Goal: Task Accomplishment & Management: Manage account settings

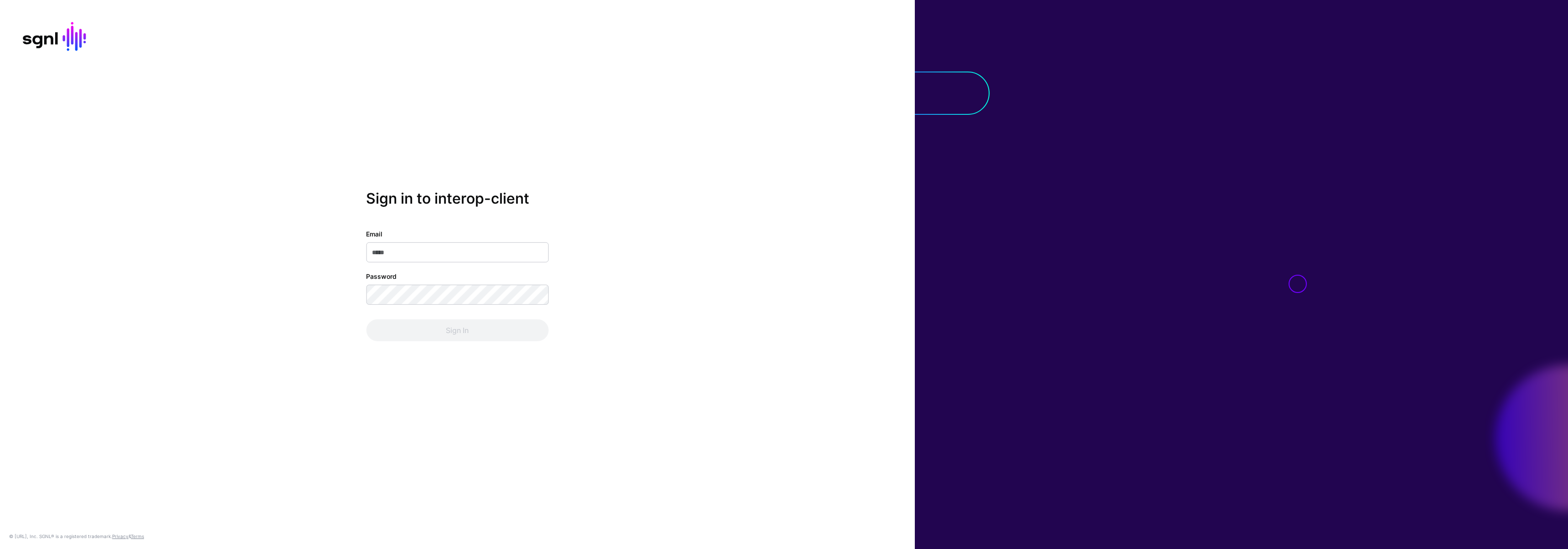
type input "**********"
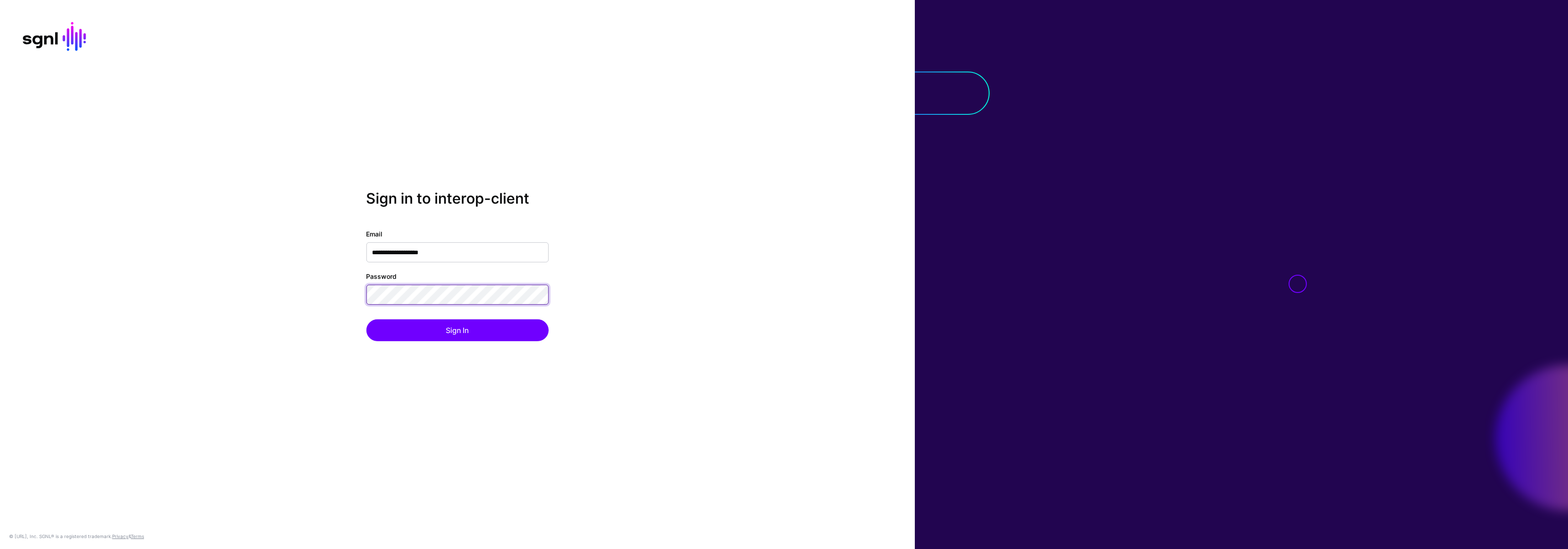
click at [321, 296] on div "**********" at bounding box center [457, 274] width 915 height 170
click at [348, 298] on div "**********" at bounding box center [457, 274] width 915 height 170
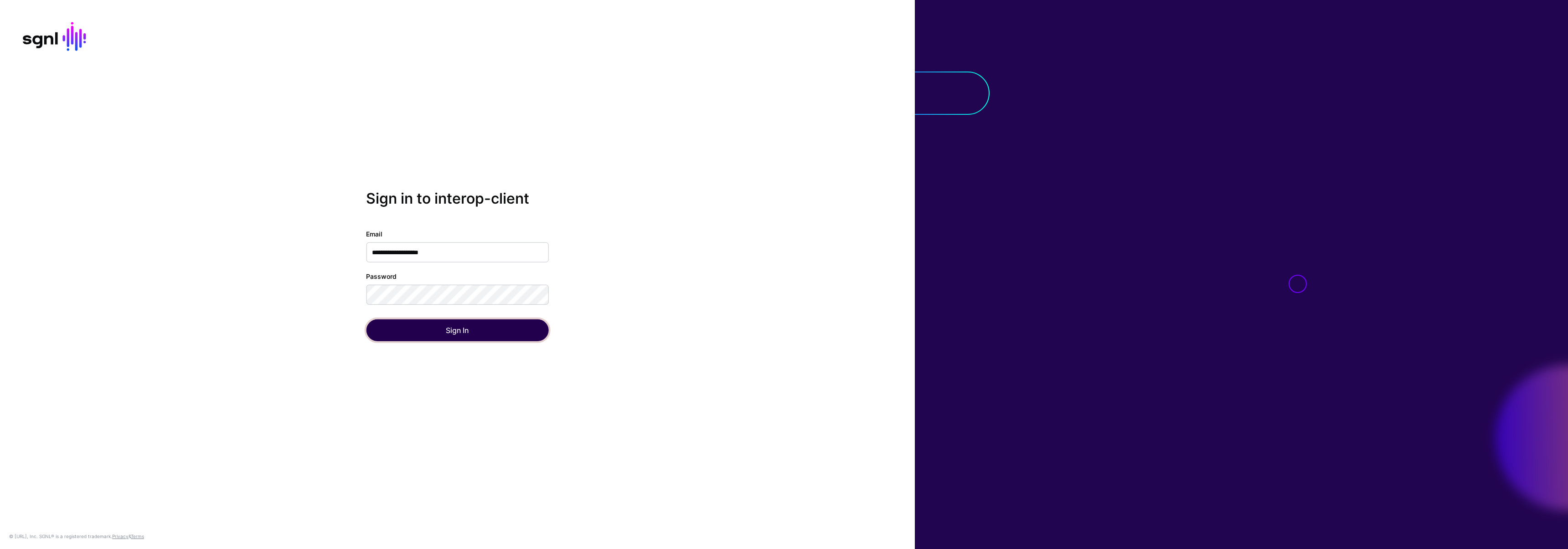
click at [388, 337] on button "Sign In" at bounding box center [457, 330] width 183 height 22
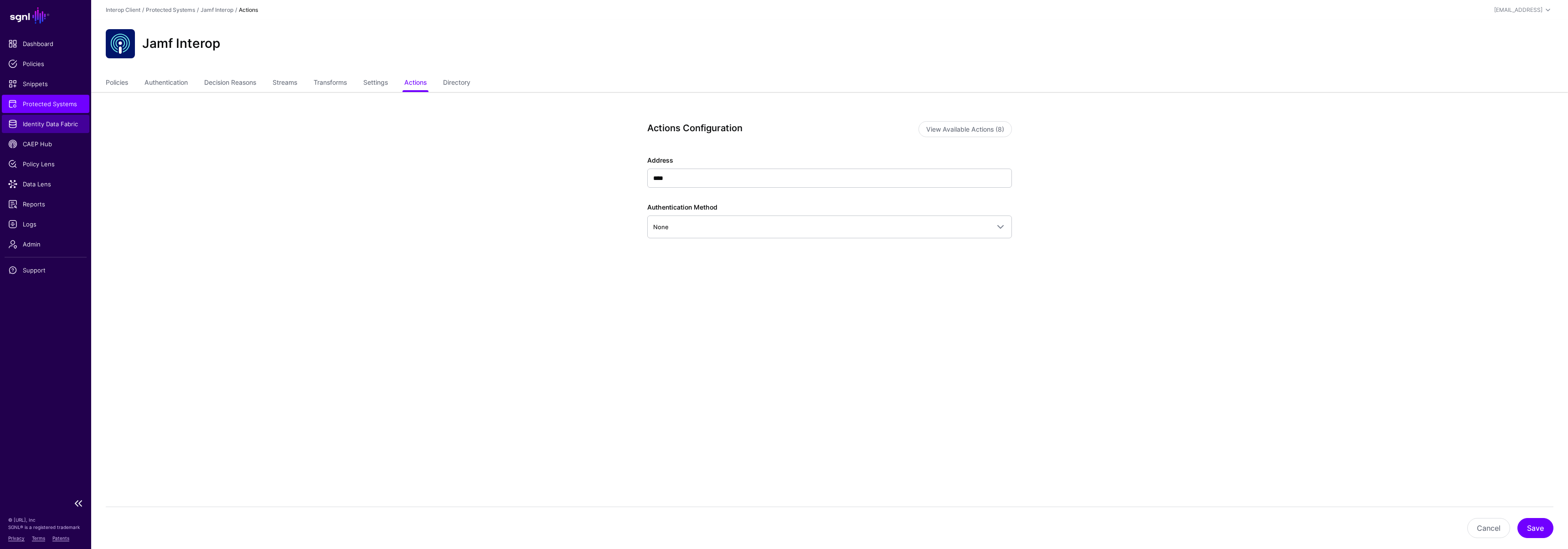
click at [38, 125] on span "Identity Data Fabric" at bounding box center [45, 124] width 75 height 9
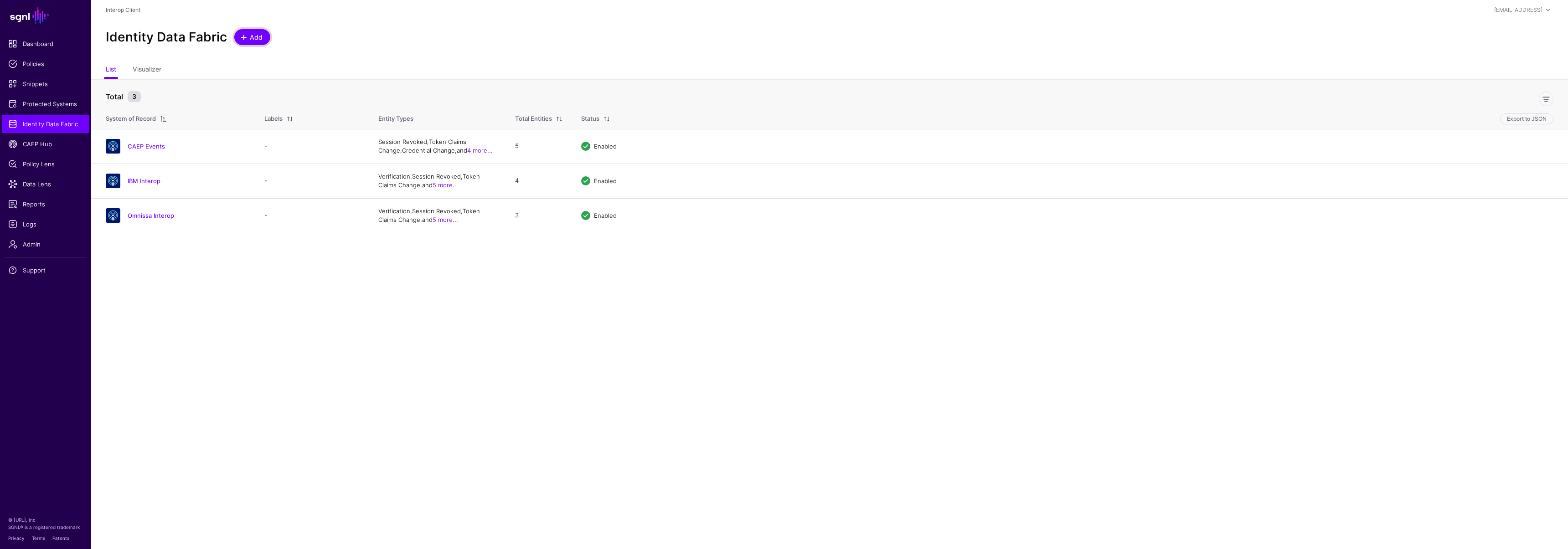
click at [261, 39] on span "Add" at bounding box center [256, 37] width 15 height 10
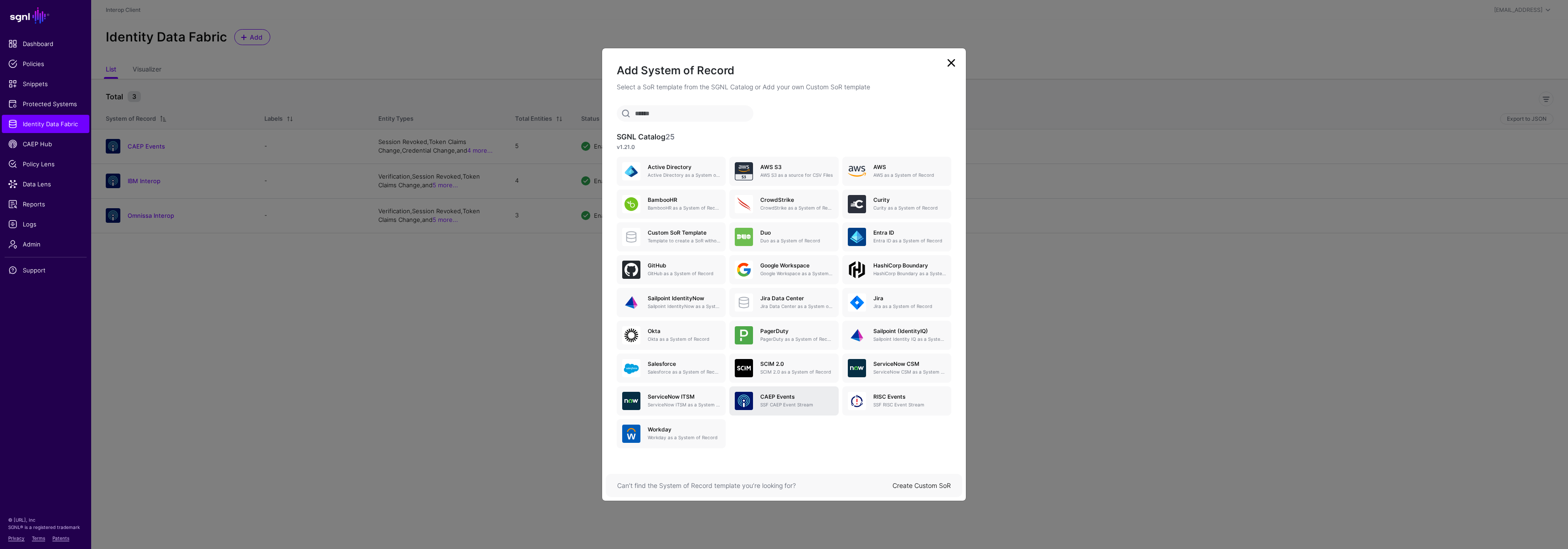
click at [799, 396] on h5 "CAEP Events" at bounding box center [796, 397] width 72 height 6
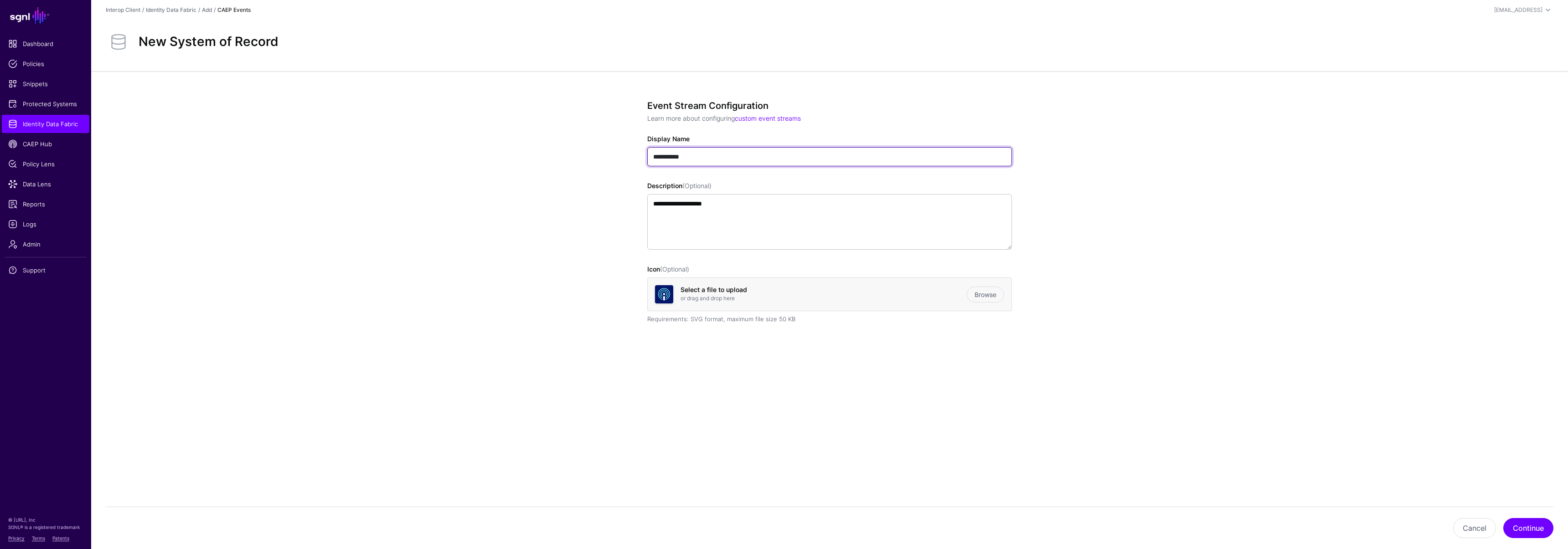
drag, startPoint x: 719, startPoint y: 152, endPoint x: 600, endPoint y: 150, distance: 119.0
click at [600, 150] on app-datasources-details-form "**********" at bounding box center [830, 245] width 1477 height 348
type input "**********"
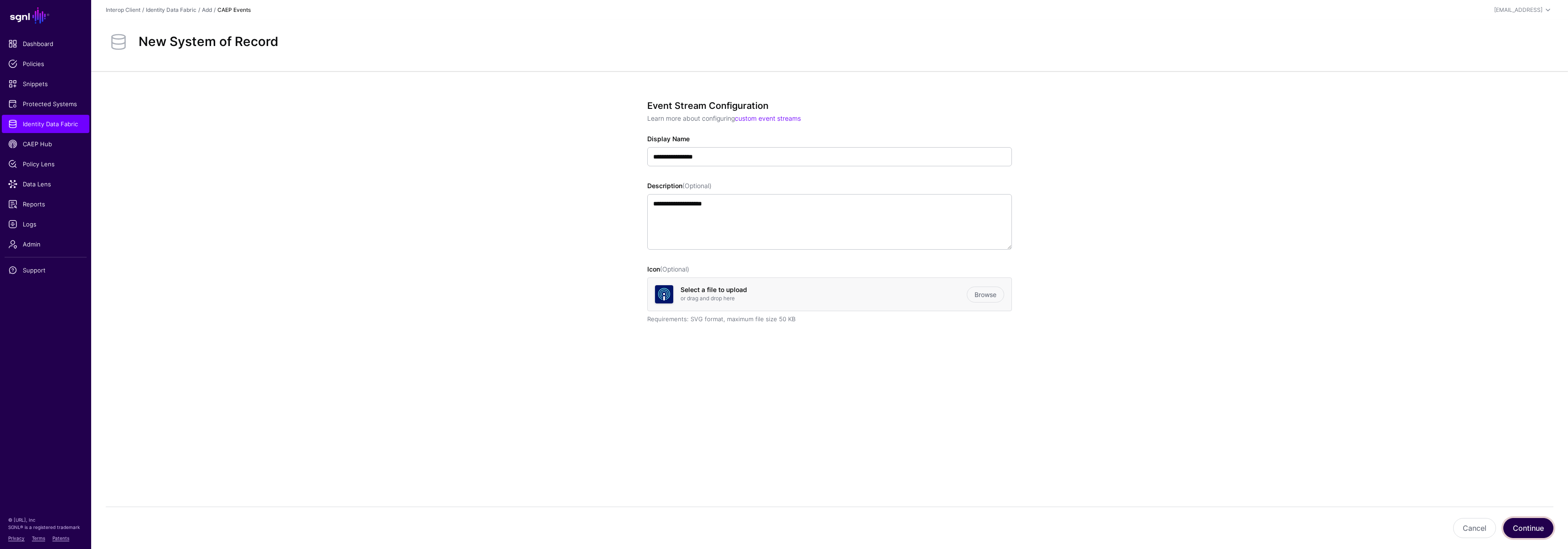
click at [1533, 523] on button "Continue" at bounding box center [1528, 528] width 50 height 20
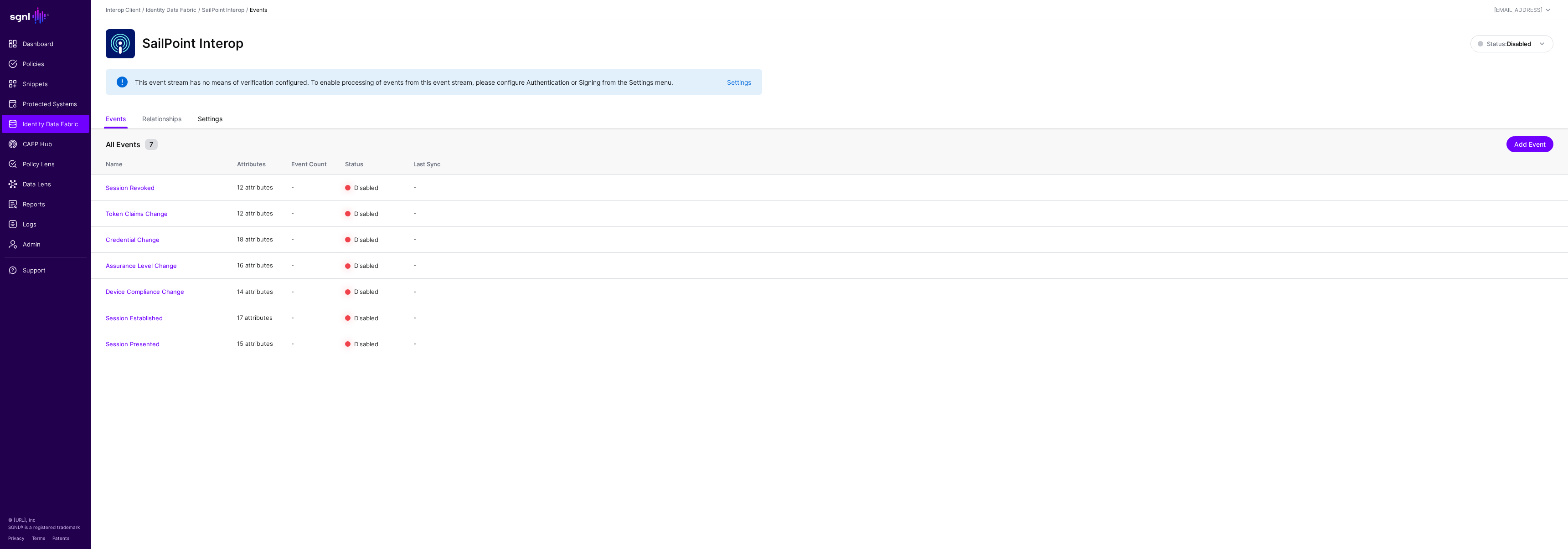
click at [208, 123] on link "Settings" at bounding box center [210, 120] width 24 height 17
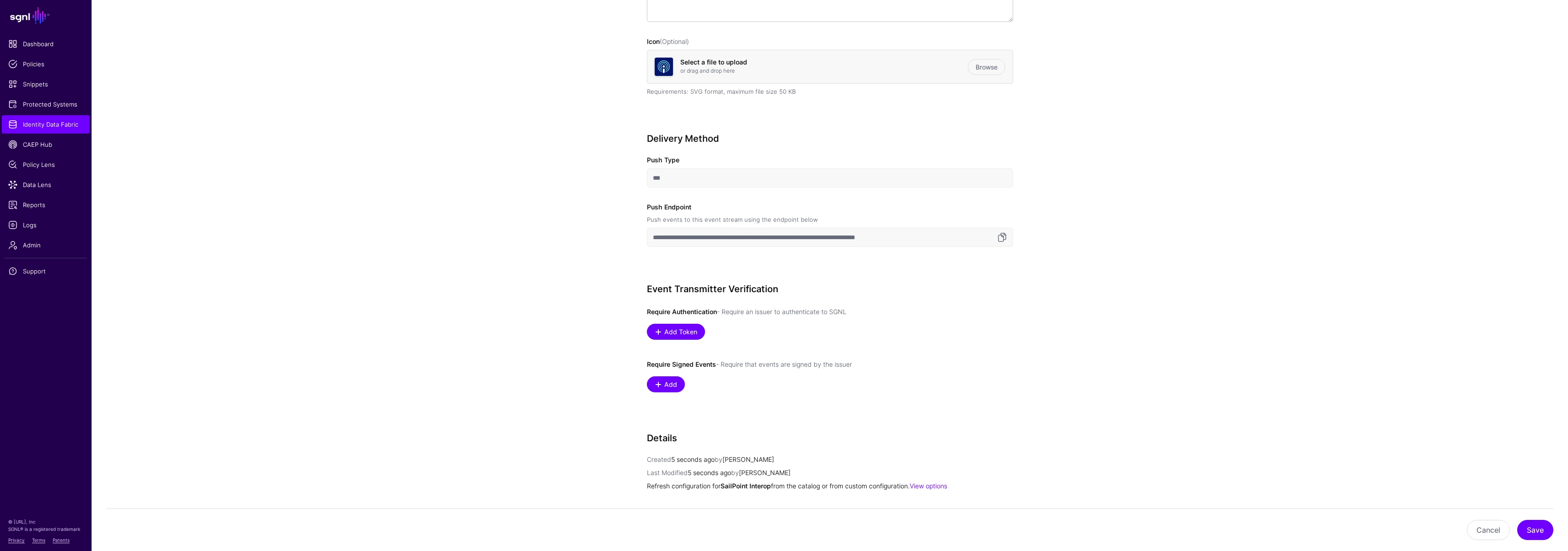
scroll to position [250, 0]
click at [1000, 239] on link at bounding box center [1002, 237] width 11 height 11
click at [664, 333] on span "Add Token" at bounding box center [680, 332] width 35 height 10
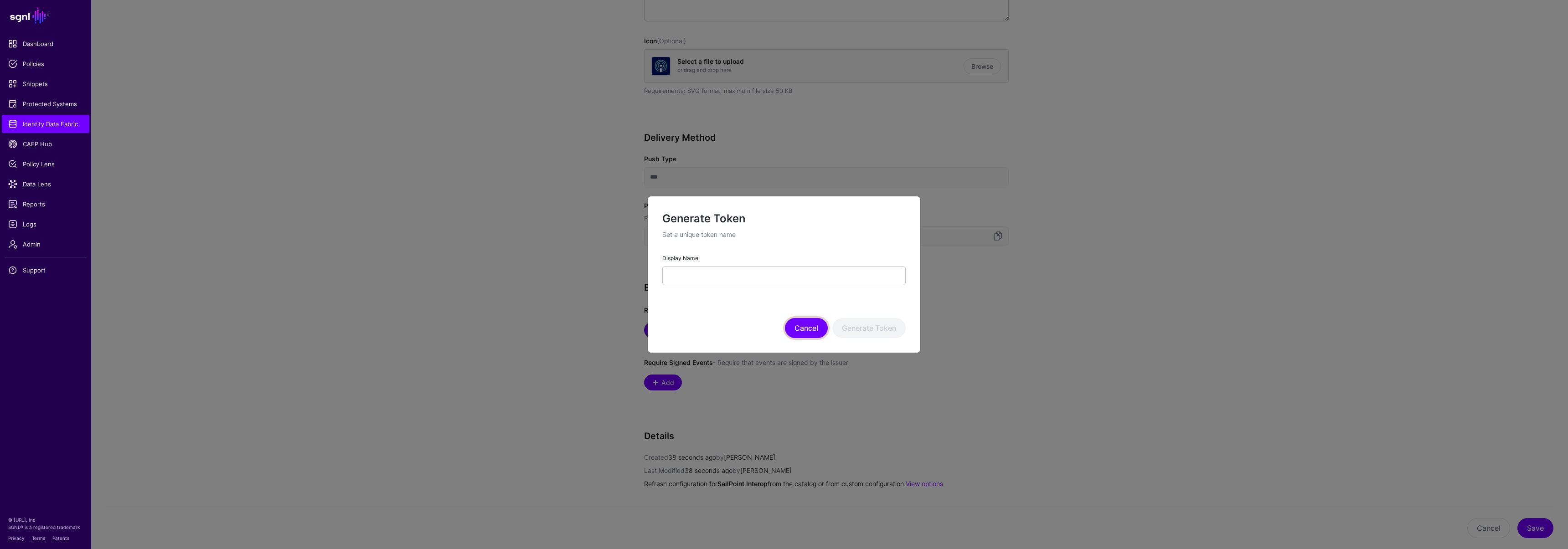
click at [810, 328] on button "Cancel" at bounding box center [806, 328] width 43 height 20
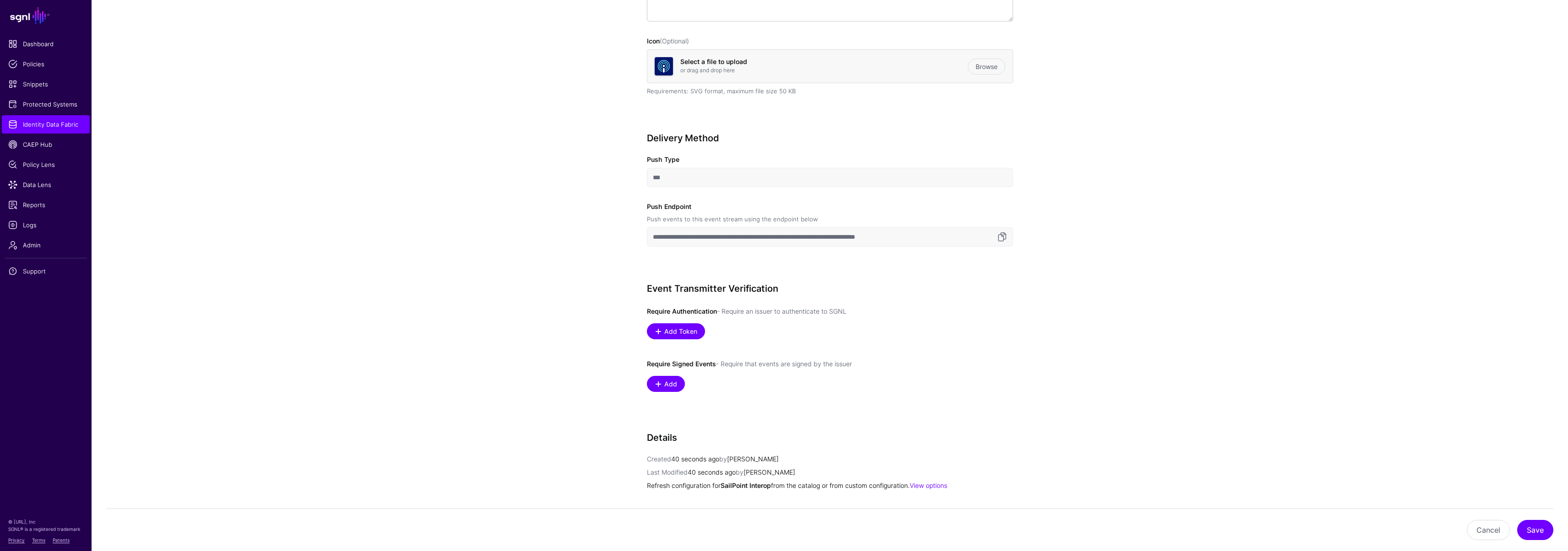
scroll to position [265, 0]
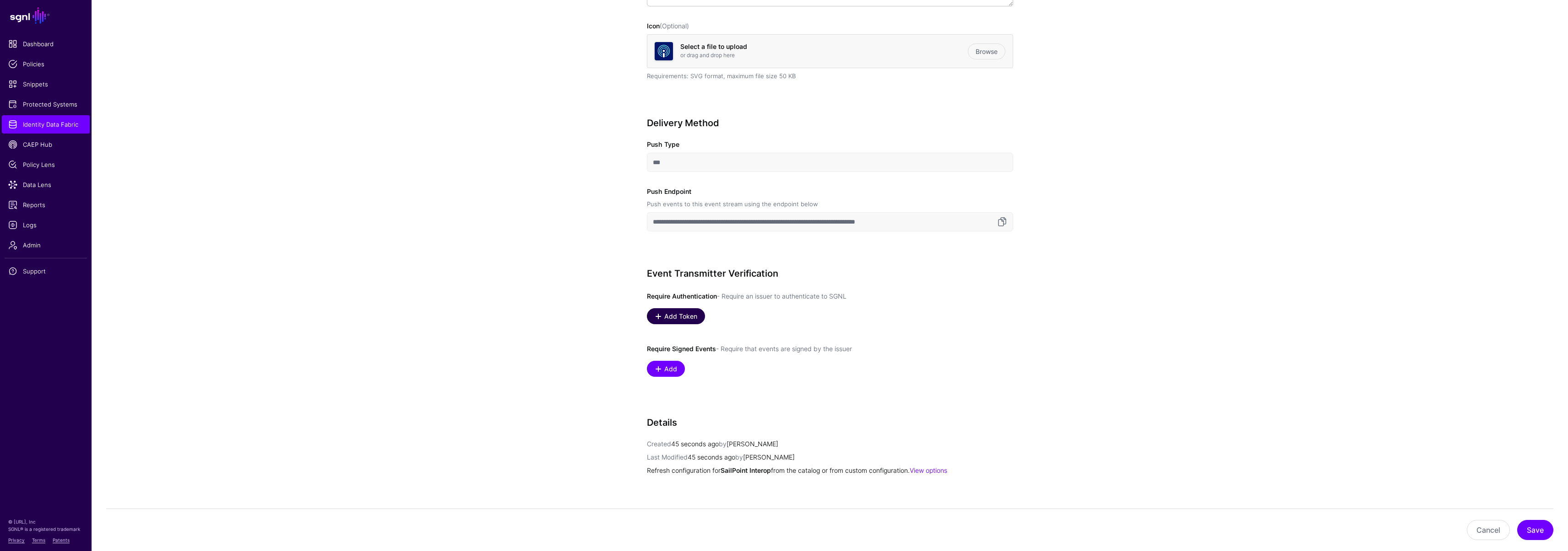
click at [686, 321] on span "Add Token" at bounding box center [680, 316] width 35 height 10
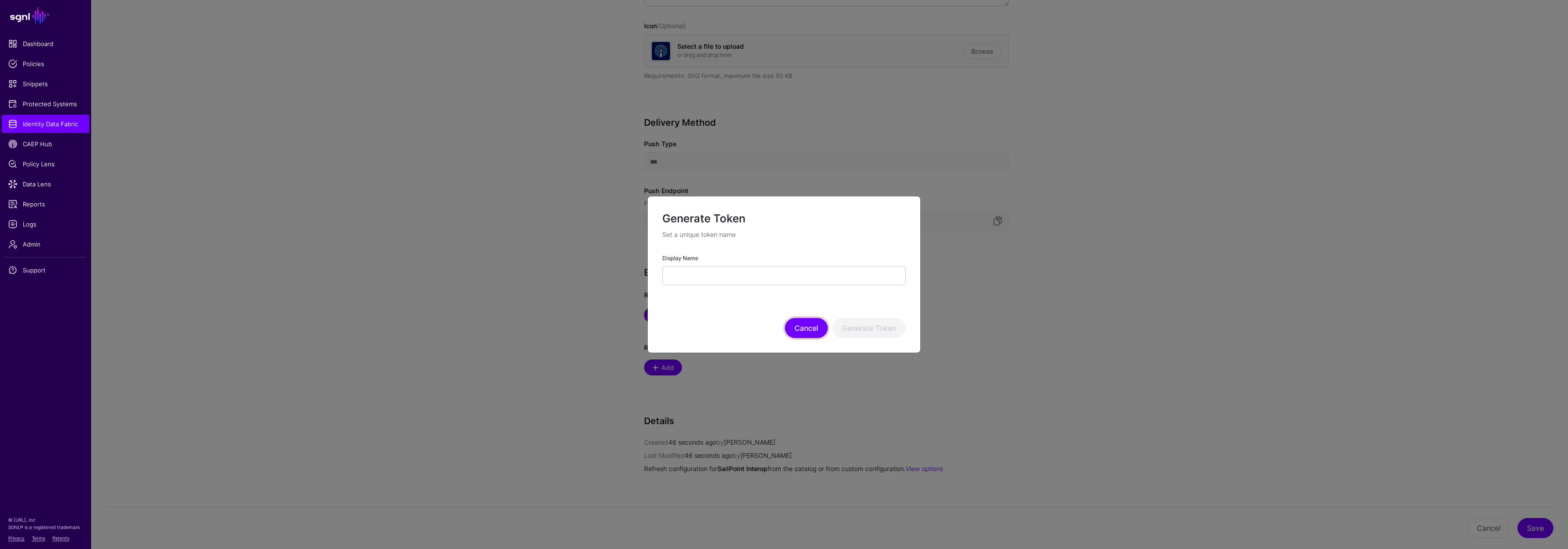
click at [807, 332] on button "Cancel" at bounding box center [806, 328] width 43 height 20
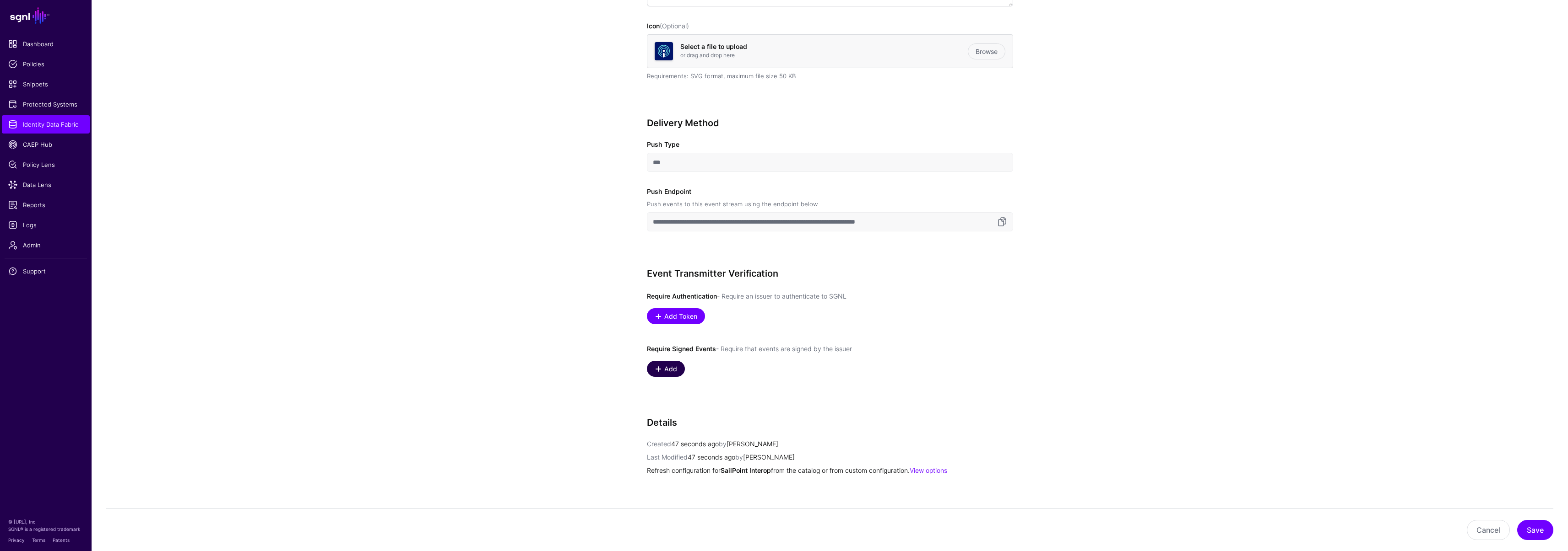
click at [674, 366] on span "Add" at bounding box center [670, 369] width 15 height 10
click at [657, 373] on span "Select an option" at bounding box center [676, 371] width 46 height 7
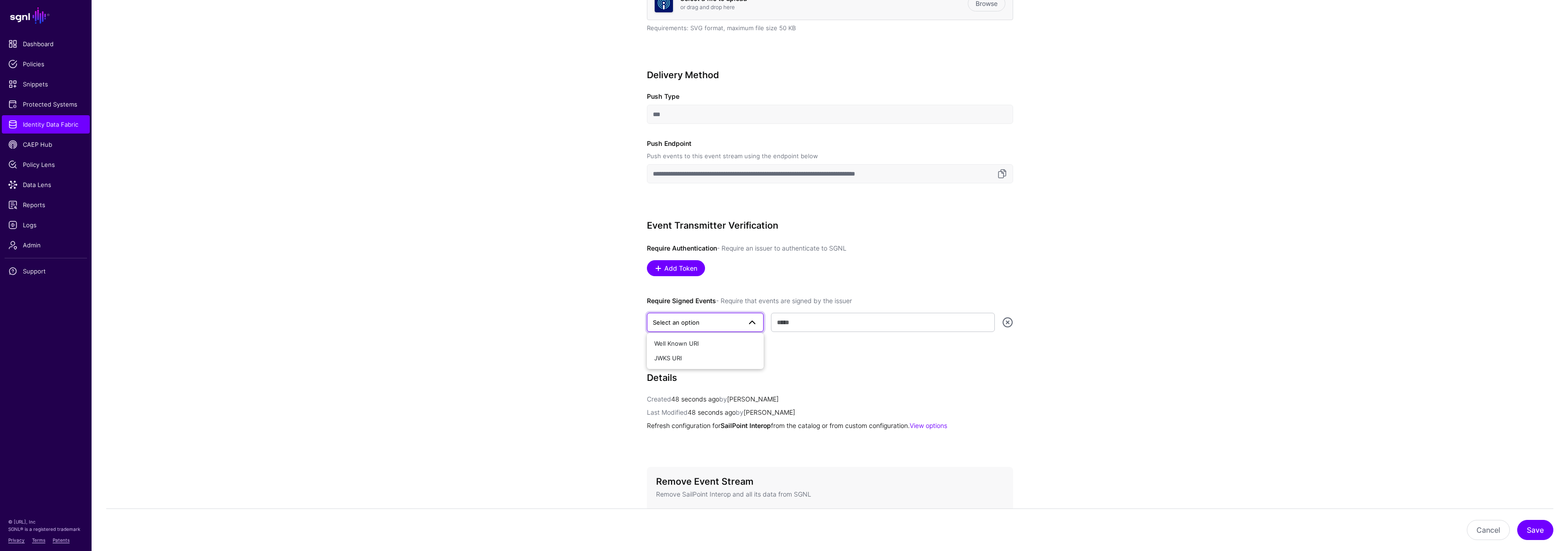
scroll to position [324, 0]
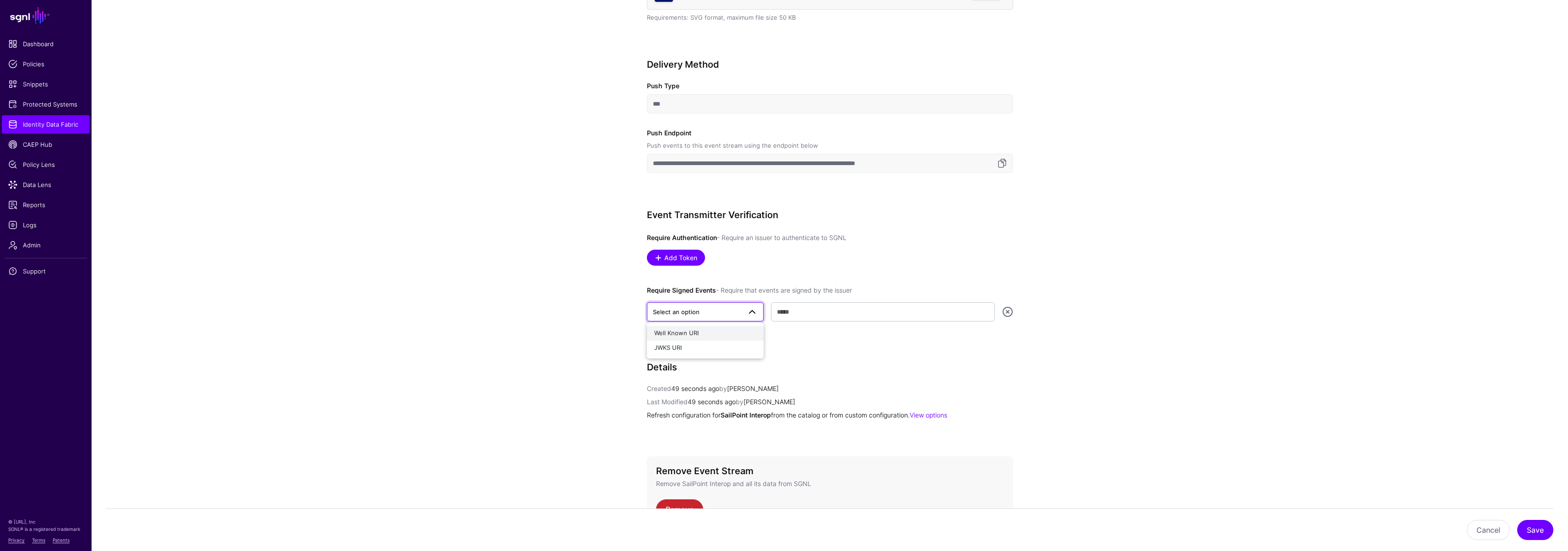
click at [682, 336] on span "Well Known URI" at bounding box center [676, 333] width 45 height 7
click at [790, 309] on input "text" at bounding box center [882, 312] width 223 height 19
paste input "**********"
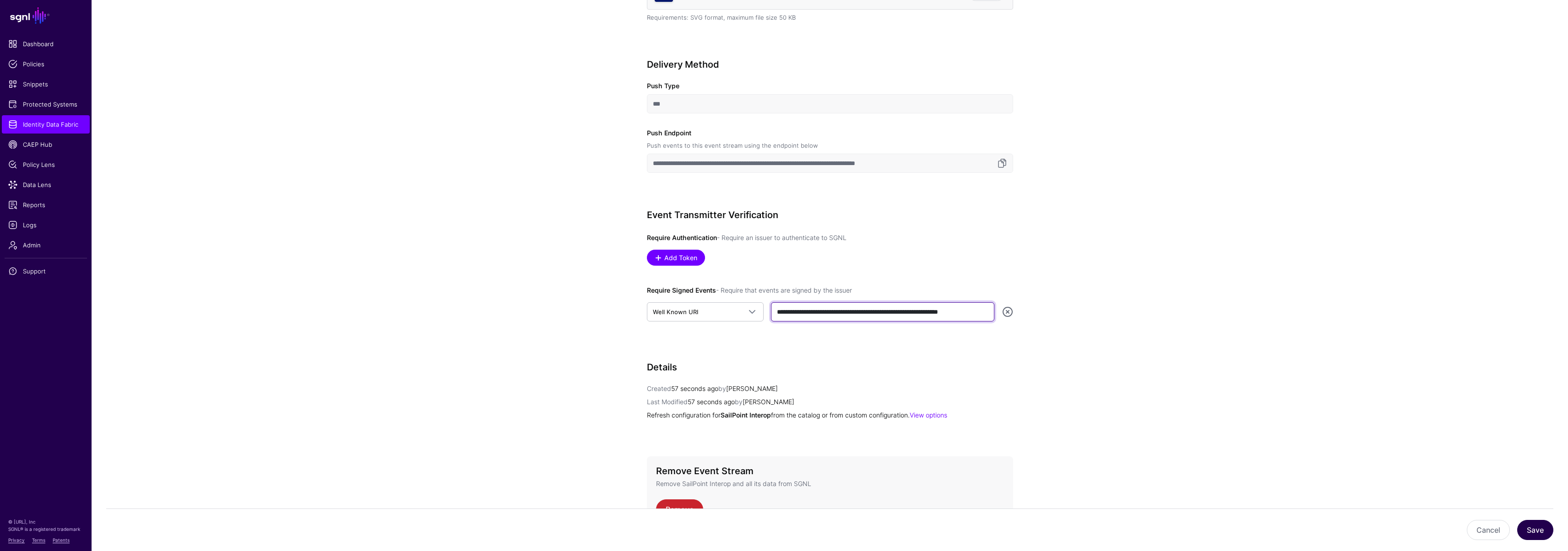
type input "**********"
click at [1533, 532] on button "Save" at bounding box center [1535, 530] width 36 height 20
click at [61, 130] on link "Identity Data Fabric" at bounding box center [46, 125] width 88 height 18
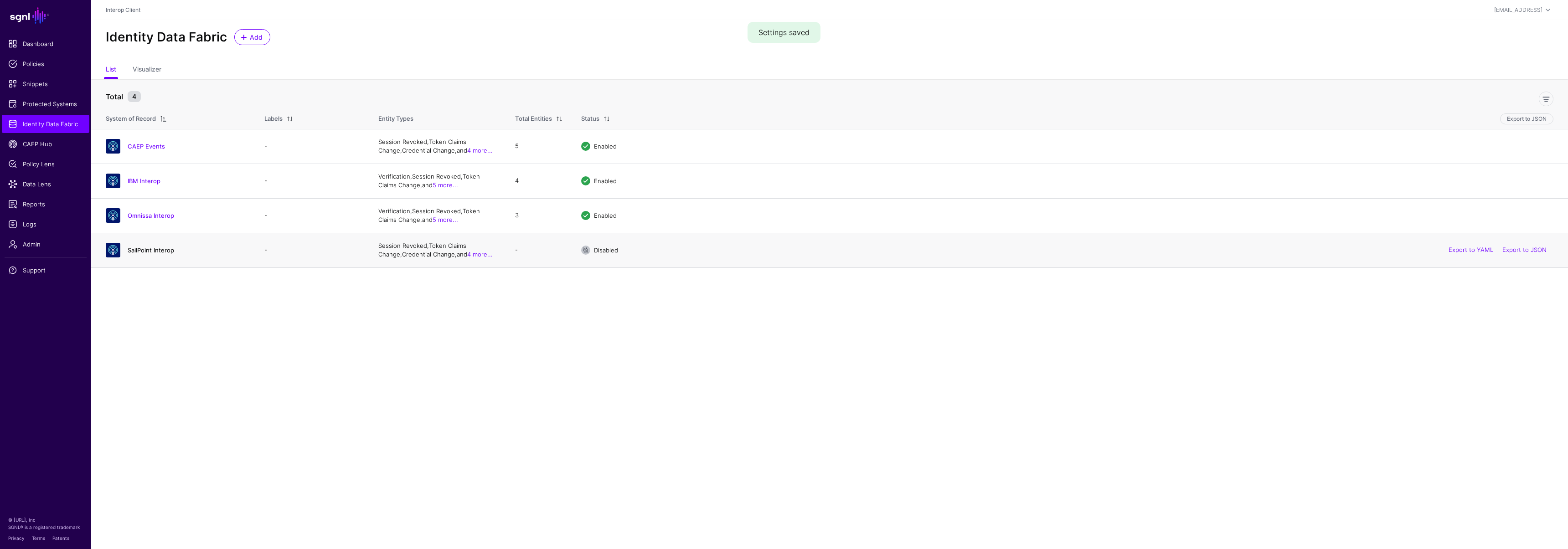
click at [155, 248] on link "SailPoint Interop" at bounding box center [151, 250] width 46 height 7
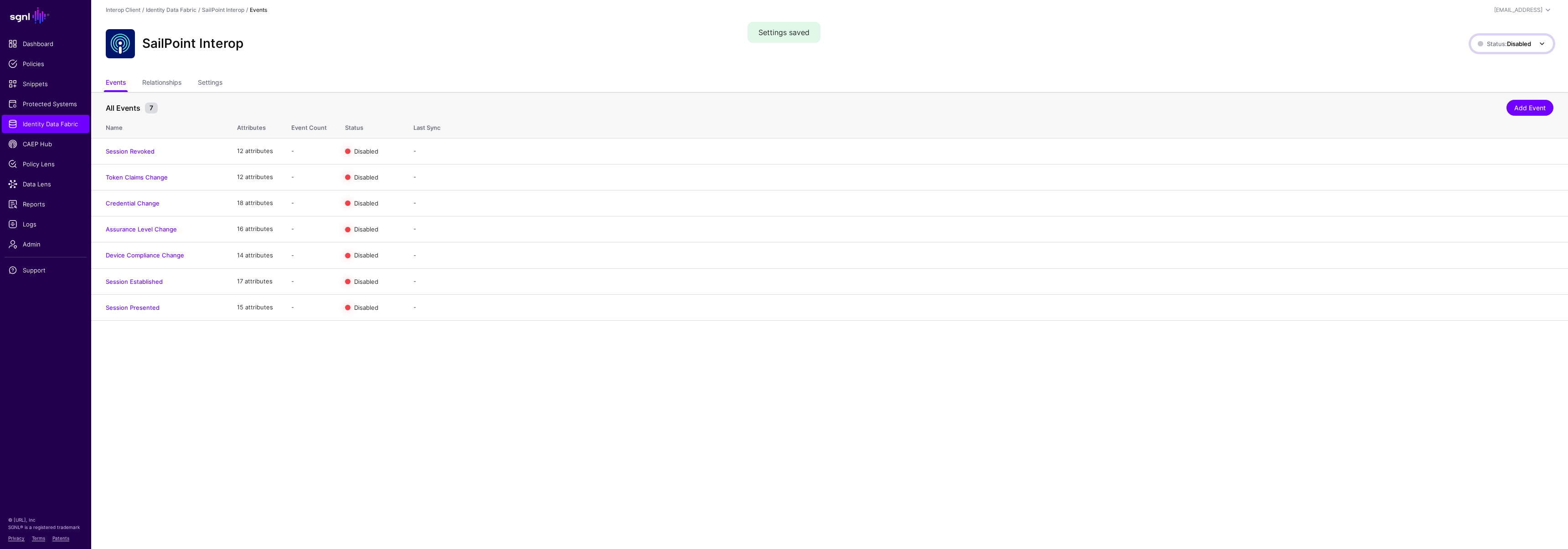
click at [1497, 45] on span "Status: Disabled" at bounding box center [1505, 44] width 54 height 7
click at [1494, 102] on span "Disabled Syncing inactive for all configured events" at bounding box center [1503, 117] width 85 height 30
click at [1499, 46] on span "Status: Disabled" at bounding box center [1505, 44] width 54 height 7
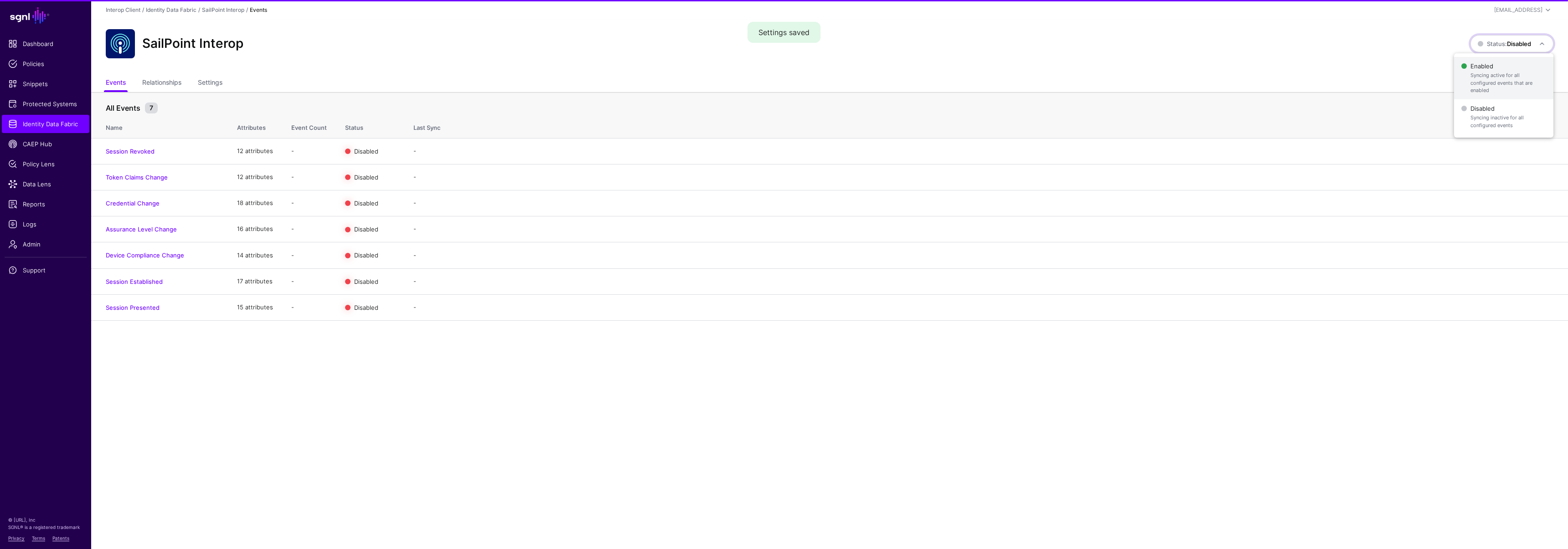
click at [1494, 72] on span "Syncing active for all configured events that are enabled" at bounding box center [1508, 83] width 75 height 23
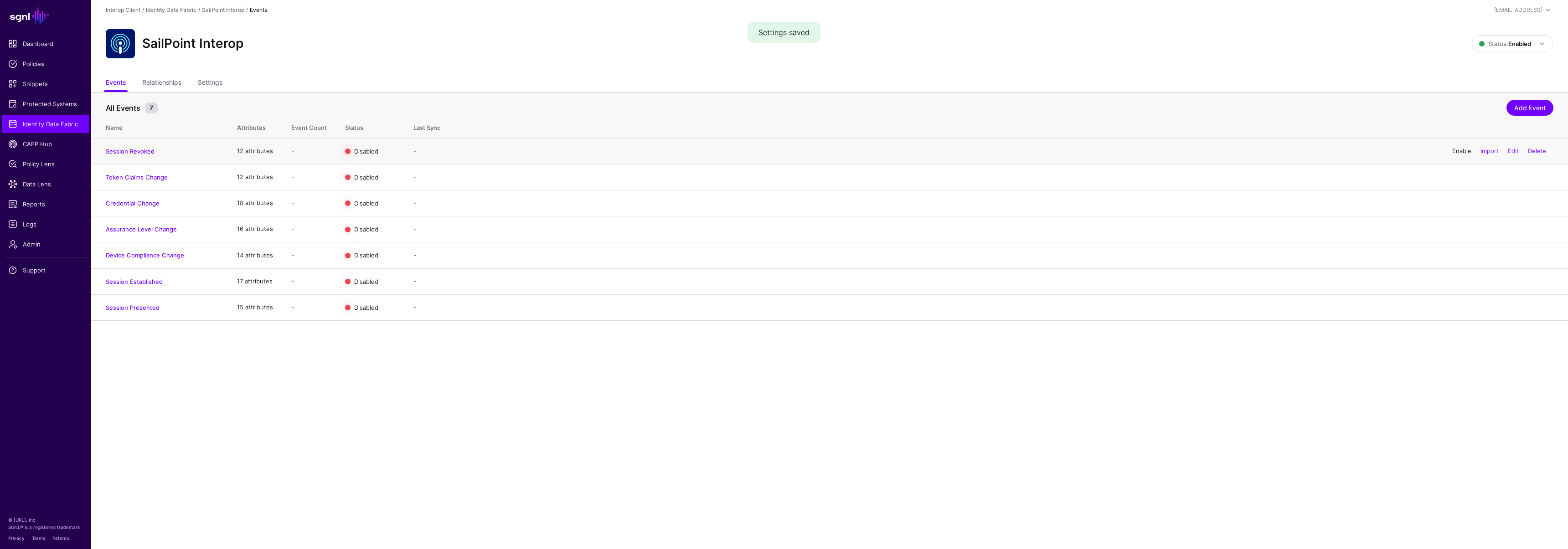
click at [1458, 152] on link "Enable" at bounding box center [1461, 151] width 19 height 7
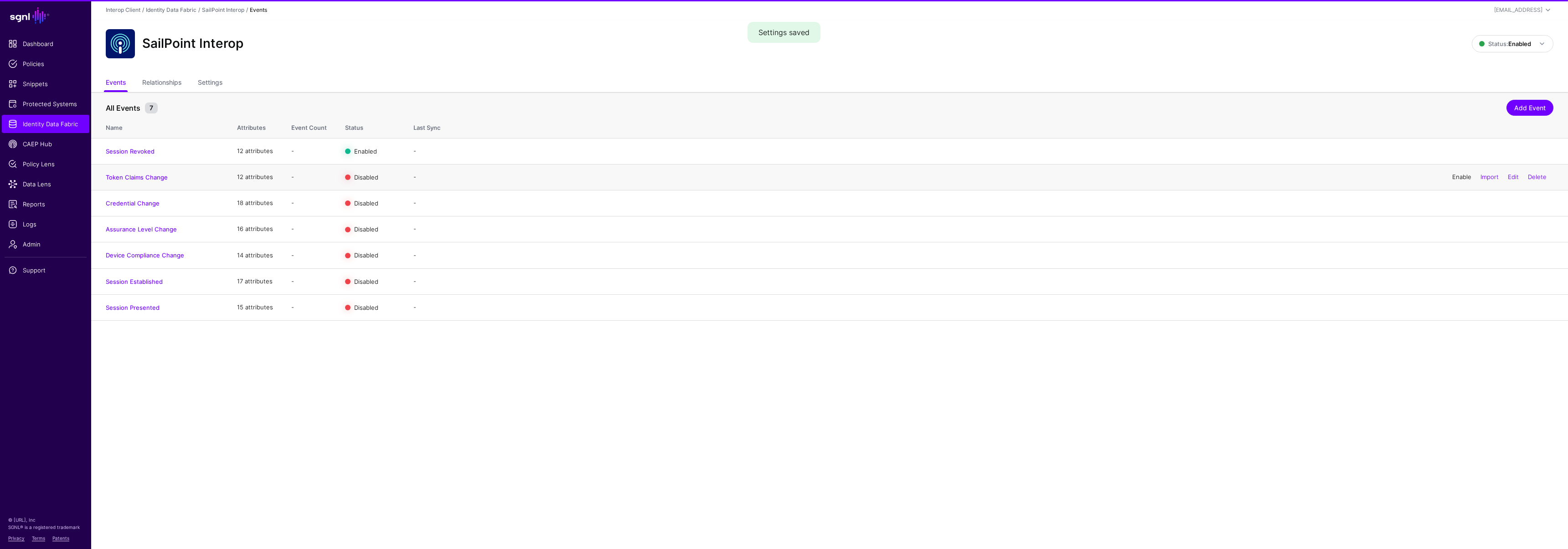
click at [1457, 177] on link "Enable" at bounding box center [1461, 177] width 19 height 7
click at [1457, 201] on link "Enable" at bounding box center [1461, 203] width 19 height 7
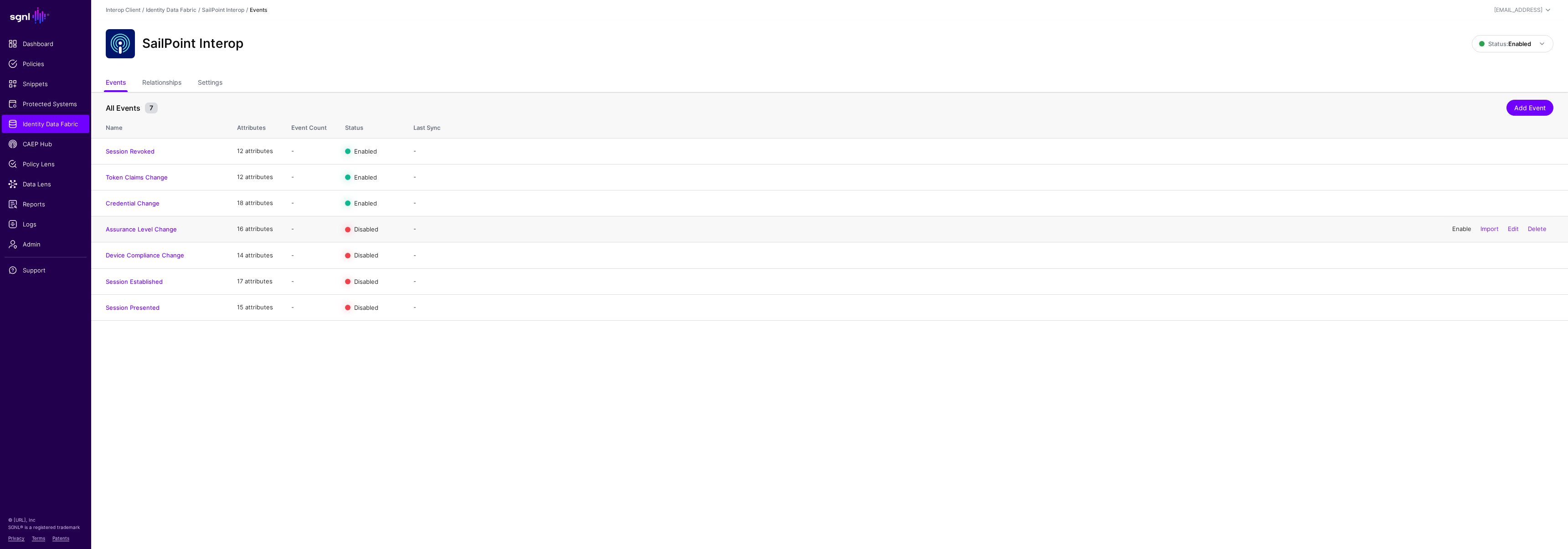
click at [1455, 228] on link "Enable" at bounding box center [1461, 229] width 19 height 7
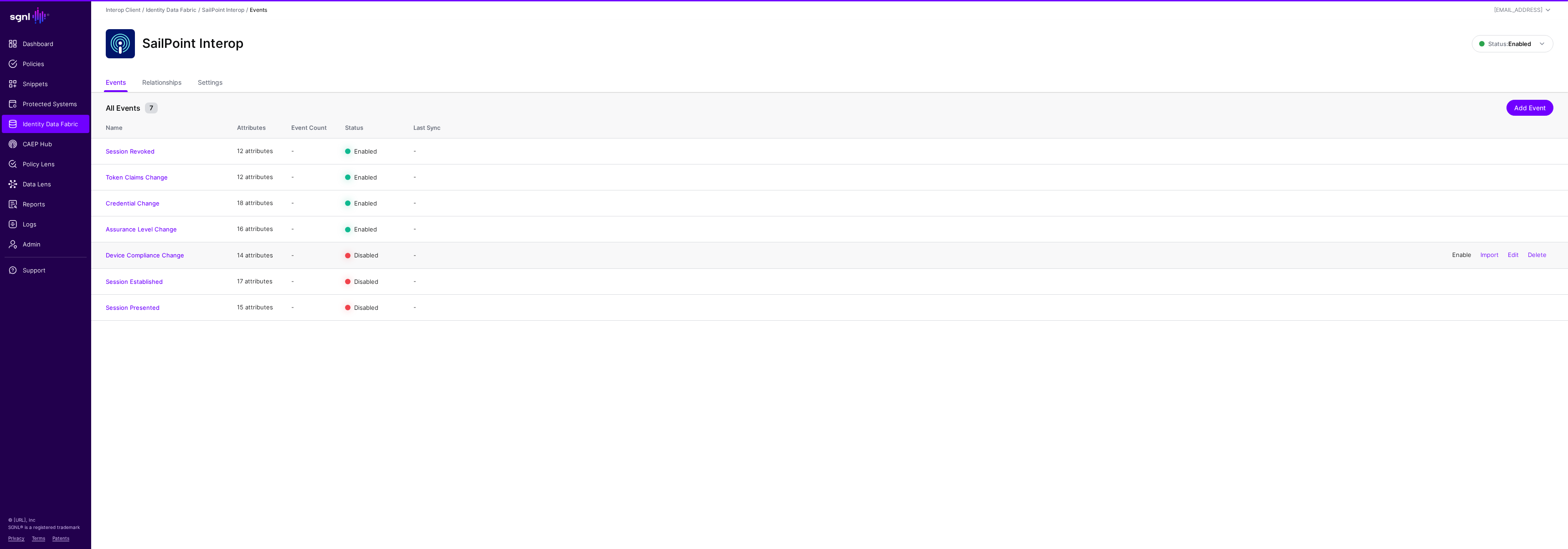
click at [1456, 257] on link "Enable" at bounding box center [1461, 255] width 19 height 7
click at [1455, 278] on link "Enable" at bounding box center [1461, 281] width 19 height 7
click at [1461, 306] on link "Enable" at bounding box center [1461, 307] width 19 height 7
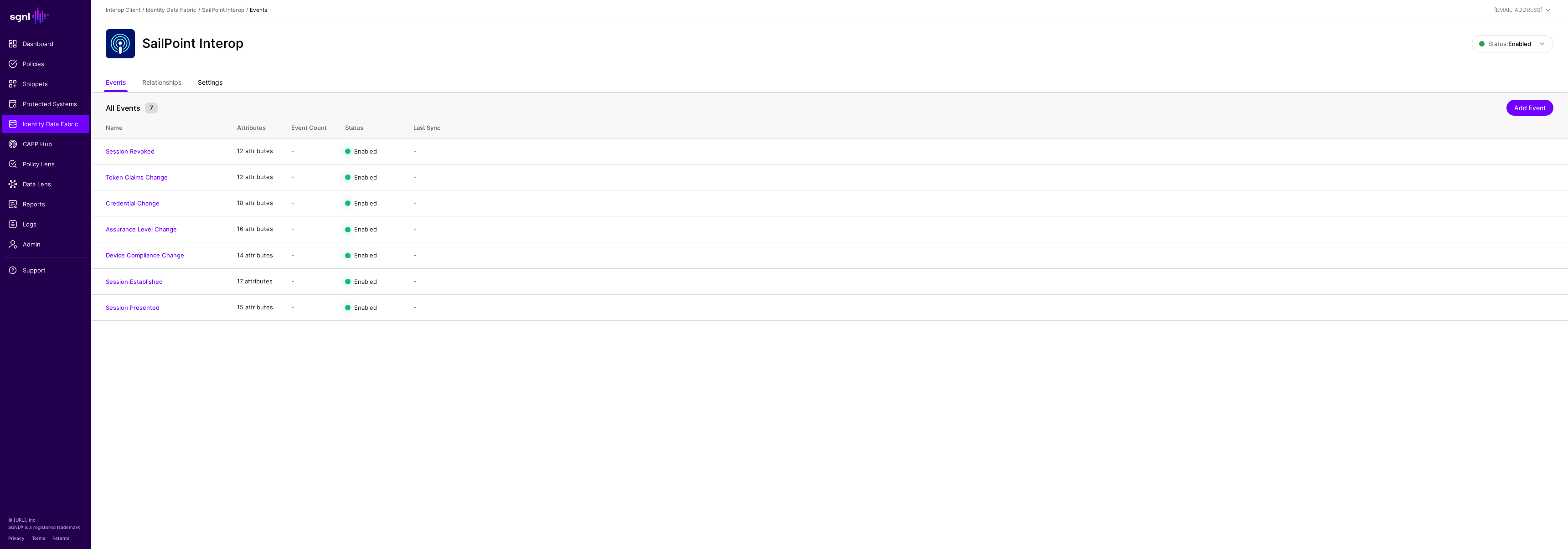
click at [222, 83] on link "Settings" at bounding box center [210, 83] width 24 height 17
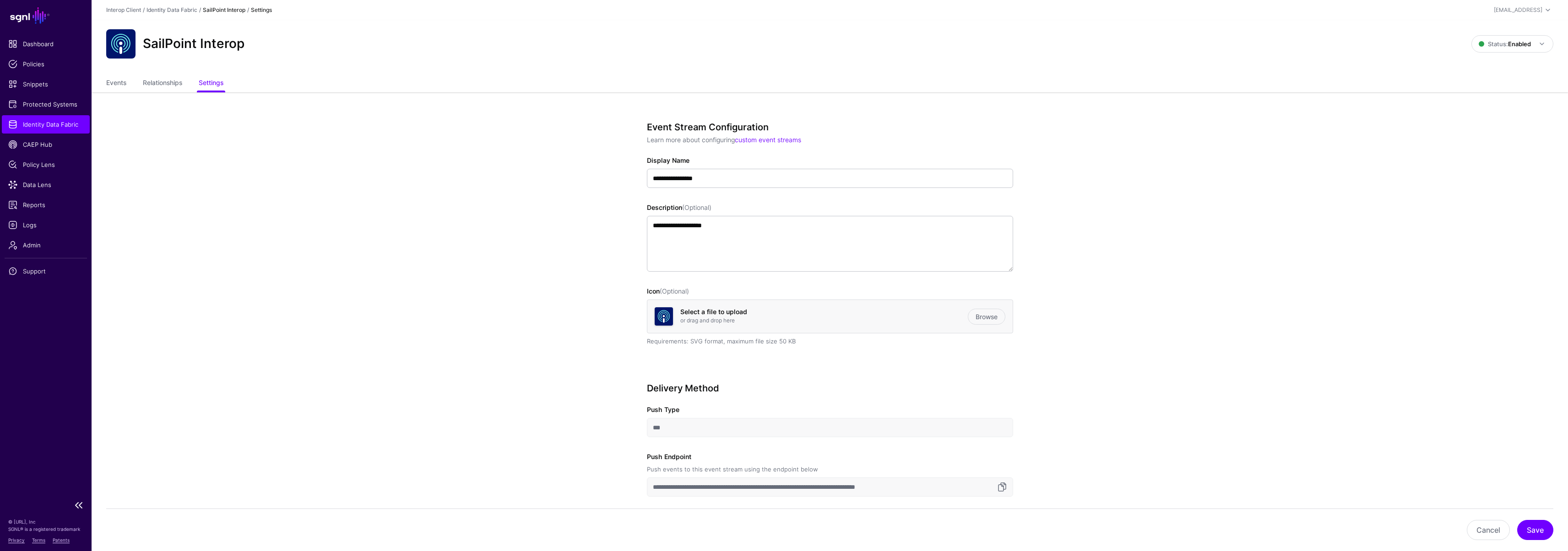
click at [50, 122] on span "Identity Data Fabric" at bounding box center [45, 124] width 75 height 9
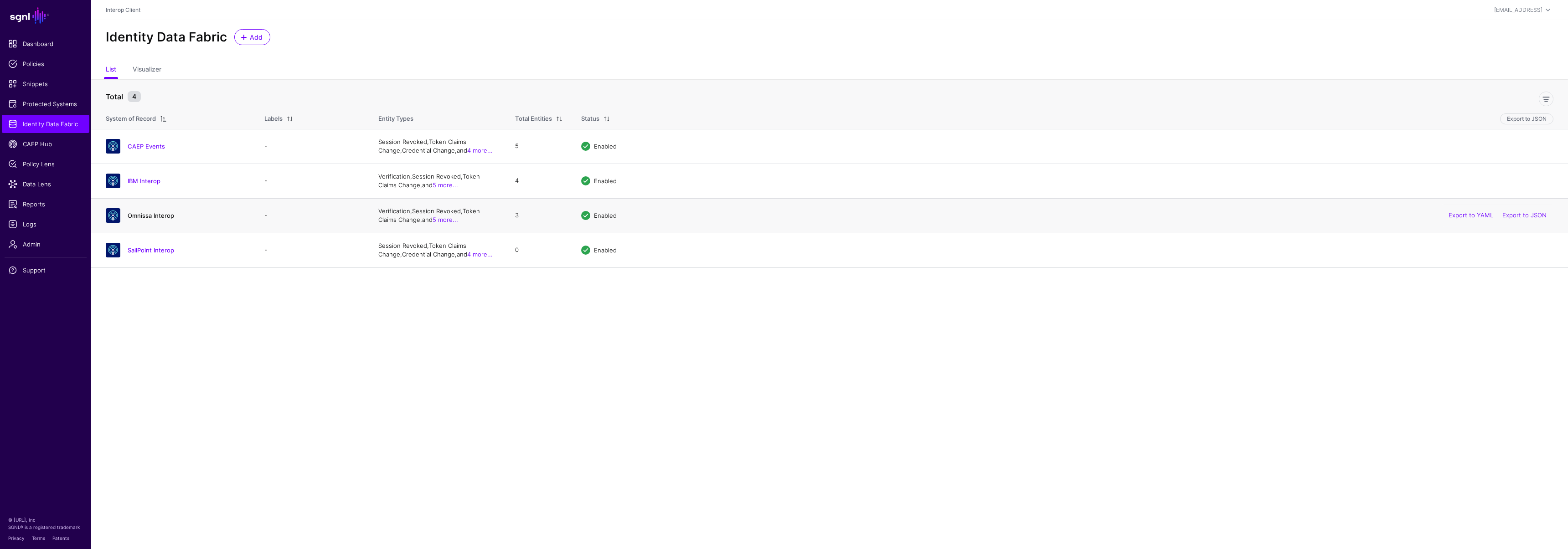
click at [142, 215] on link "Omnissa Interop" at bounding box center [151, 215] width 46 height 7
click at [153, 246] on h4 "SailPoint Interop" at bounding box center [187, 250] width 119 height 8
click at [153, 248] on link "SailPoint Interop" at bounding box center [151, 250] width 46 height 7
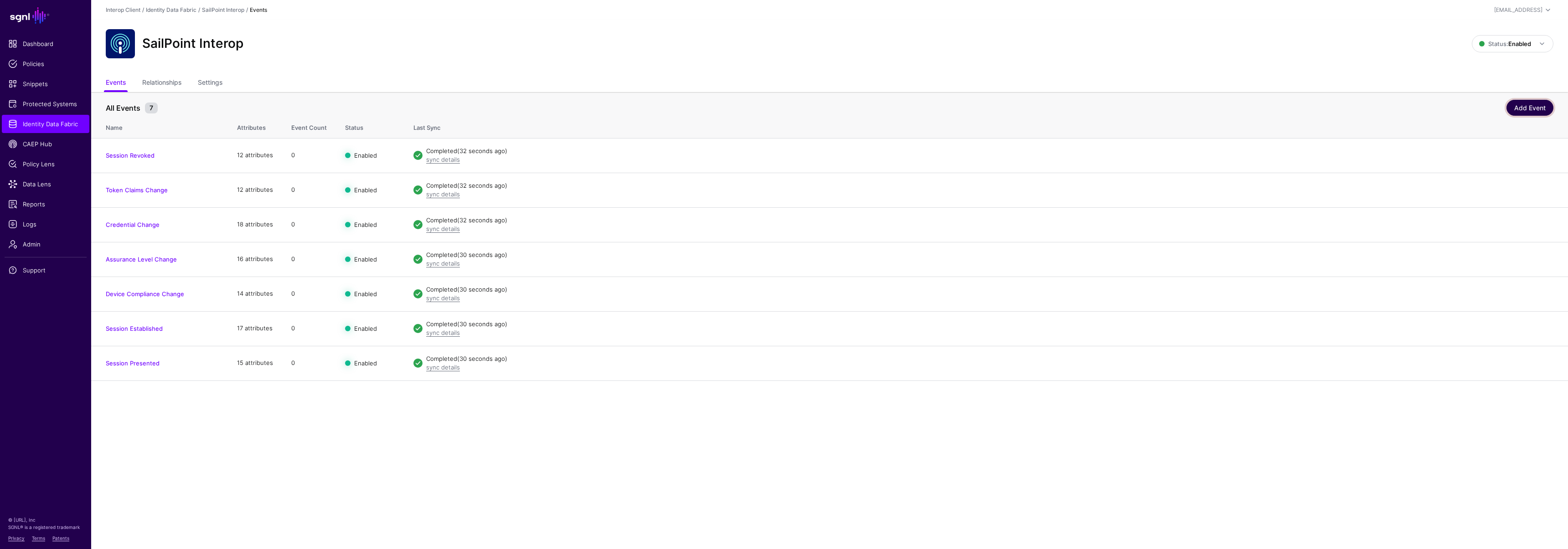
click at [1525, 108] on link "Add Event" at bounding box center [1530, 108] width 47 height 16
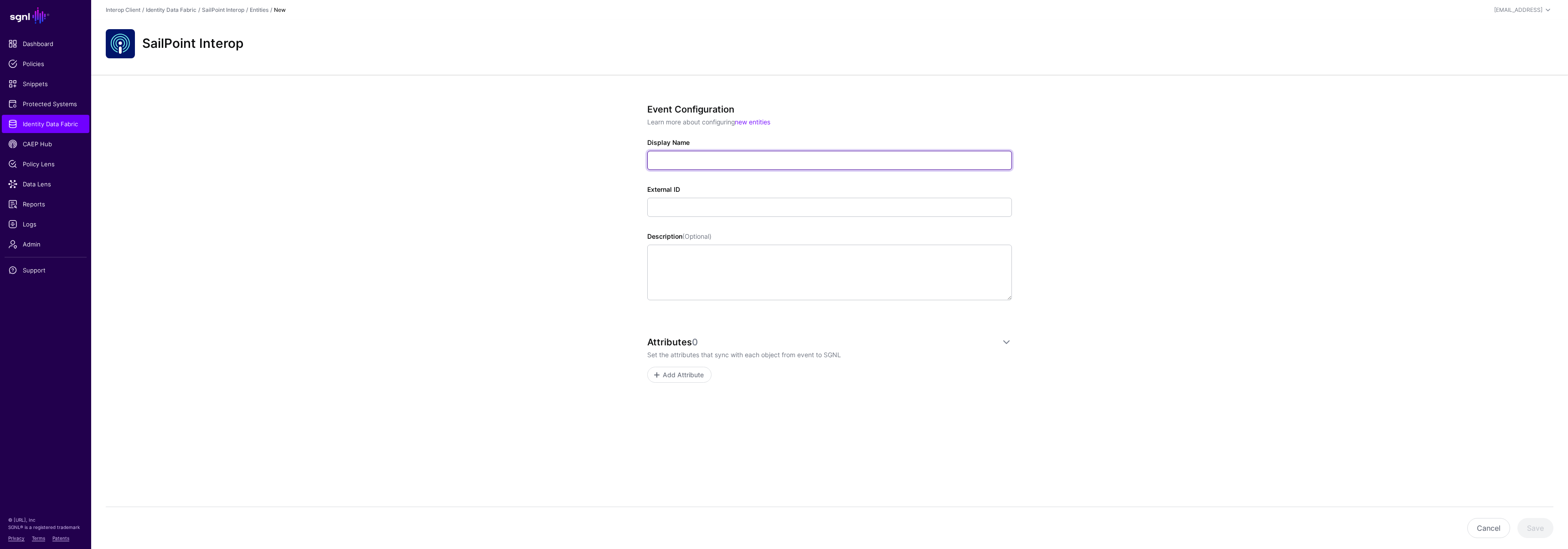
click at [671, 155] on input "Display Name" at bounding box center [829, 160] width 365 height 19
paste input "**********"
type input "**********"
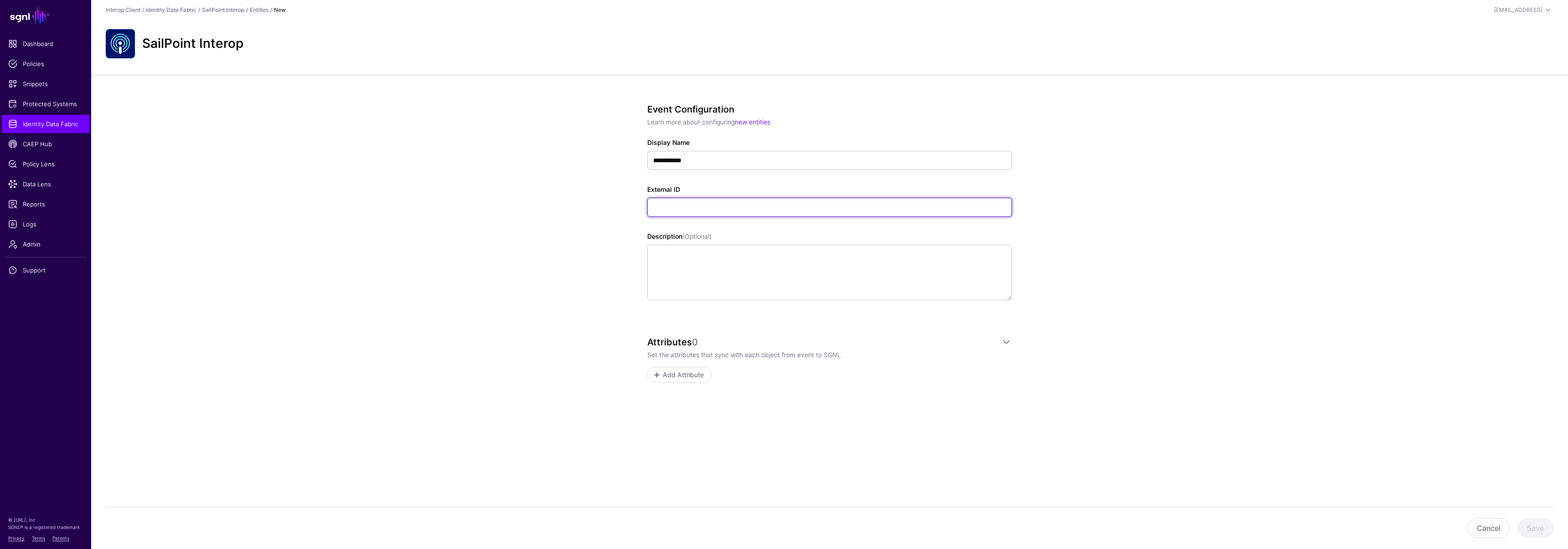
click at [723, 206] on input "External ID" at bounding box center [829, 207] width 365 height 19
paste input "**********"
type input "**********"
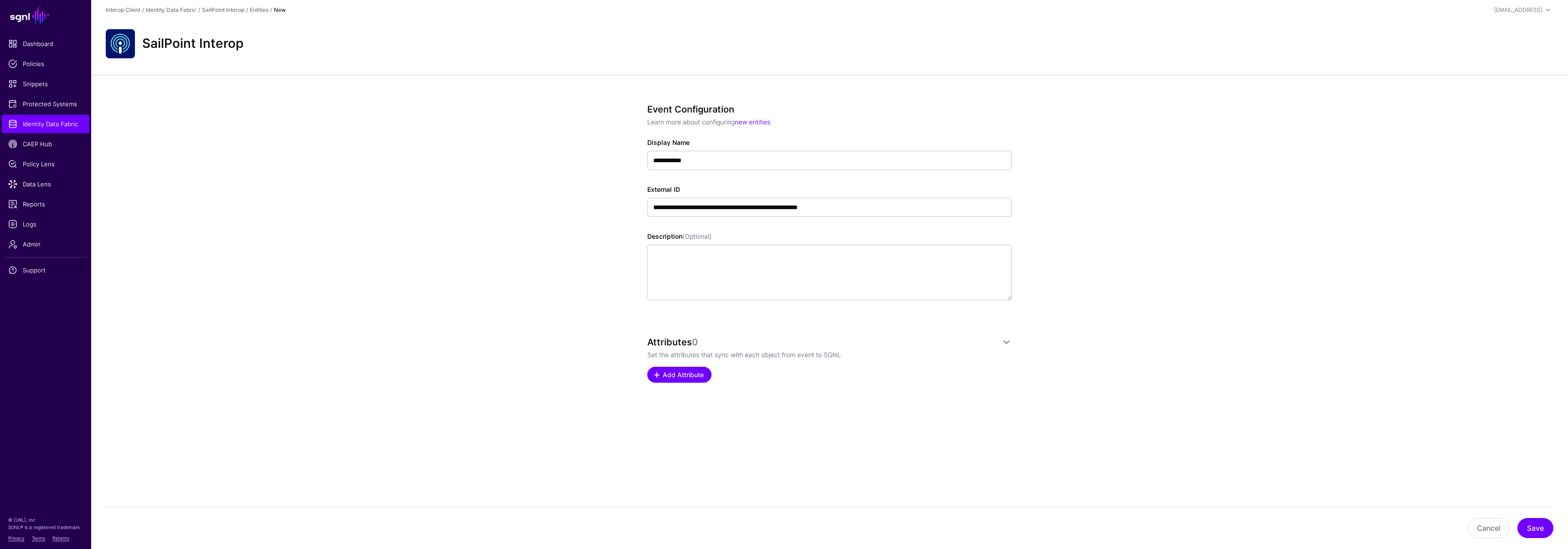
click at [667, 372] on span "Add Attribute" at bounding box center [683, 375] width 43 height 10
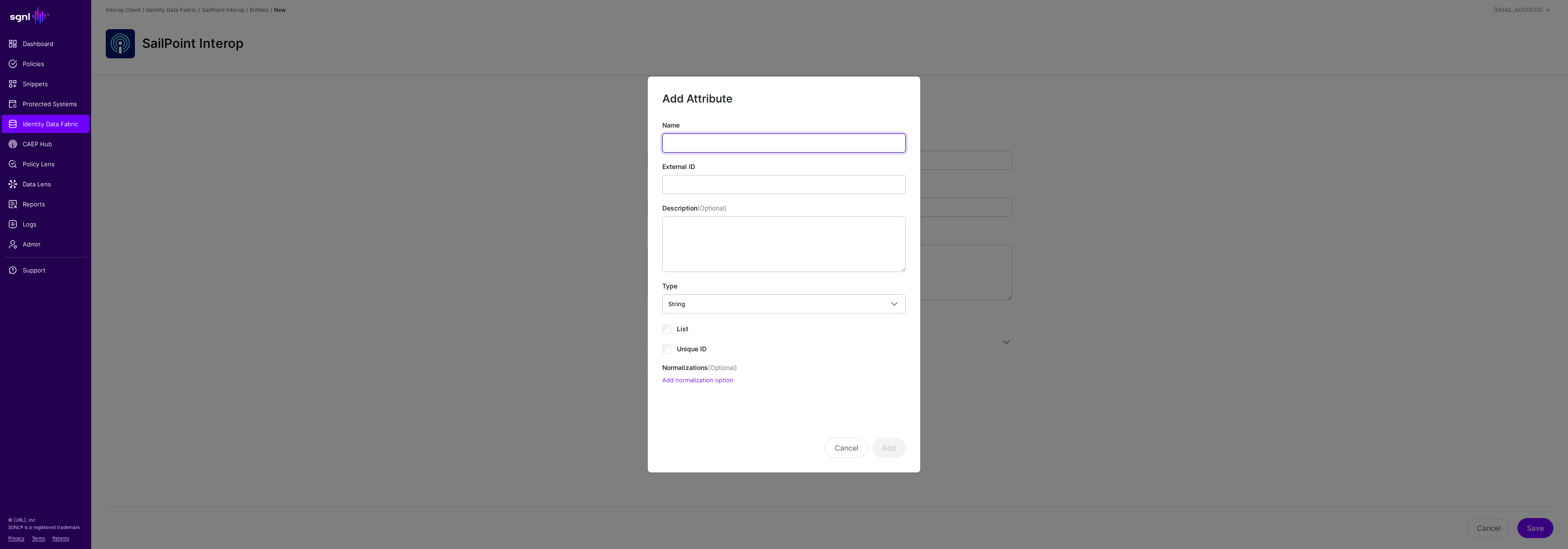
click at [701, 141] on input "Name" at bounding box center [784, 142] width 243 height 19
paste input "**"
type input "**"
click at [721, 177] on input "External ID" at bounding box center [784, 184] width 243 height 19
paste input "*****"
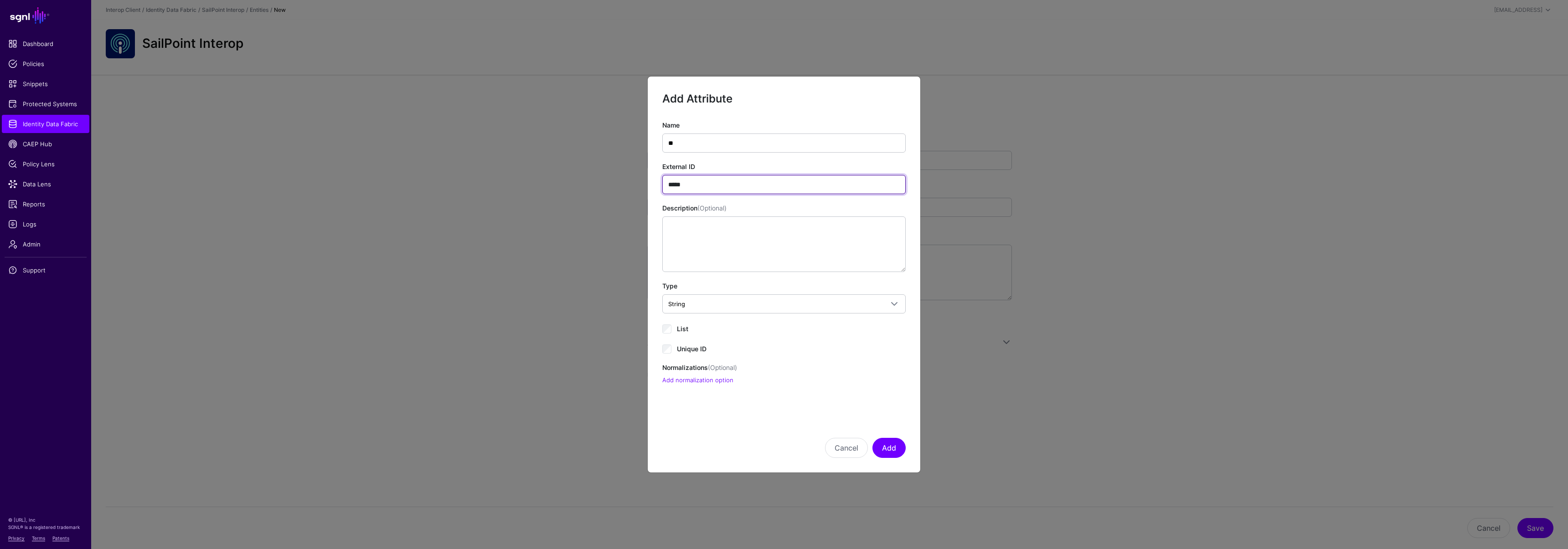
type input "*****"
click at [685, 351] on span "Unique ID" at bounding box center [691, 349] width 30 height 8
click at [881, 446] on button "Add" at bounding box center [889, 448] width 33 height 20
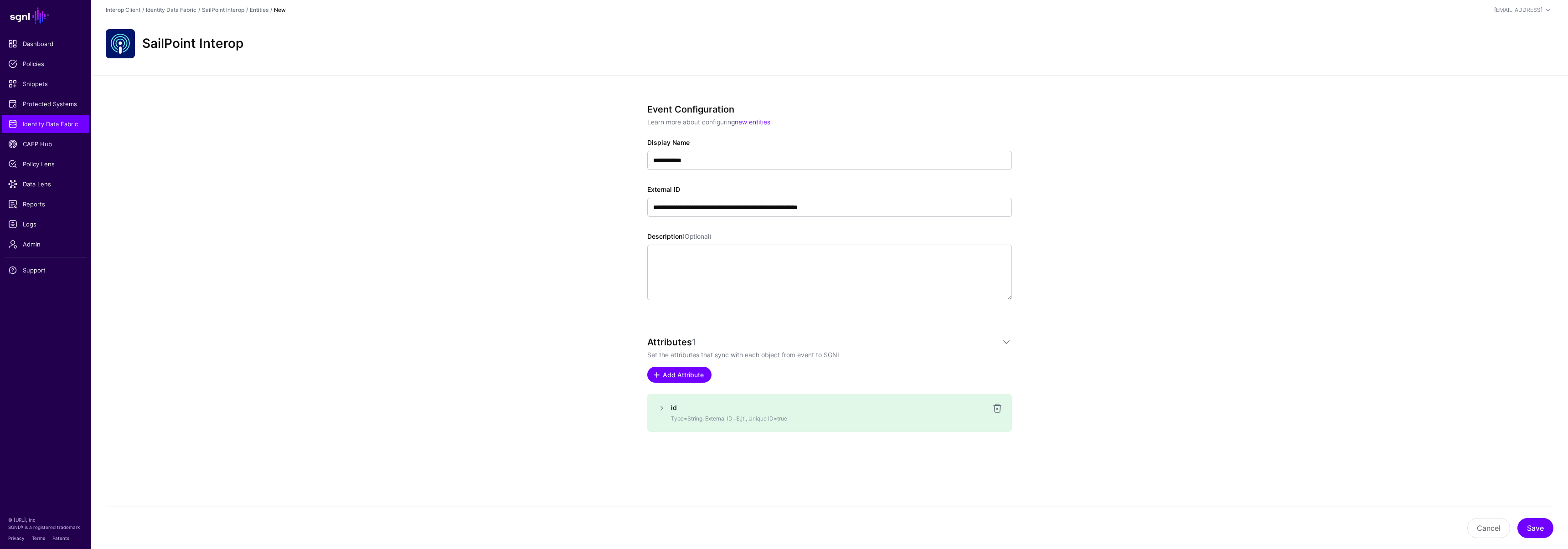
click at [670, 377] on span "Add Attribute" at bounding box center [683, 375] width 43 height 10
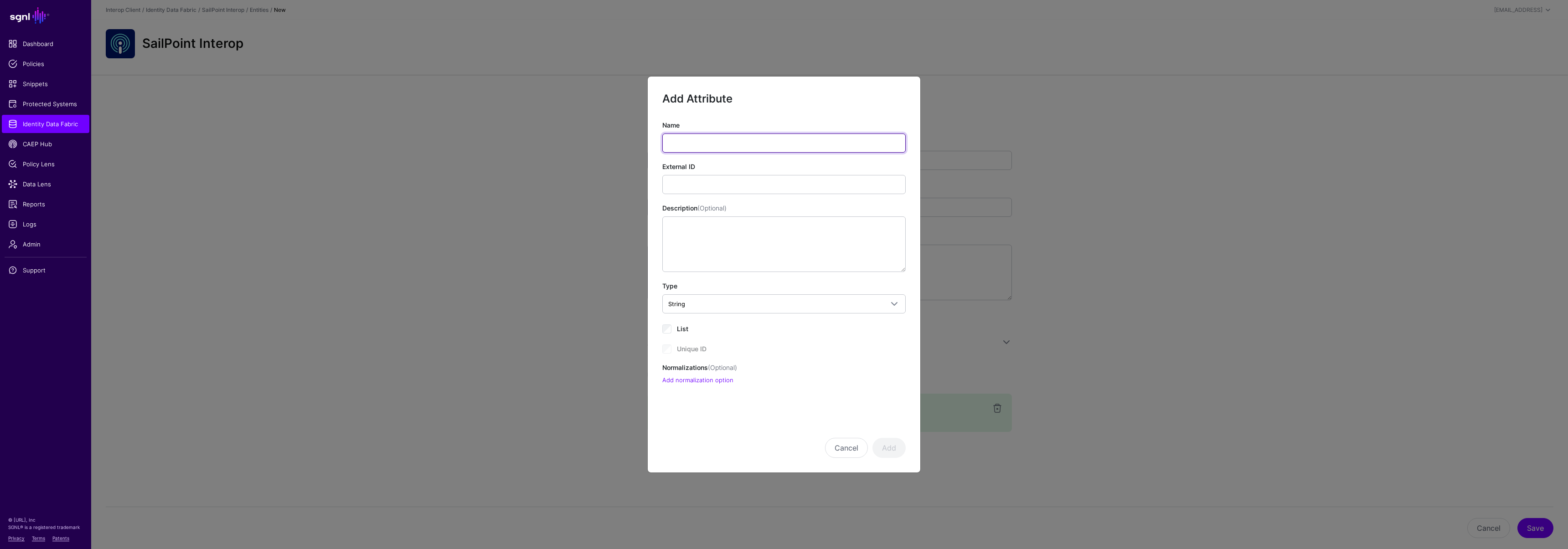
click at [733, 146] on input "Name" at bounding box center [784, 142] width 243 height 19
paste input "*******"
type input "*******"
click at [757, 182] on input "External ID" at bounding box center [784, 184] width 243 height 19
paste input "*******"
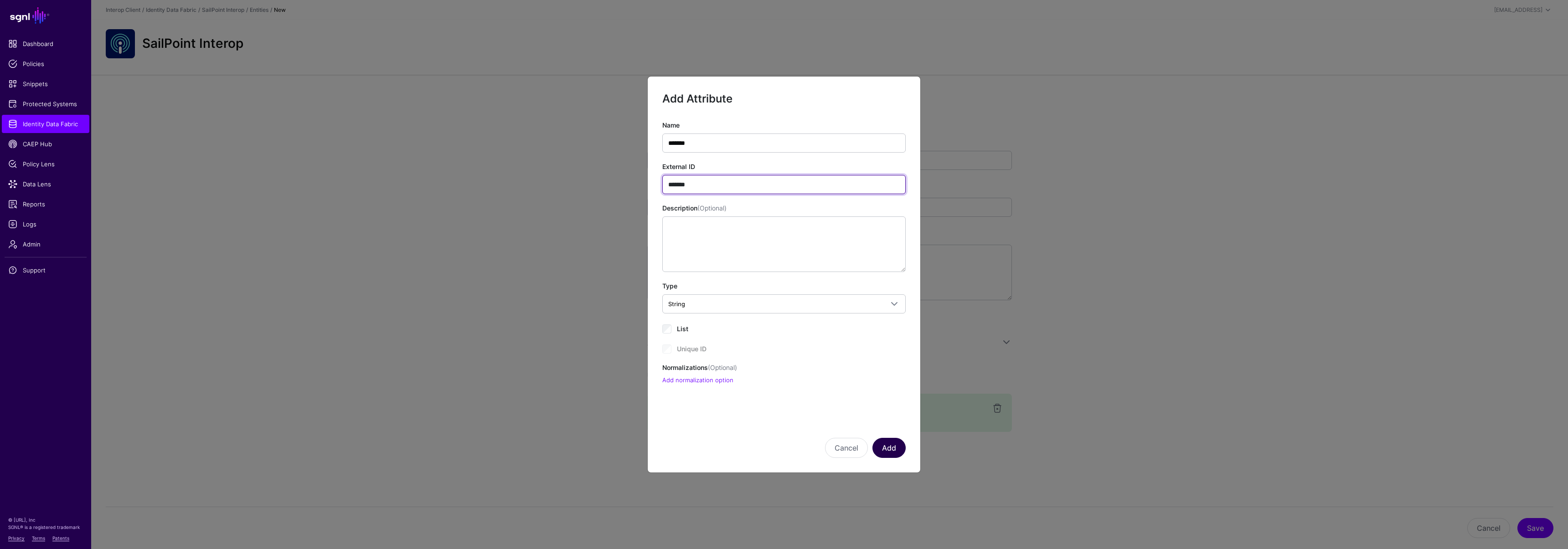
type input "*******"
click at [886, 449] on button "Add" at bounding box center [889, 448] width 33 height 20
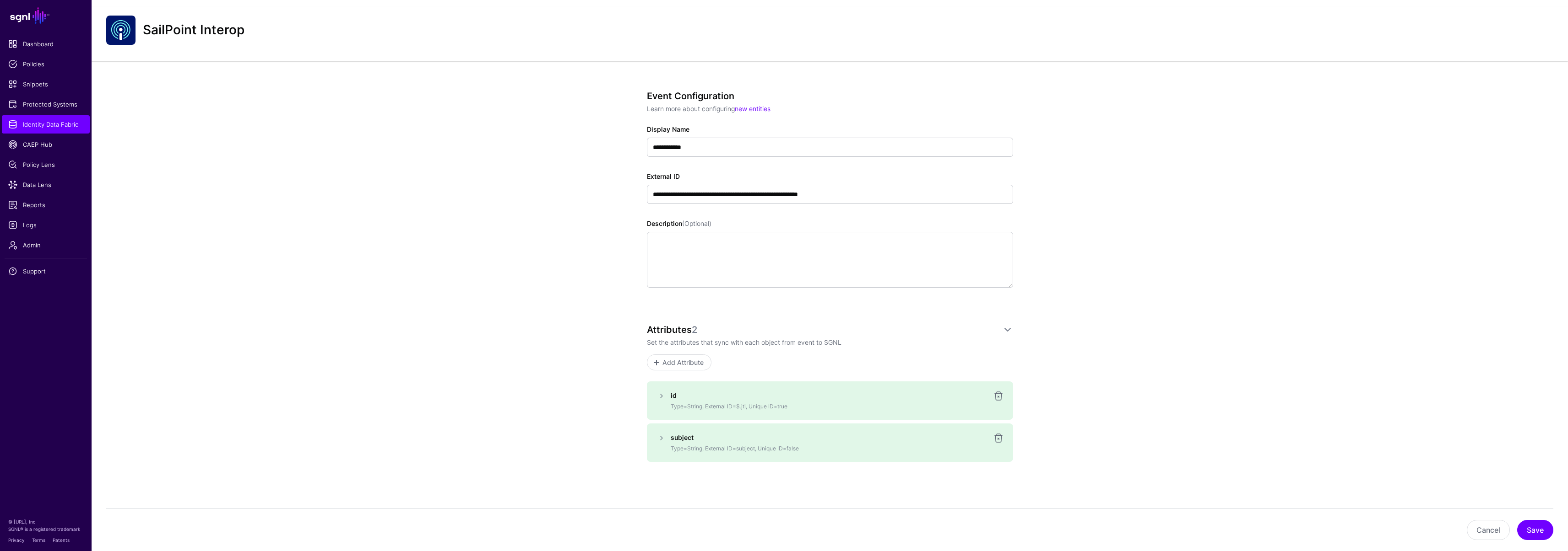
scroll to position [20, 0]
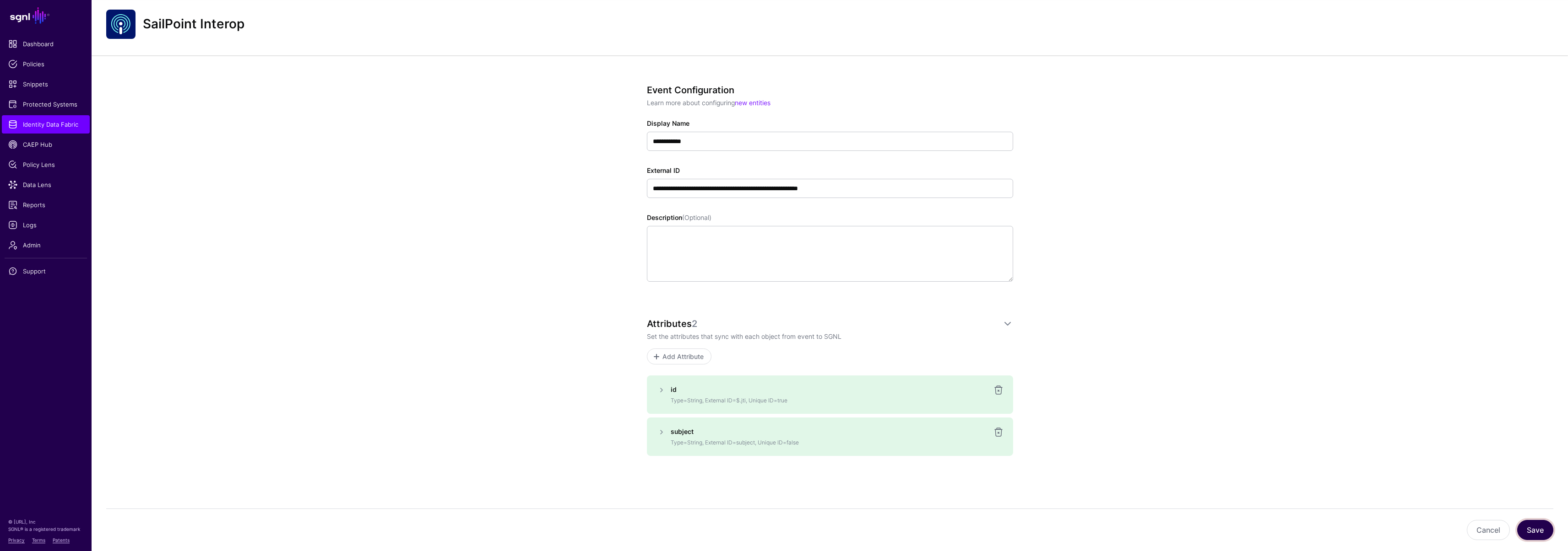
click at [1526, 527] on button "Save" at bounding box center [1535, 530] width 36 height 20
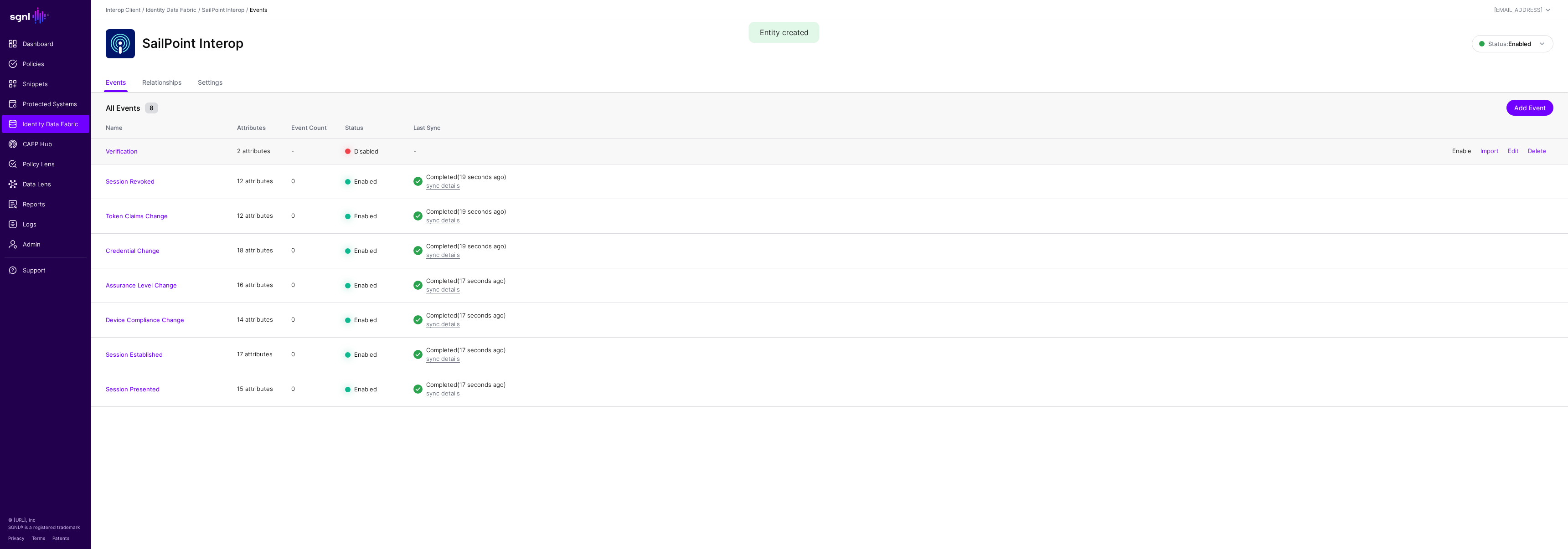
click at [1455, 151] on link "Enable" at bounding box center [1461, 151] width 19 height 7
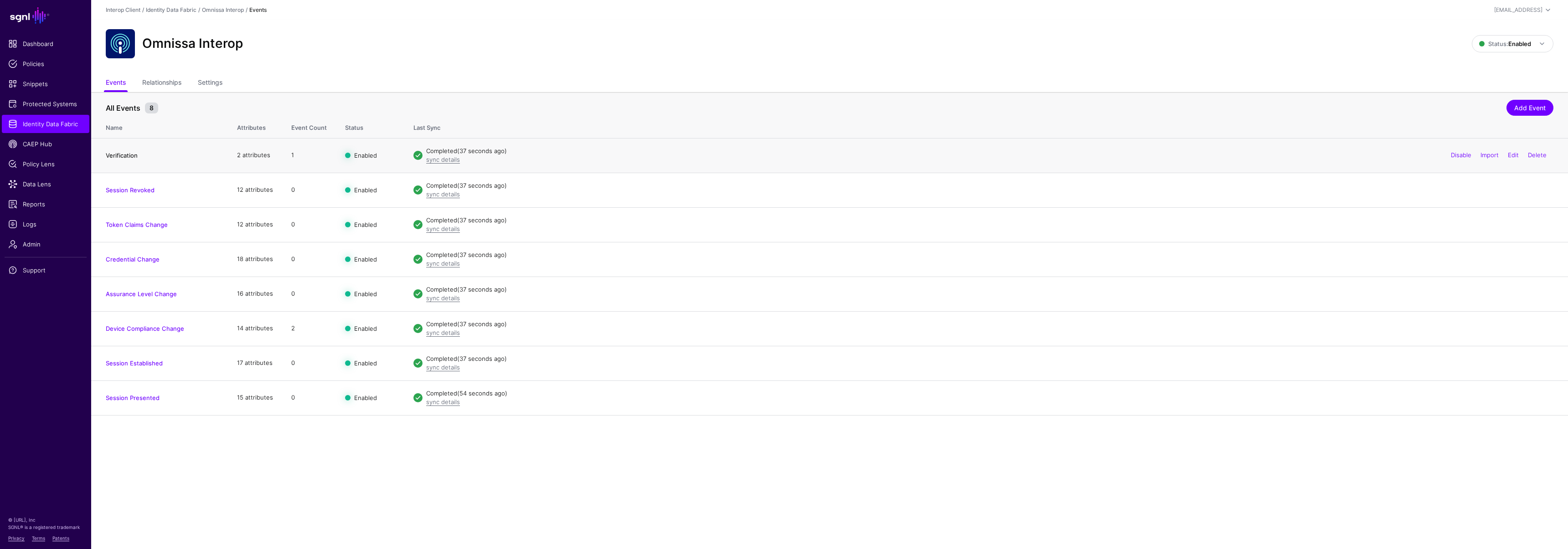
click at [128, 154] on link "Verification" at bounding box center [122, 155] width 32 height 7
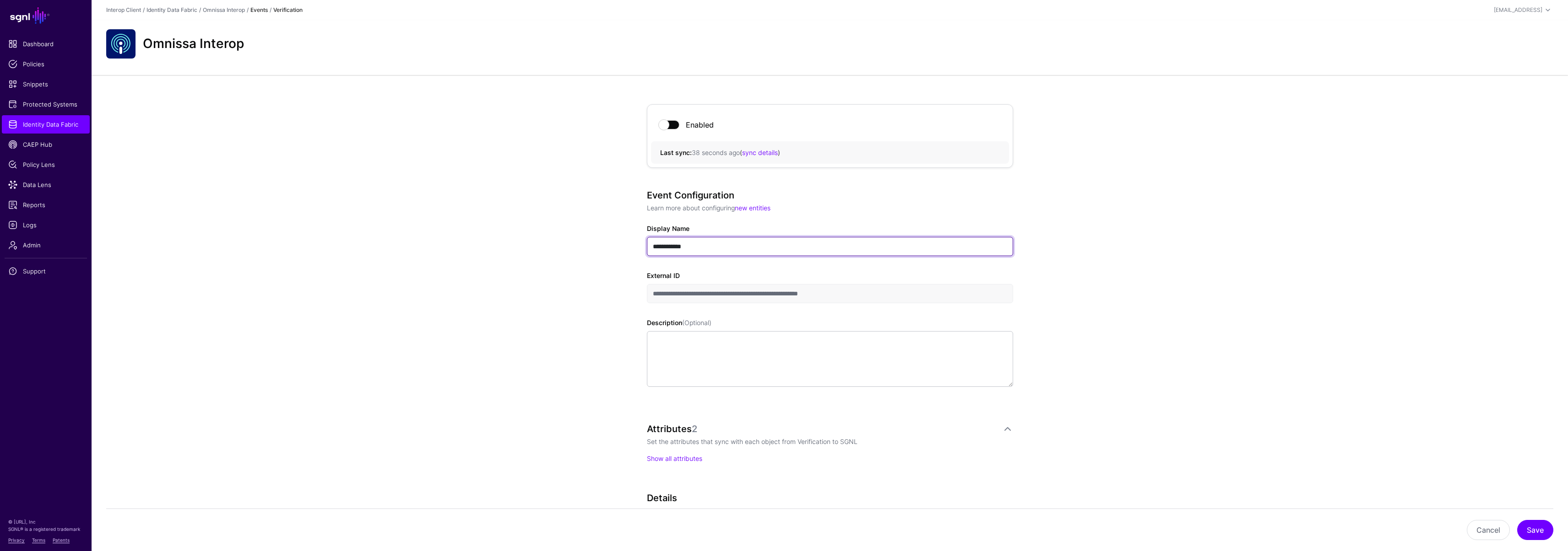
drag, startPoint x: 618, startPoint y: 238, endPoint x: 601, endPoint y: 236, distance: 17.1
click at [601, 236] on div "**********" at bounding box center [830, 403] width 1476 height 655
click at [641, 290] on div "**********" at bounding box center [830, 403] width 425 height 655
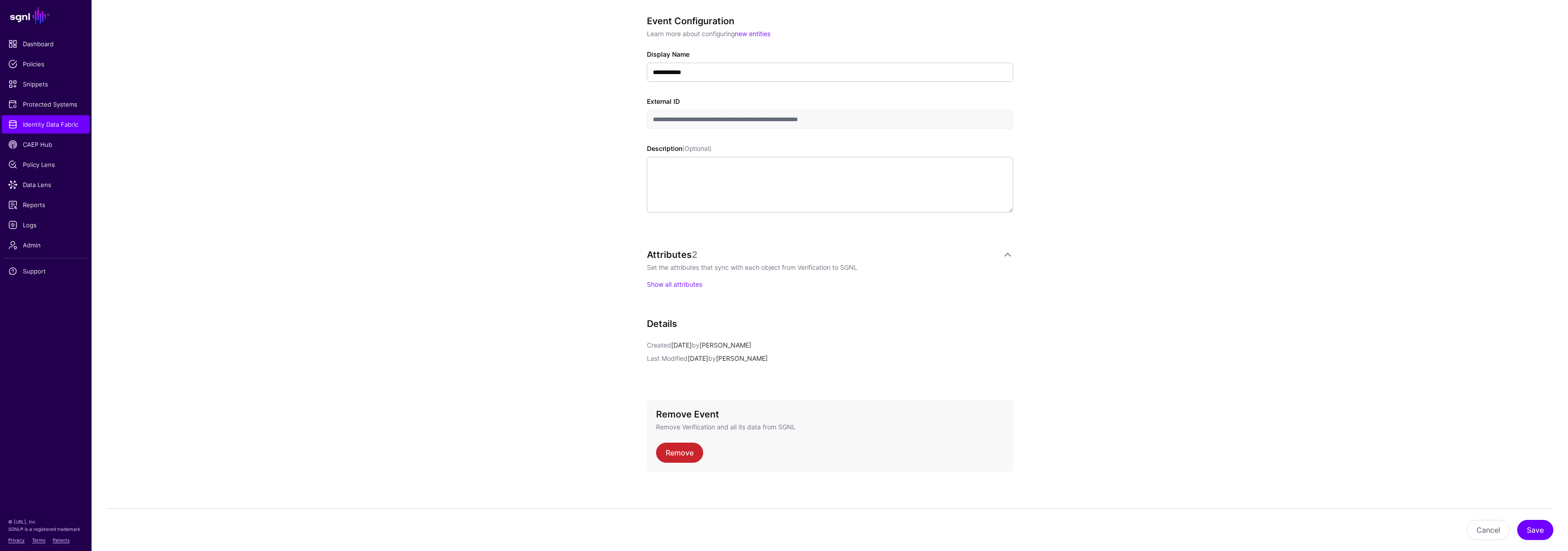
scroll to position [180, 0]
click at [679, 280] on link "Show all attributes" at bounding box center [674, 279] width 56 height 8
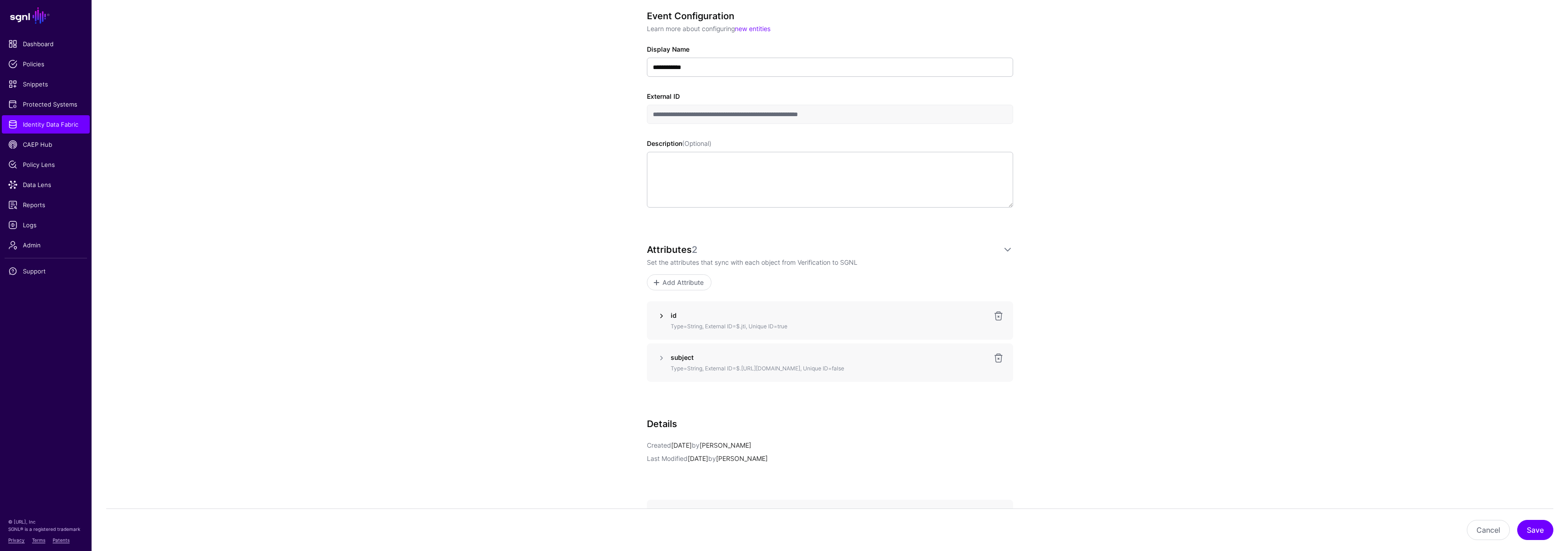
click at [662, 315] on link at bounding box center [661, 316] width 11 height 11
click at [645, 325] on div "**********" at bounding box center [830, 402] width 425 height 1013
drag, startPoint x: 709, startPoint y: 371, endPoint x: 654, endPoint y: 370, distance: 55.0
click at [654, 370] on div "Name ** External ID ***** Description (Optional) Type ****** List Unique ID Nor…" at bounding box center [830, 447] width 366 height 291
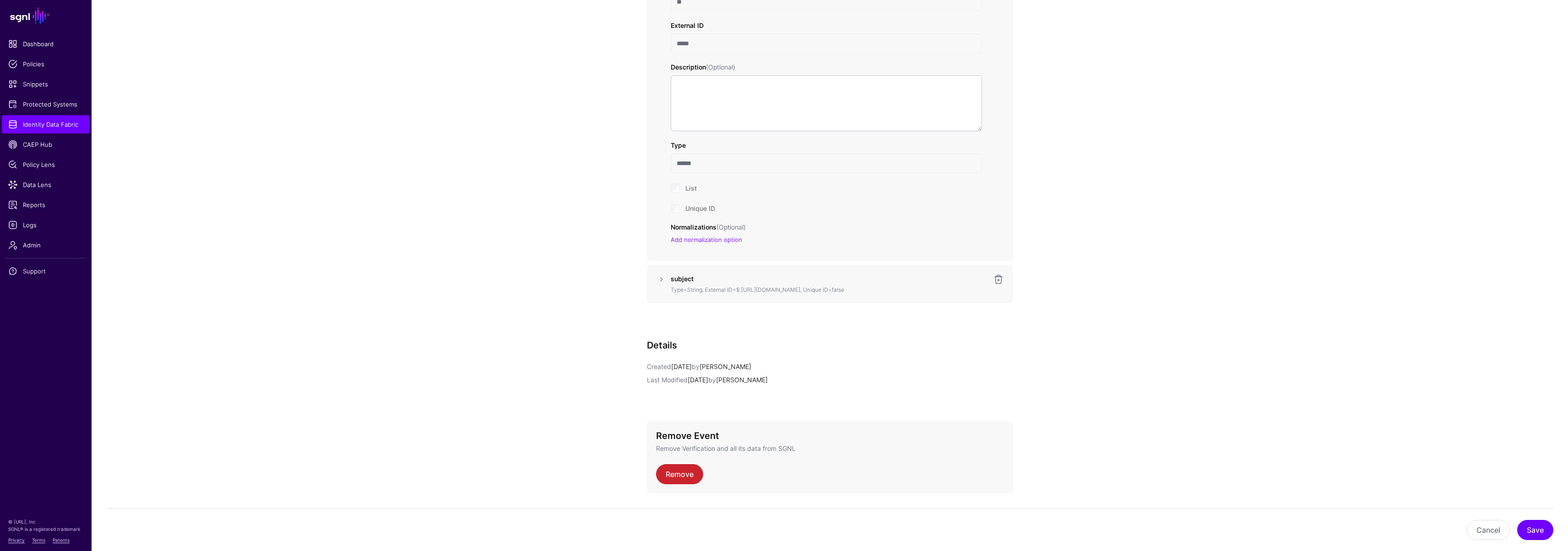
scroll to position [514, 0]
click at [690, 283] on p "Type=String, External ID=$.[URL][DOMAIN_NAME], Unique ID=false" at bounding box center [822, 286] width 304 height 8
click at [685, 275] on strong "subject" at bounding box center [682, 276] width 23 height 8
click at [665, 275] on link at bounding box center [661, 276] width 11 height 11
drag, startPoint x: 702, startPoint y: 293, endPoint x: 660, endPoint y: 288, distance: 42.3
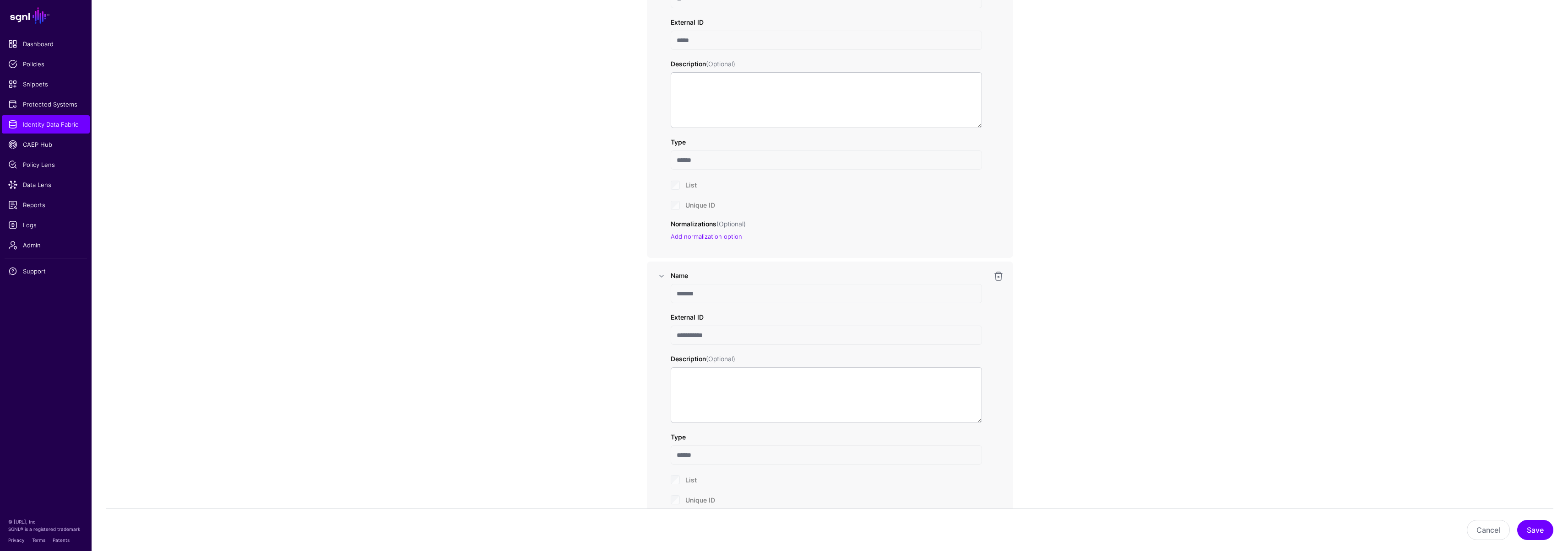
click at [660, 288] on div "**********" at bounding box center [830, 407] width 348 height 273
drag, startPoint x: 715, startPoint y: 332, endPoint x: 648, endPoint y: 330, distance: 67.0
click at [648, 330] on div "**********" at bounding box center [830, 407] width 366 height 291
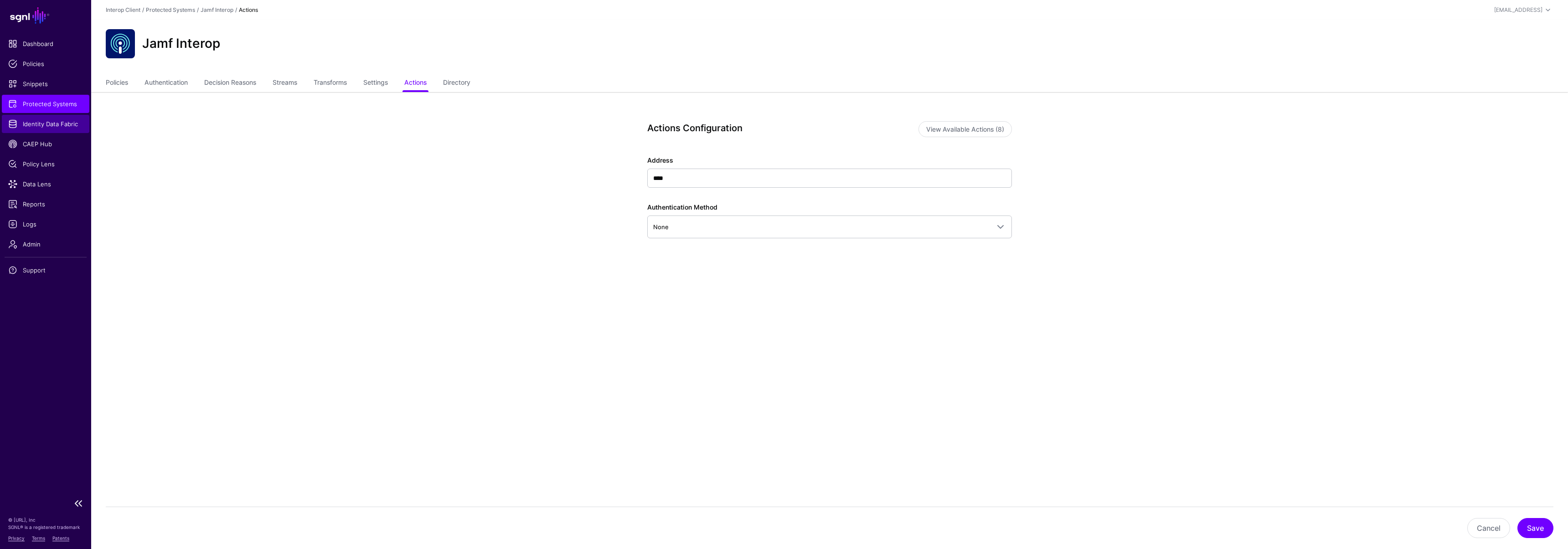
click at [57, 125] on span "Identity Data Fabric" at bounding box center [45, 124] width 75 height 9
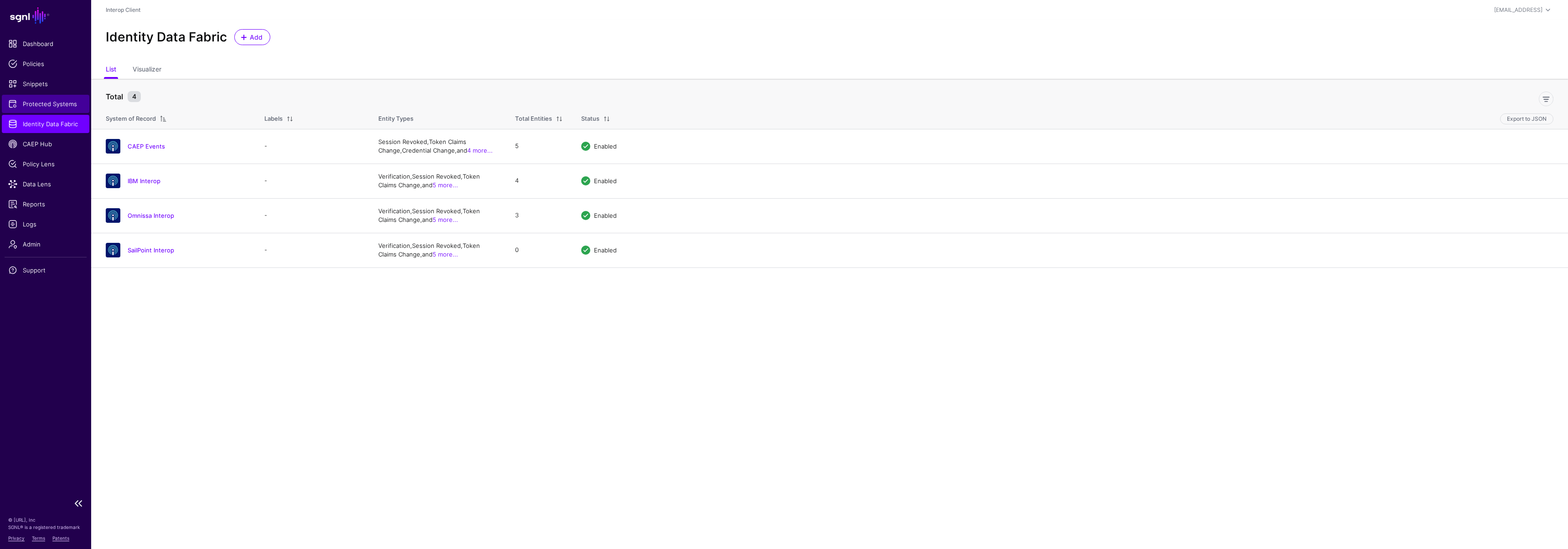
click at [63, 108] on span "Protected Systems" at bounding box center [45, 103] width 75 height 9
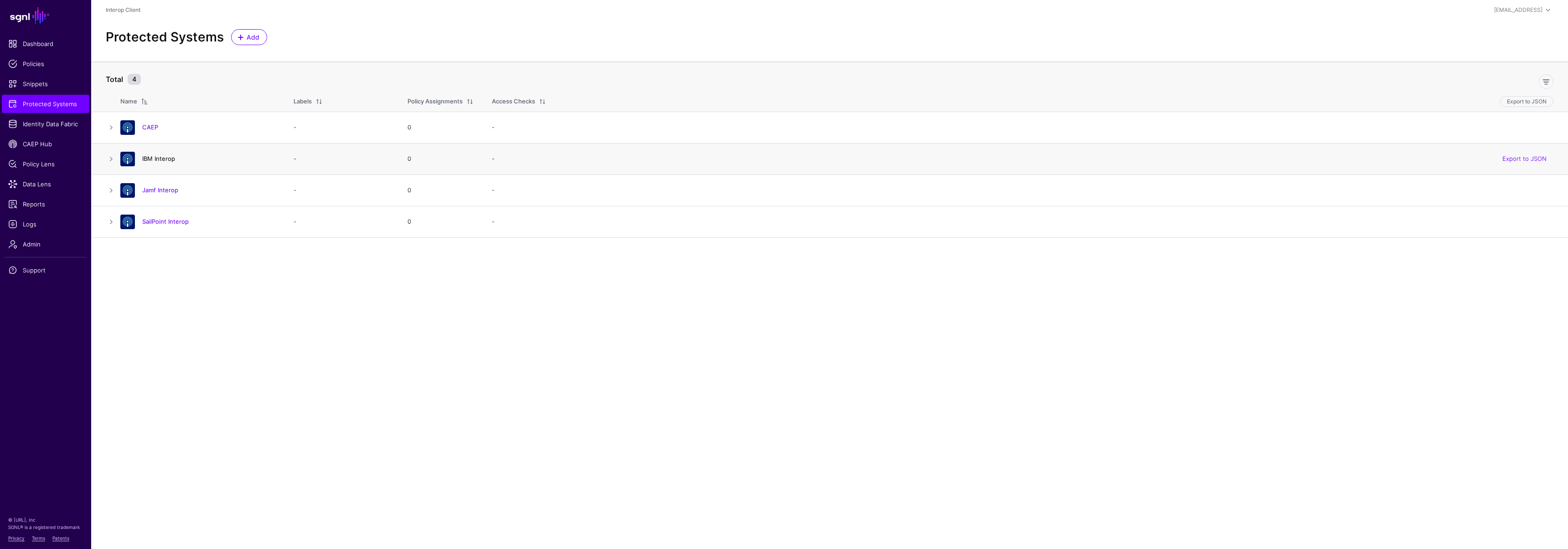
click at [155, 159] on link "IBM Interop" at bounding box center [159, 159] width 33 height 7
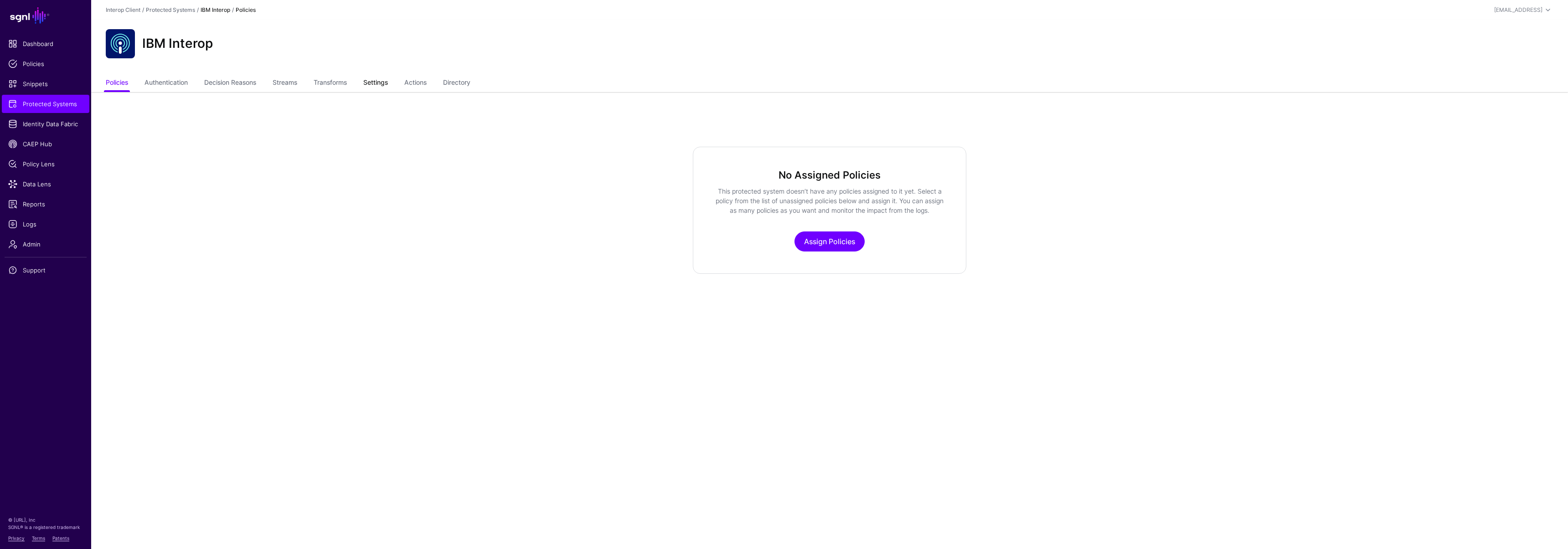
click at [388, 81] on link "Settings" at bounding box center [376, 83] width 24 height 17
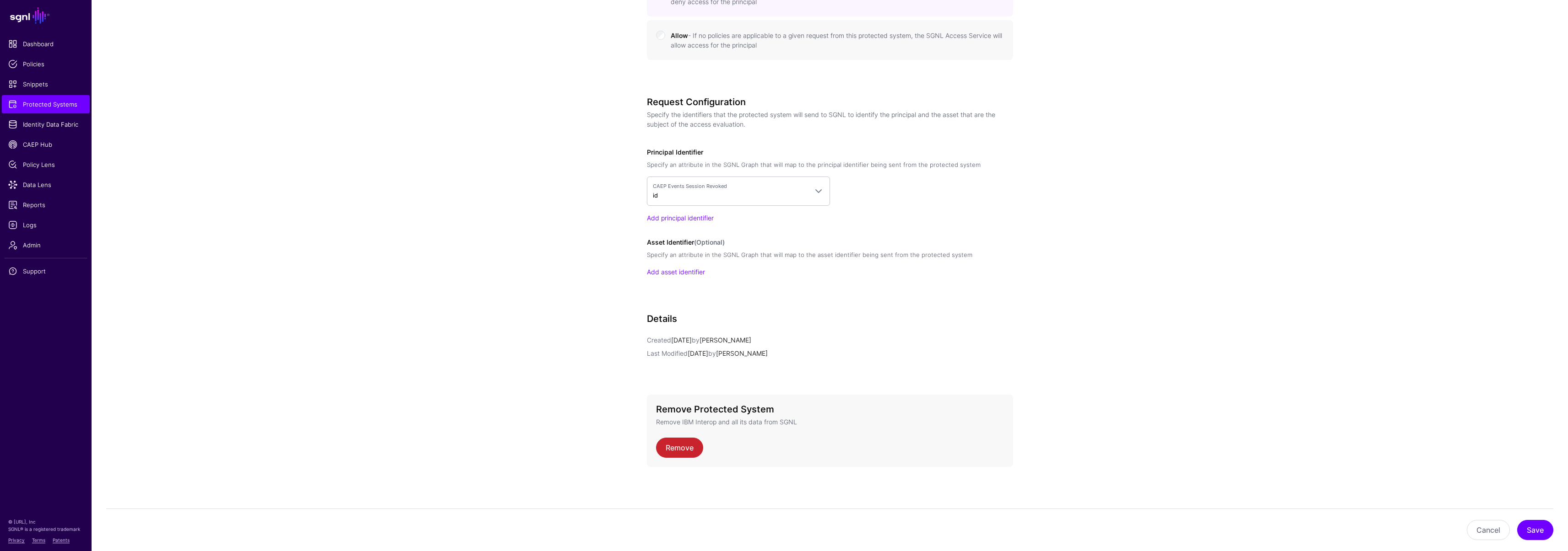
scroll to position [13, 0]
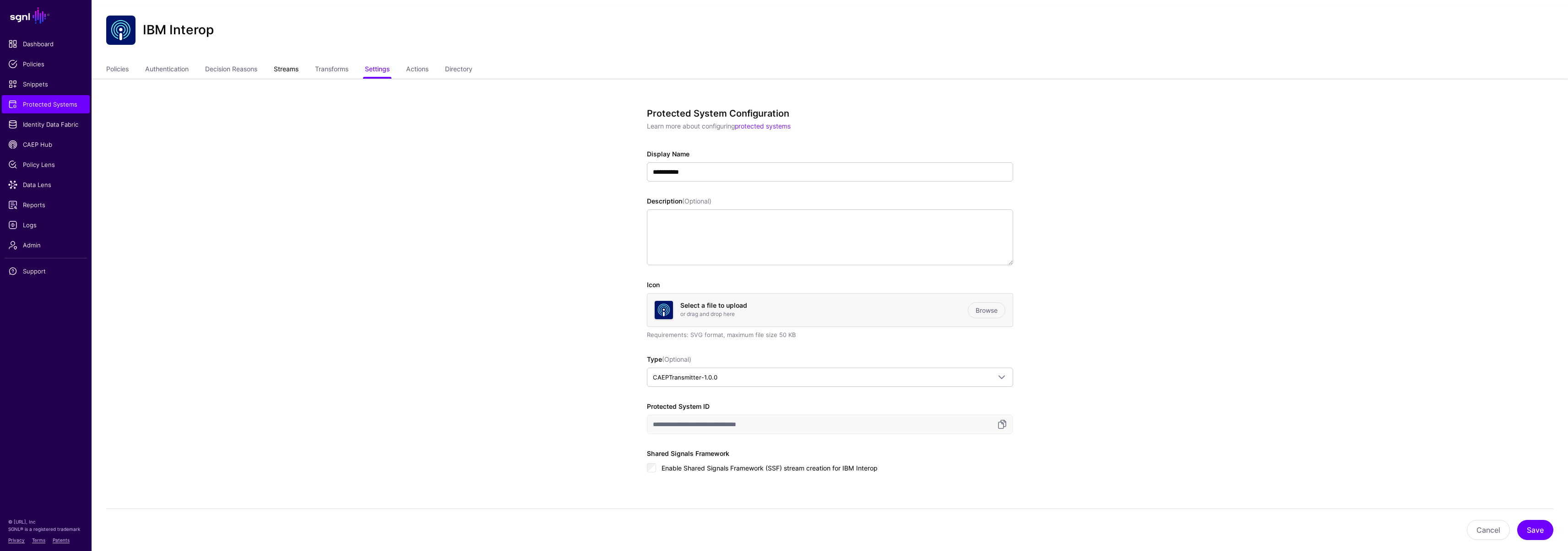
click at [280, 67] on link "Streams" at bounding box center [286, 70] width 24 height 17
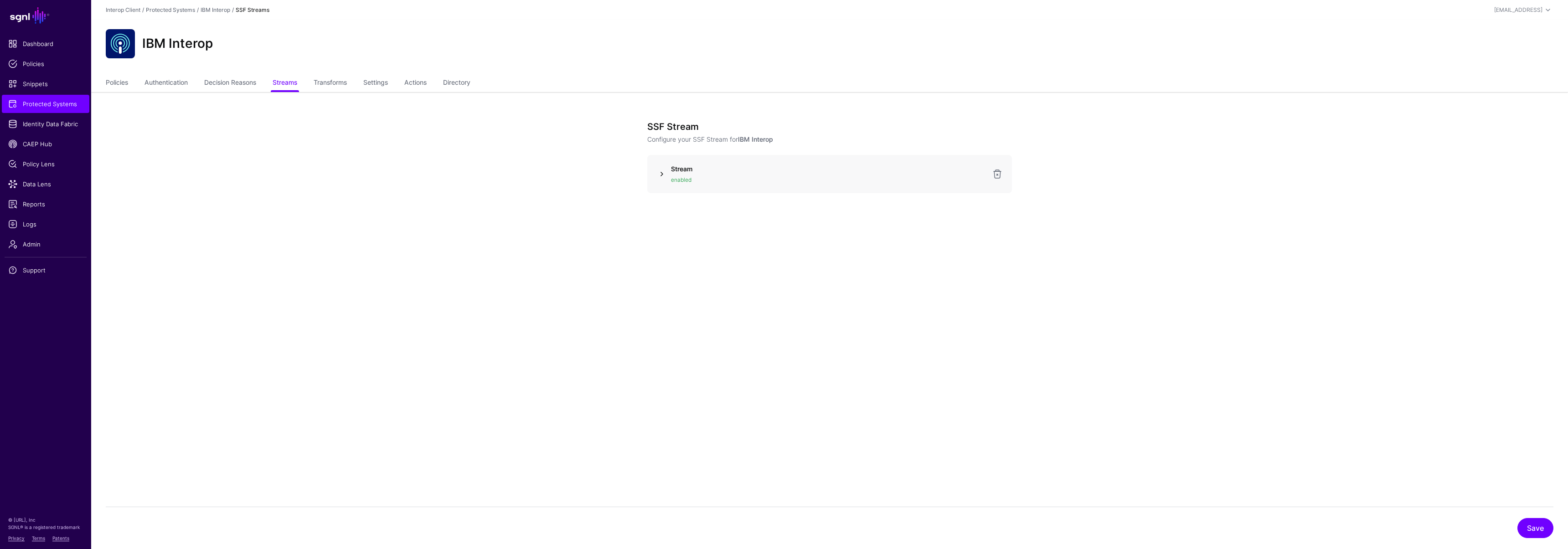
click at [664, 173] on link at bounding box center [662, 174] width 11 height 11
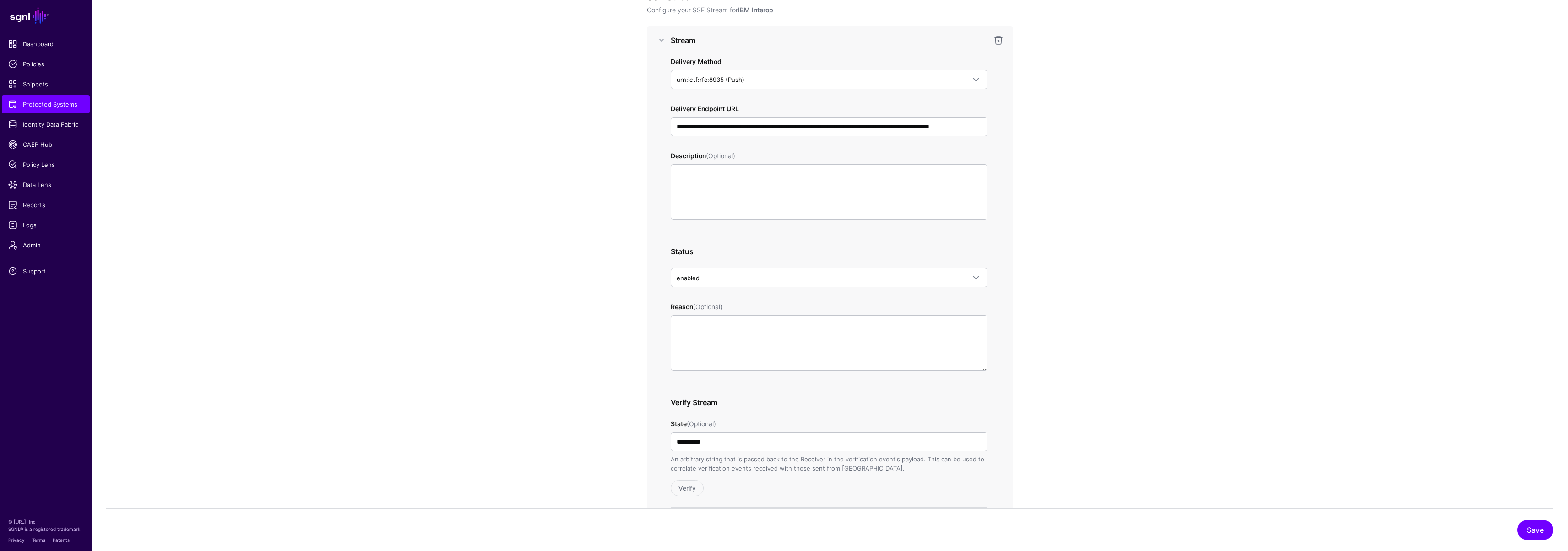
scroll to position [346, 0]
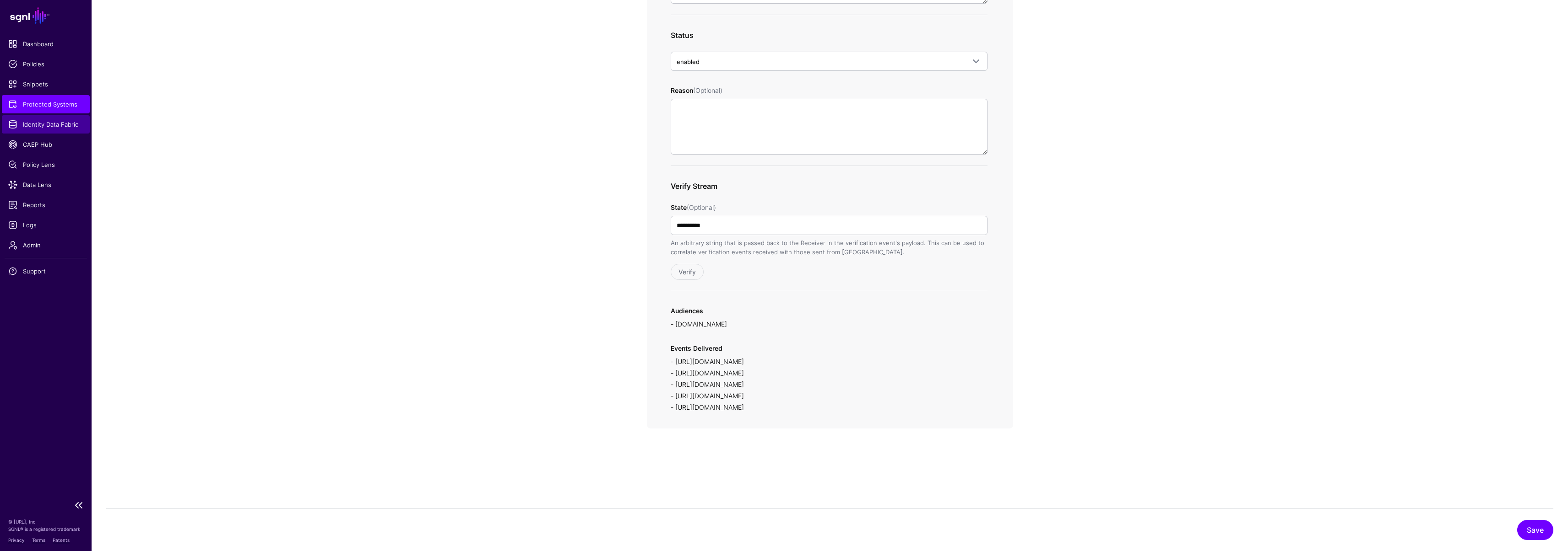
click at [56, 121] on span "Identity Data Fabric" at bounding box center [45, 124] width 75 height 9
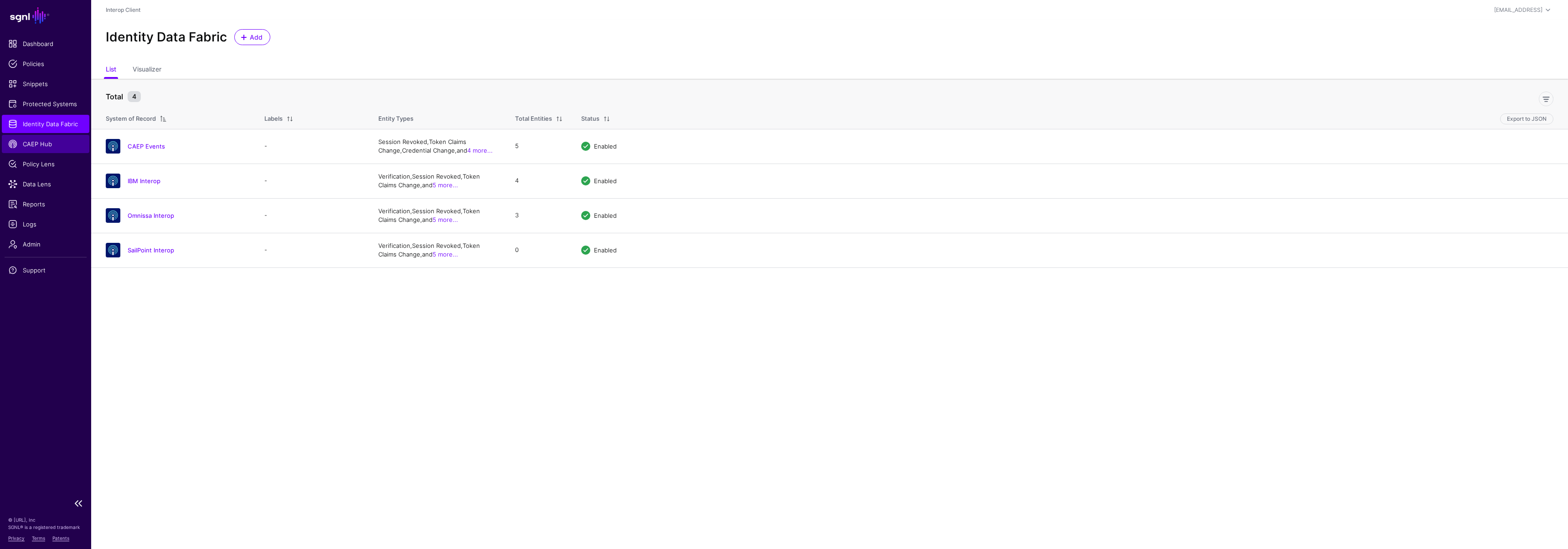
click at [49, 145] on span "CAEP Hub" at bounding box center [45, 144] width 75 height 9
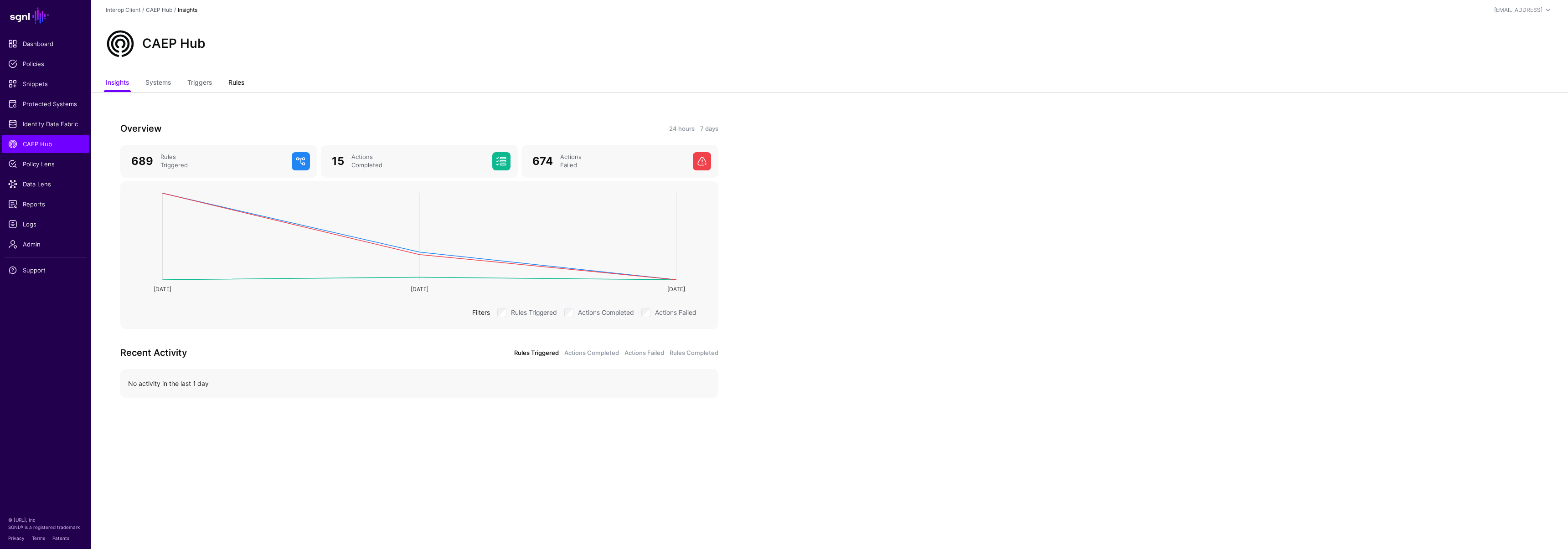
click at [233, 86] on link "Rules" at bounding box center [236, 83] width 16 height 17
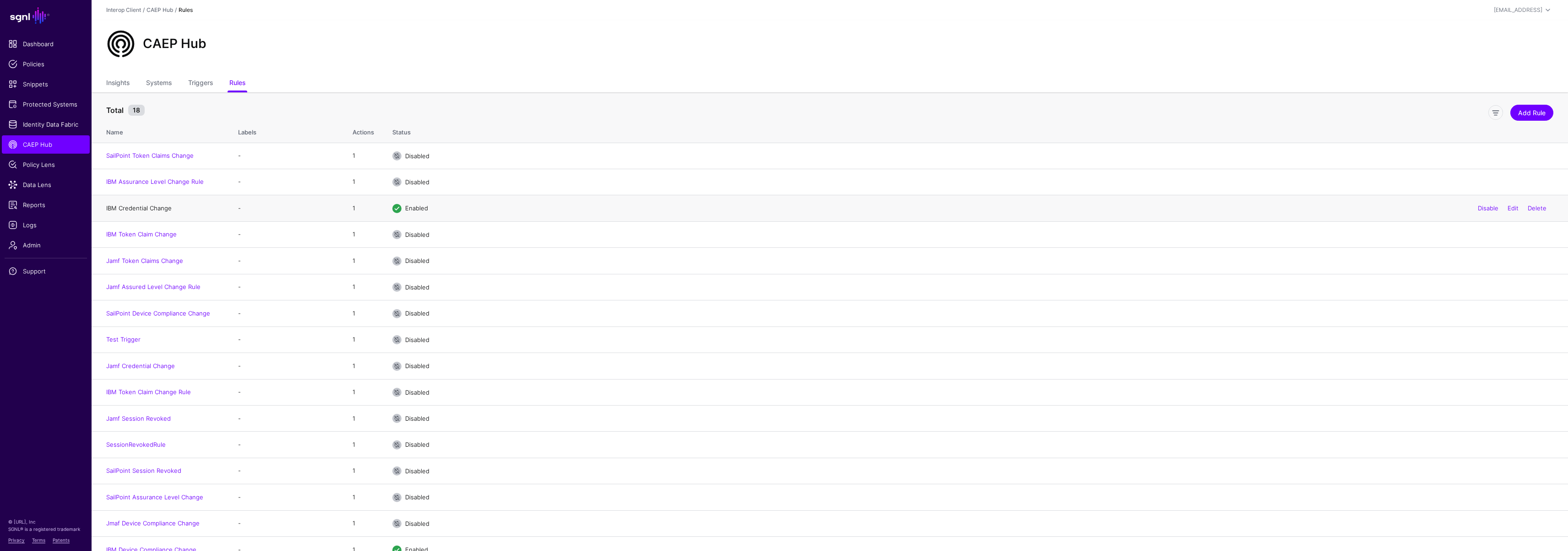
click at [150, 208] on link "IBM Credential Change" at bounding box center [139, 208] width 65 height 7
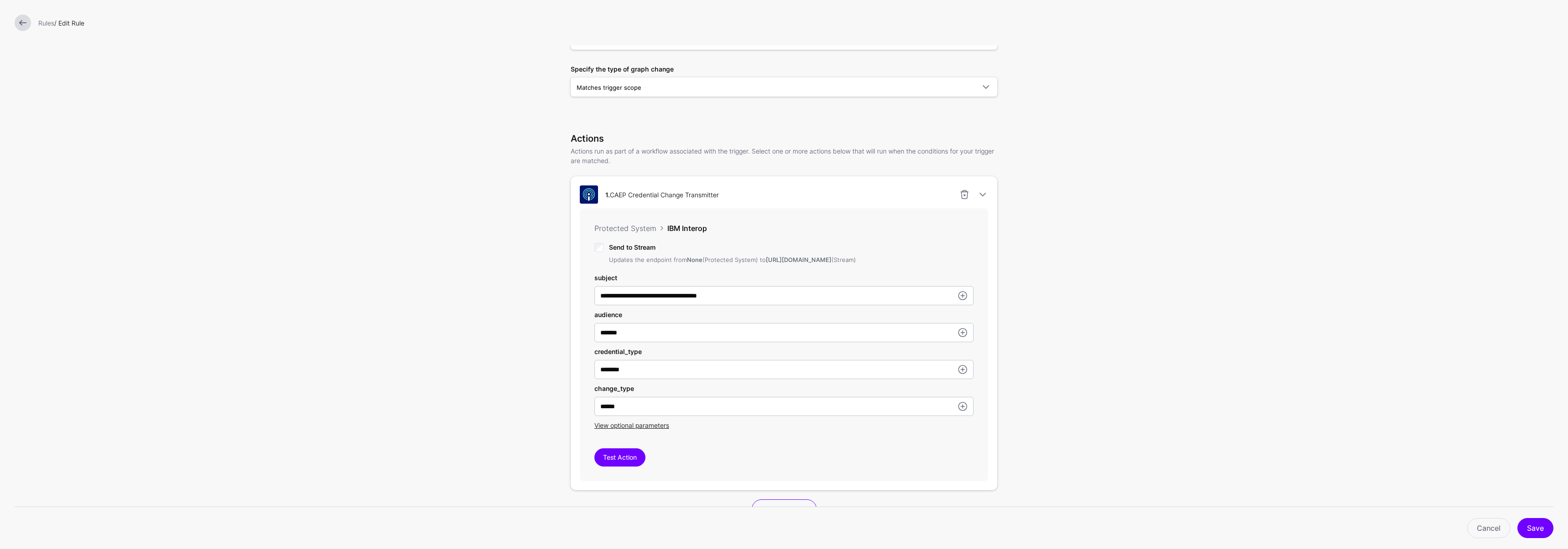
scroll to position [295, 0]
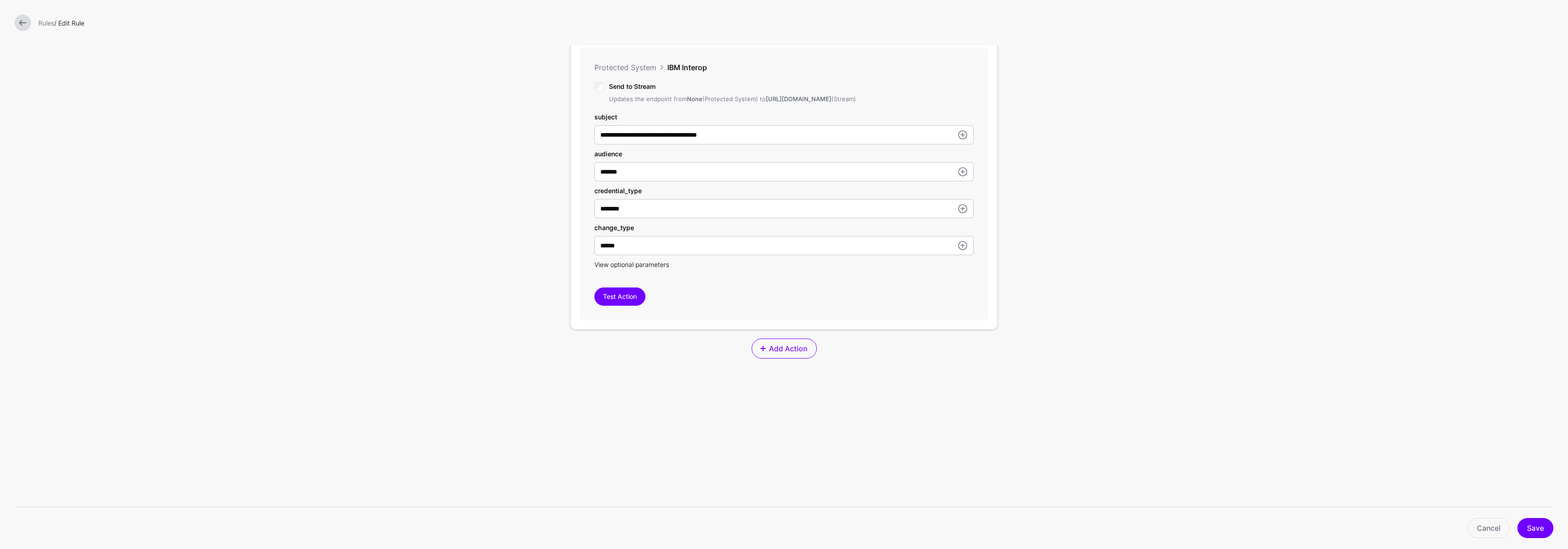
click at [602, 268] on span "View optional parameters" at bounding box center [631, 264] width 75 height 8
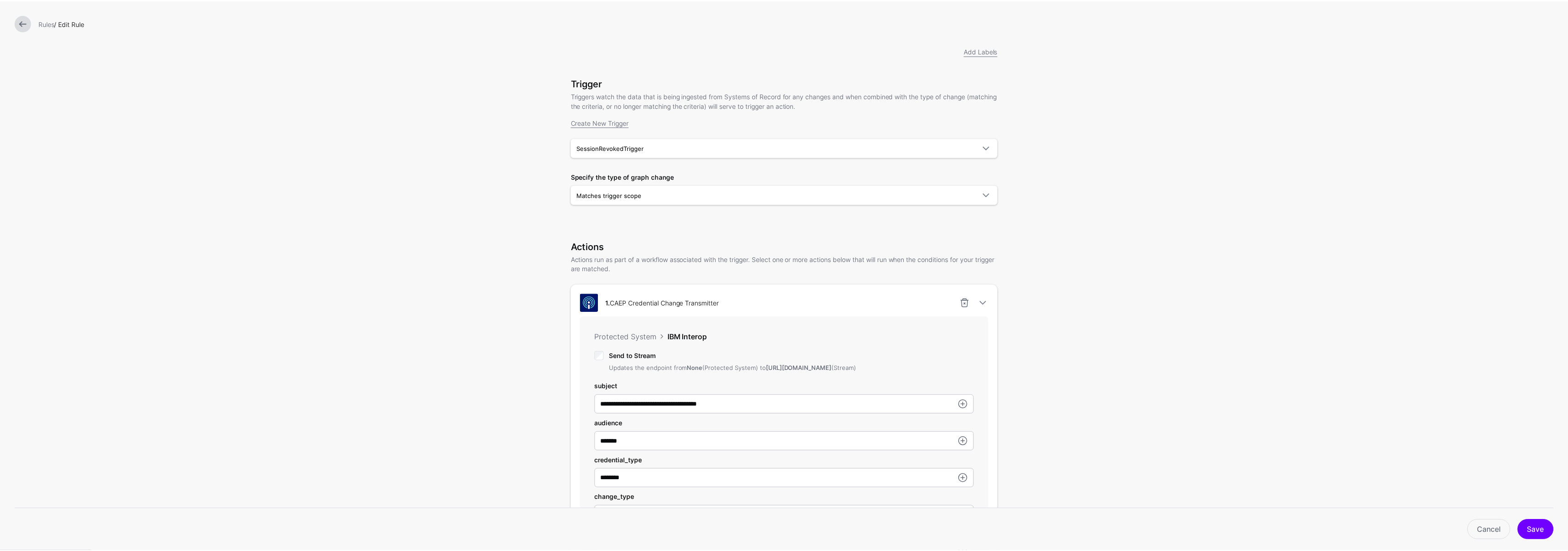
scroll to position [0, 0]
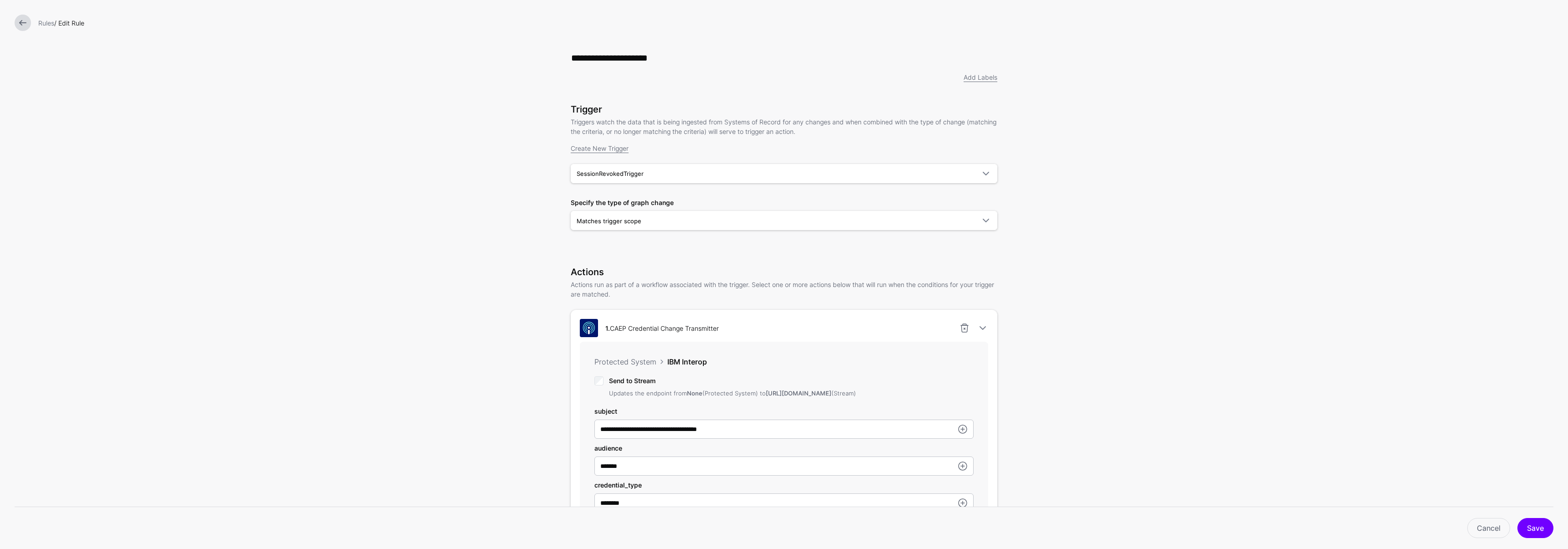
click at [32, 19] on div at bounding box center [23, 23] width 24 height 16
click at [24, 21] on link at bounding box center [23, 23] width 16 height 16
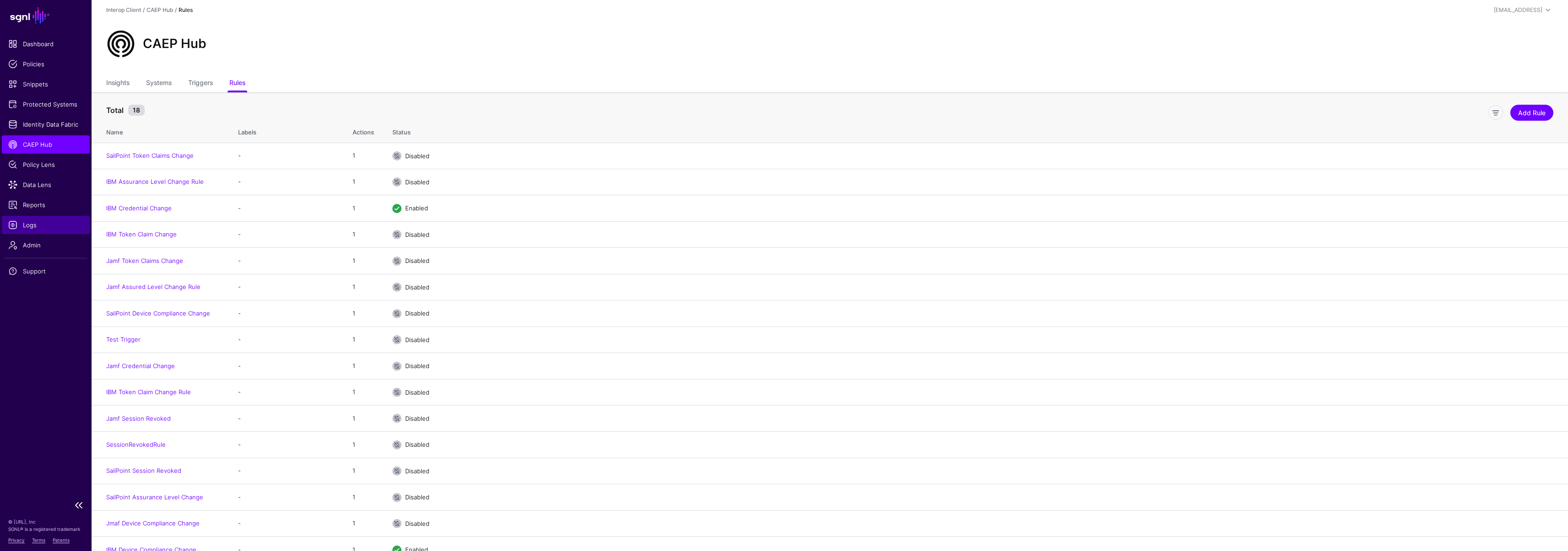
click at [45, 226] on span "Logs" at bounding box center [45, 225] width 75 height 9
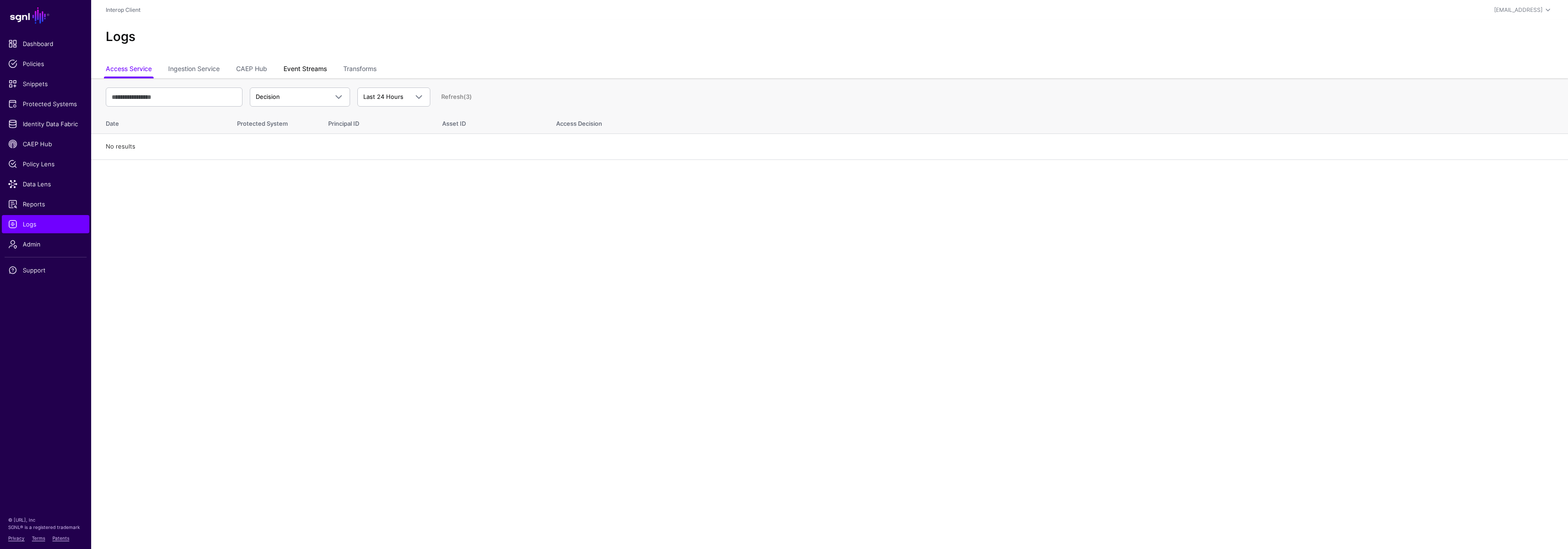
click at [320, 74] on link "Event Streams" at bounding box center [305, 69] width 43 height 17
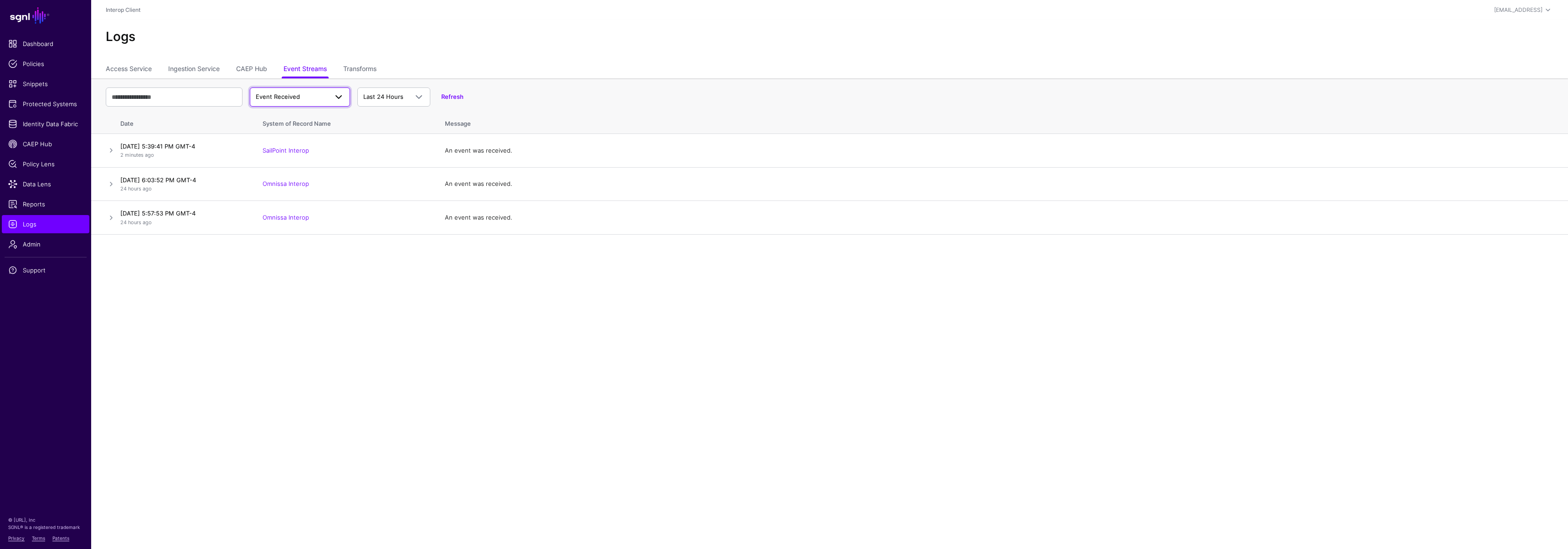
click at [293, 103] on link "Event Received" at bounding box center [299, 97] width 100 height 19
click at [306, 167] on div "Event Stored" at bounding box center [304, 165] width 77 height 9
click at [282, 96] on span "Event Stored" at bounding box center [274, 97] width 37 height 7
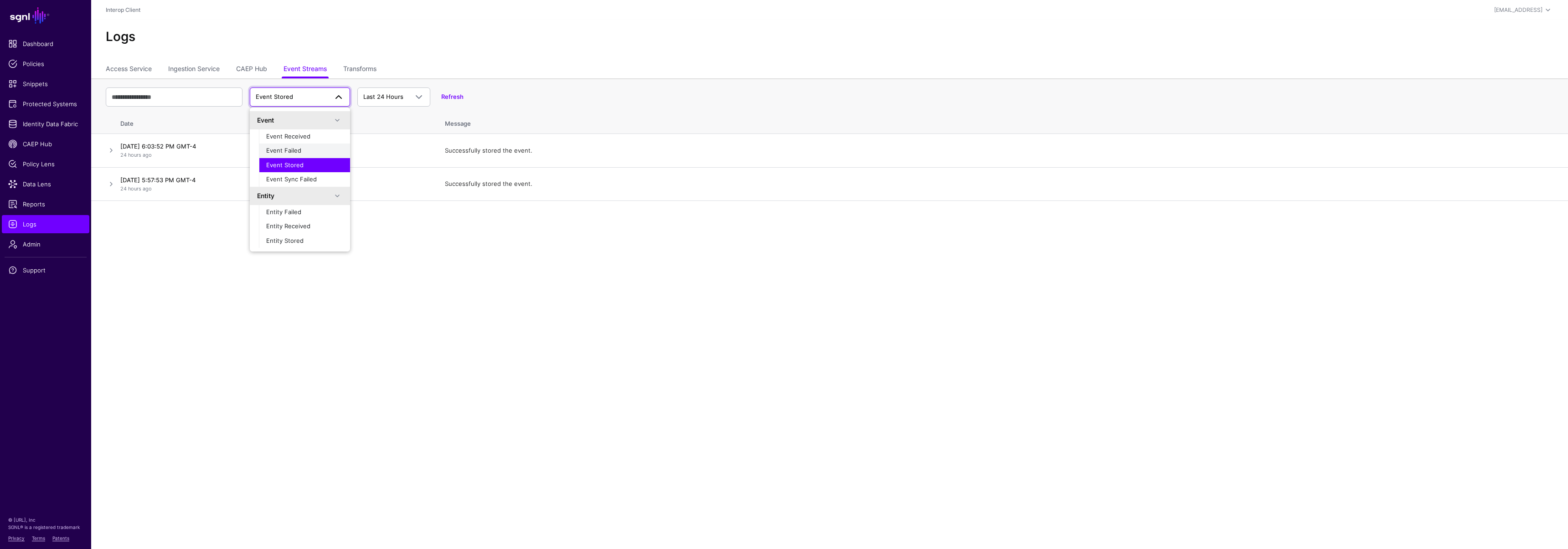
click at [282, 153] on span "Event Failed" at bounding box center [284, 150] width 35 height 7
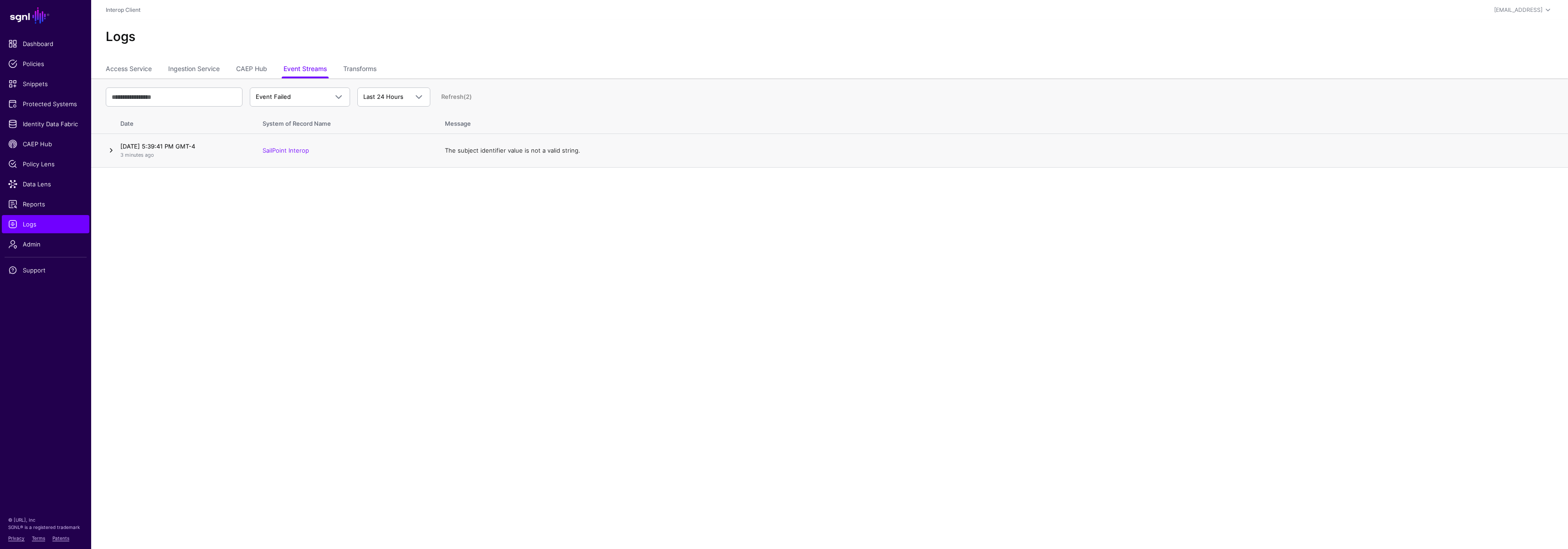
click at [110, 147] on link at bounding box center [111, 150] width 11 height 11
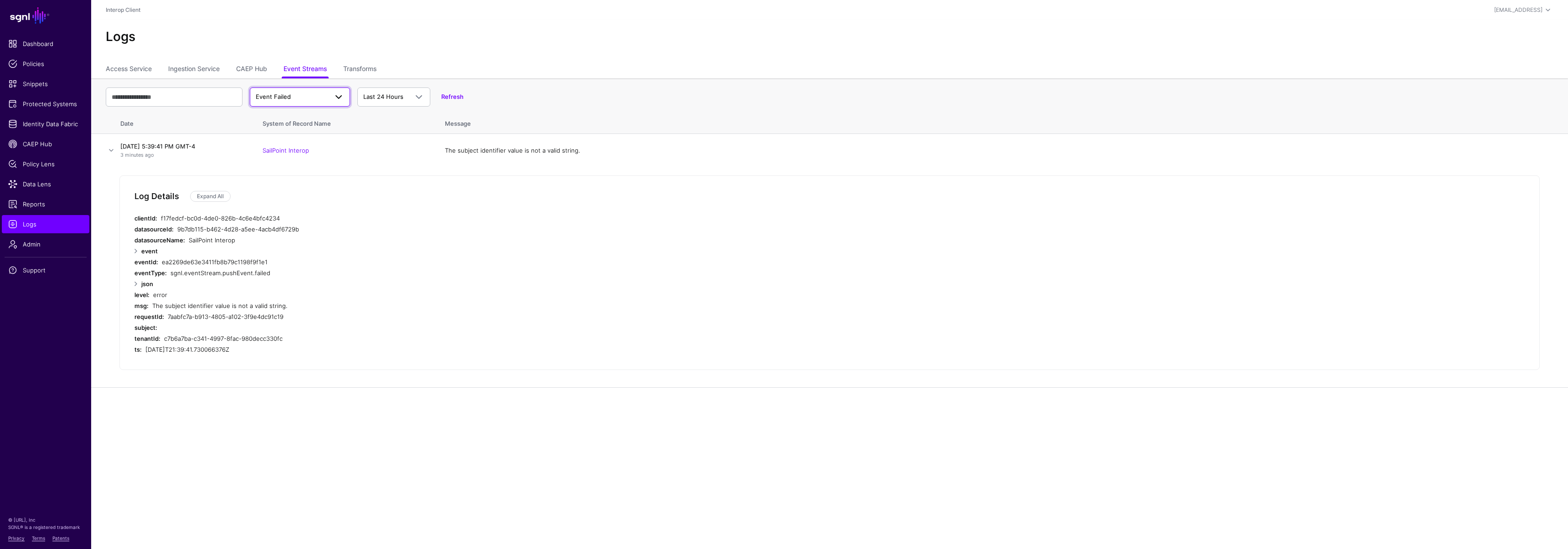
click at [286, 100] on span "Event Failed" at bounding box center [292, 97] width 72 height 9
click at [300, 135] on span "Event Received" at bounding box center [288, 136] width 44 height 7
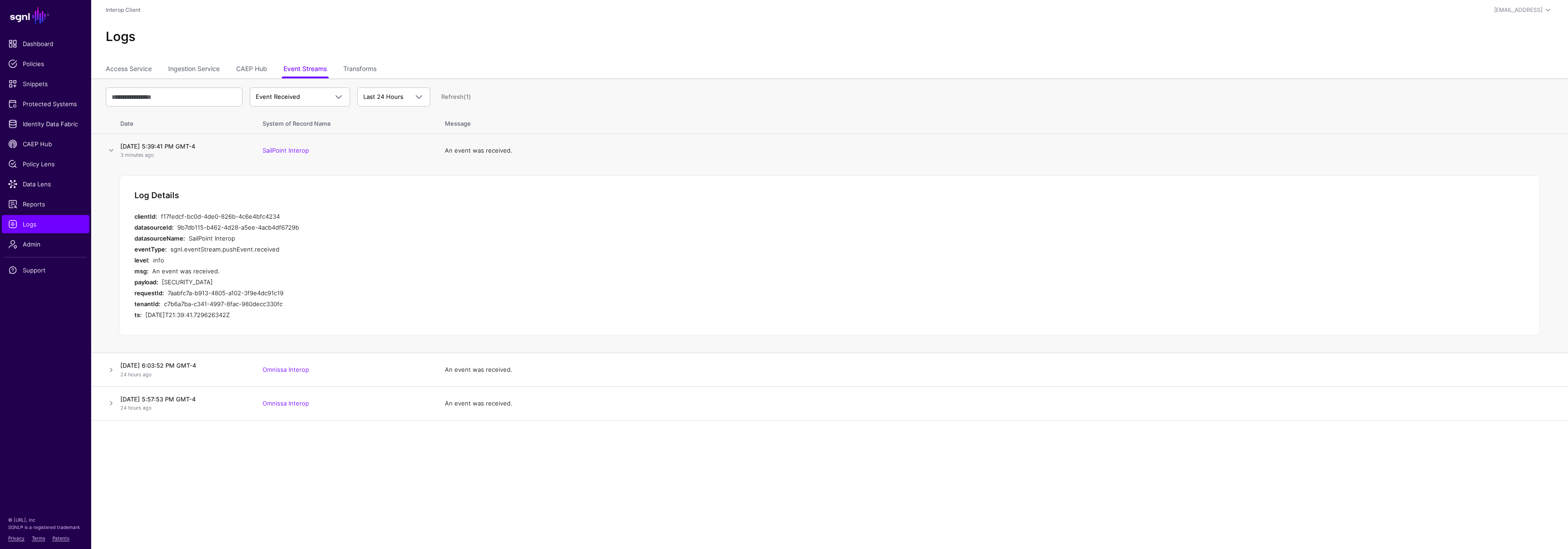
drag, startPoint x: 163, startPoint y: 282, endPoint x: 449, endPoint y: 383, distance: 303.3
click at [449, 288] on div "eyJhbGciOiJSUzI1NiIsImtpZCI6IlBUTjdNbVF1d2RvRUx6SjdNSzBobjZ3VFZtd0t0T1hxVFpISU4…" at bounding box center [331, 282] width 337 height 11
copy div "eyJhbGciOiJSUzI1NiIsImtpZCI6IlBUTjdNbVF1d2RvRUx6SjdNSzBobjZ3VFZtd0t0T1hxVFpISU4…"
click at [44, 146] on span "CAEP Hub" at bounding box center [45, 144] width 75 height 9
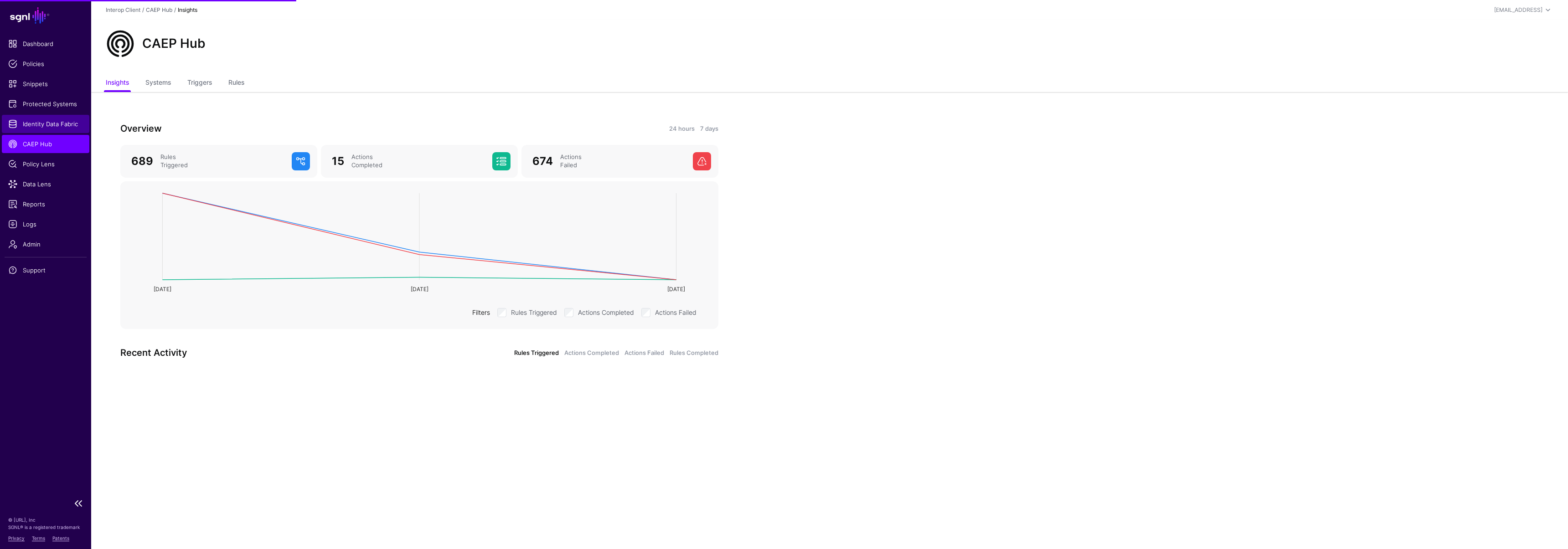
click at [49, 121] on span "Identity Data Fabric" at bounding box center [45, 124] width 75 height 9
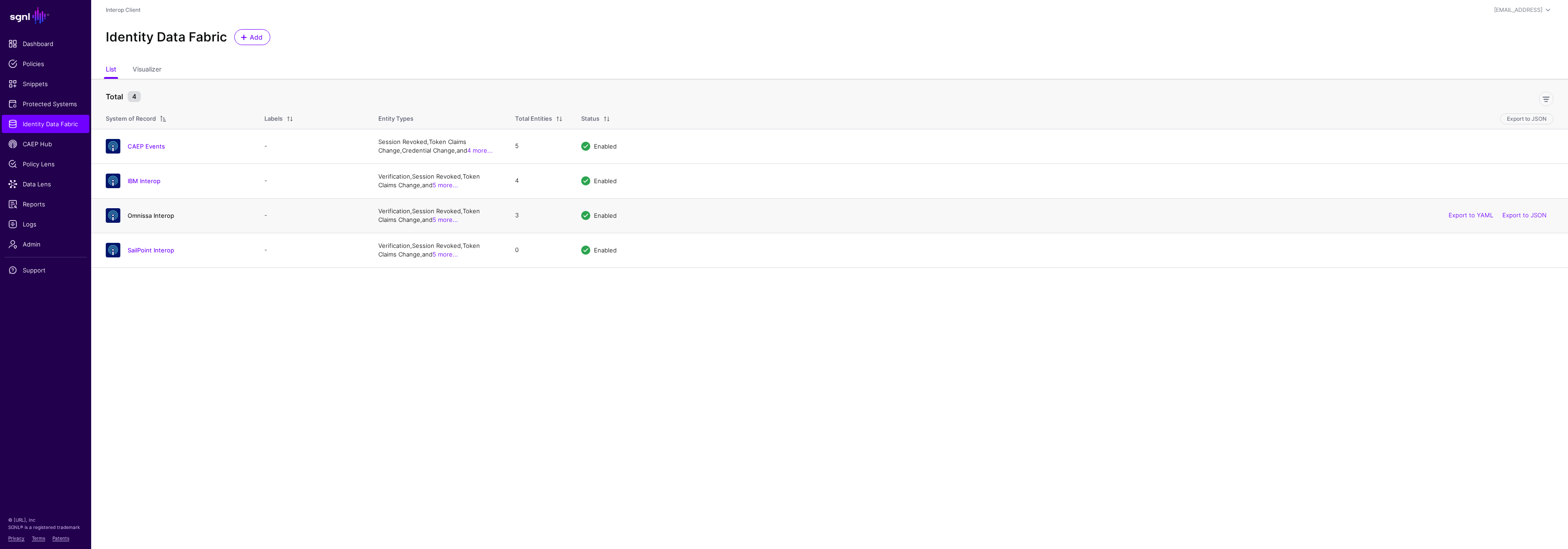
click at [144, 217] on link "Omnissa Interop" at bounding box center [151, 215] width 46 height 7
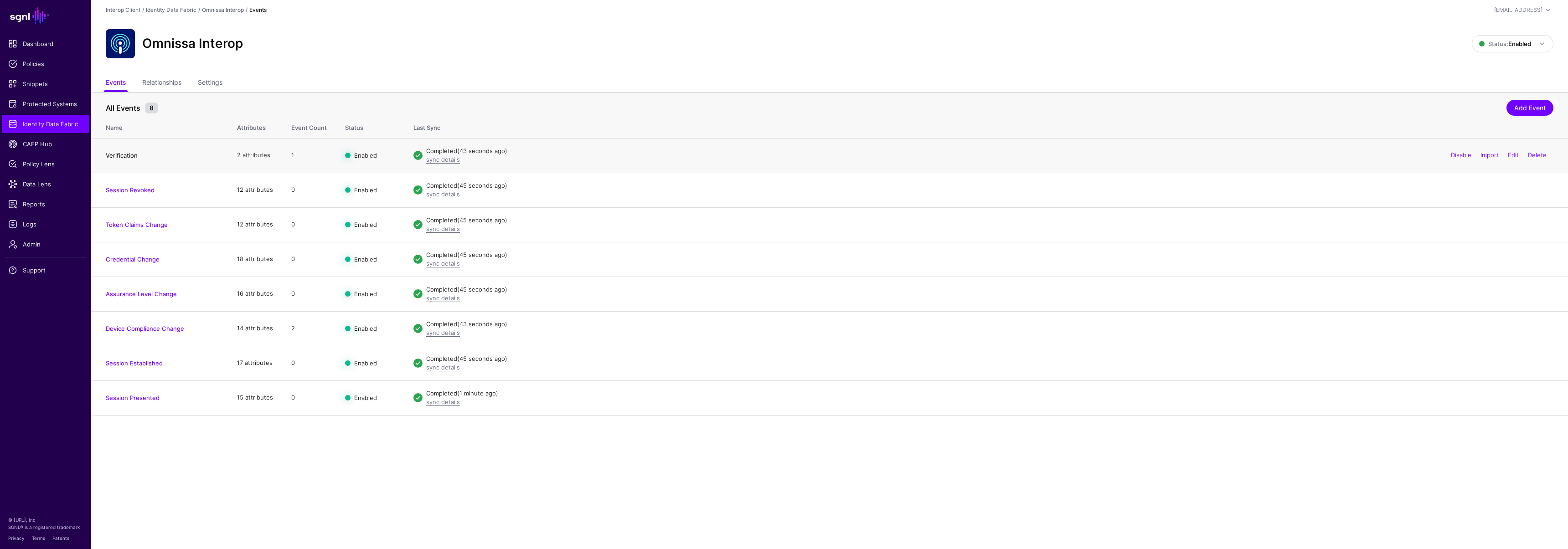
click at [130, 156] on link "Verification" at bounding box center [122, 155] width 32 height 7
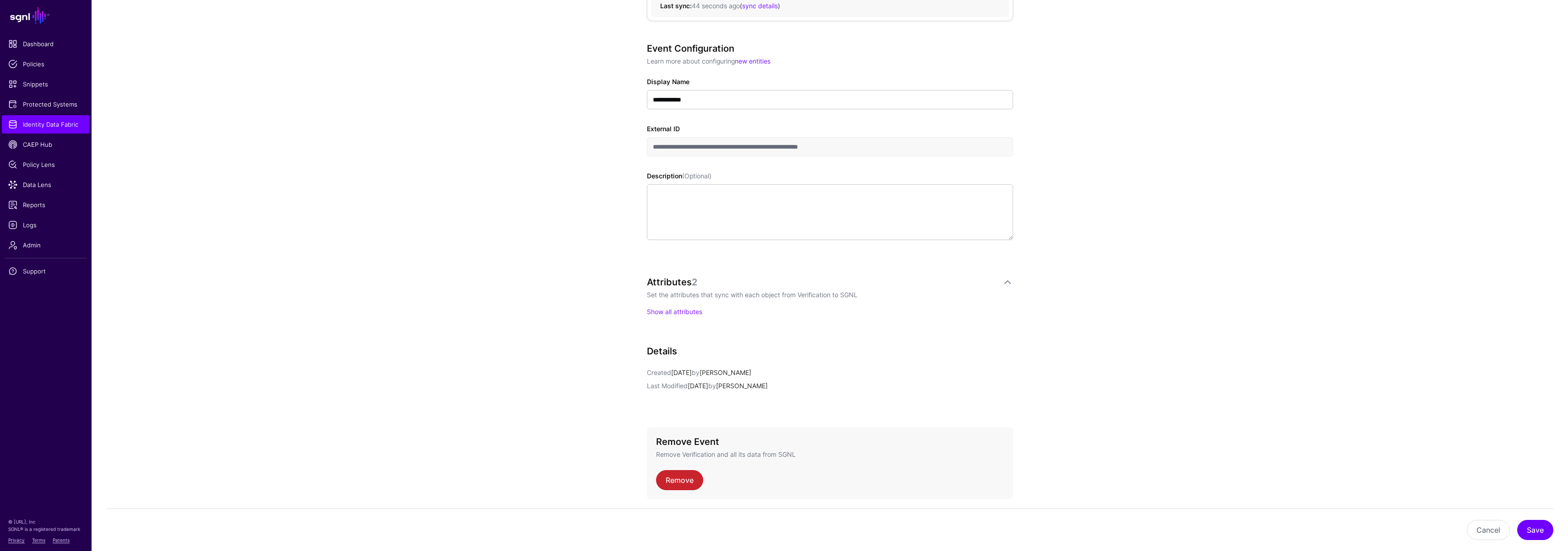
scroll to position [180, 0]
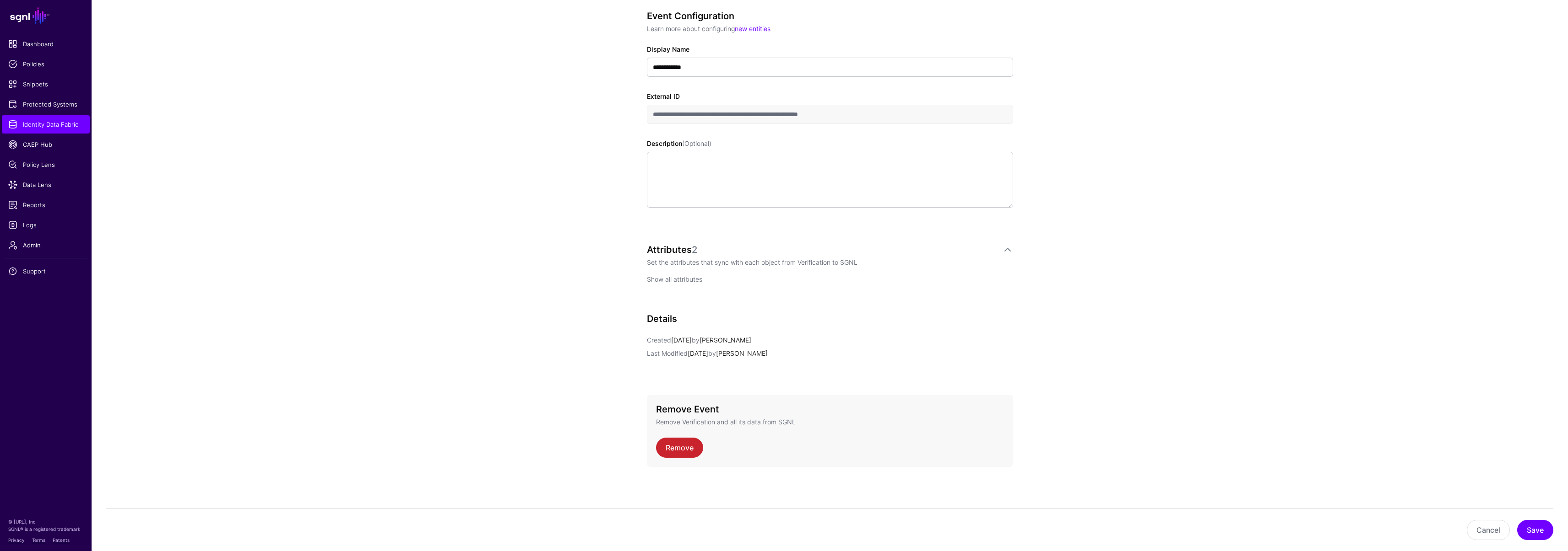
click at [670, 279] on link "Show all attributes" at bounding box center [674, 279] width 56 height 8
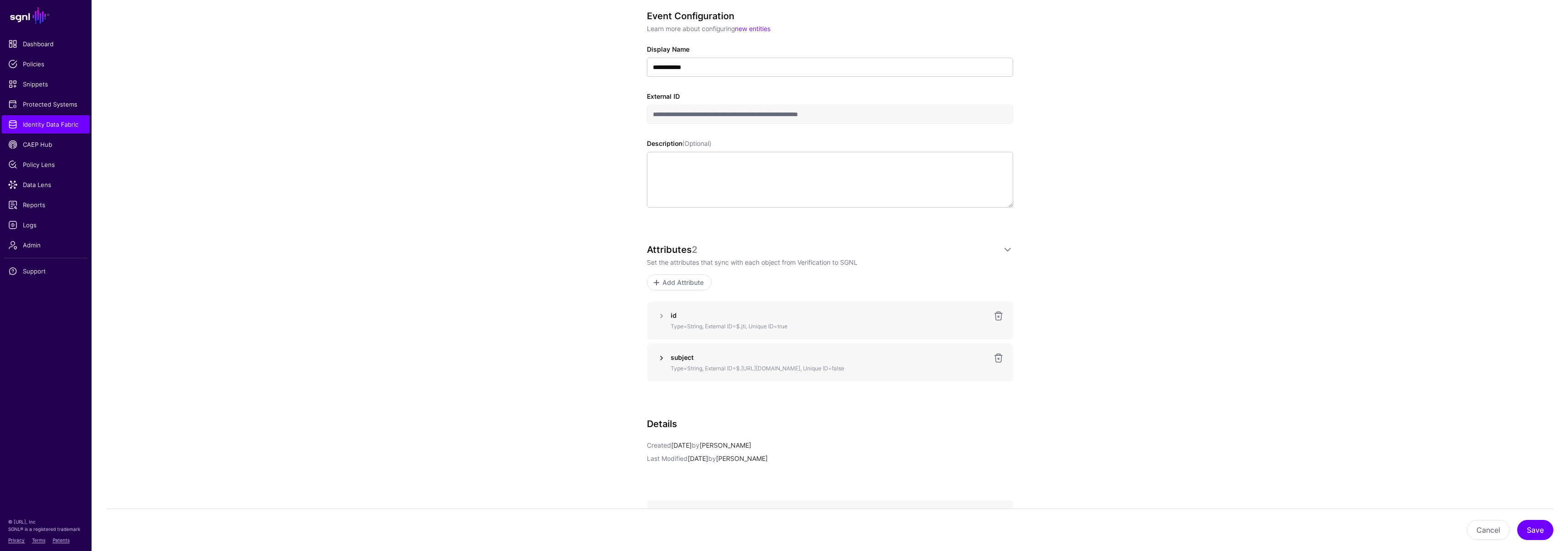
click at [663, 357] on link at bounding box center [661, 358] width 11 height 11
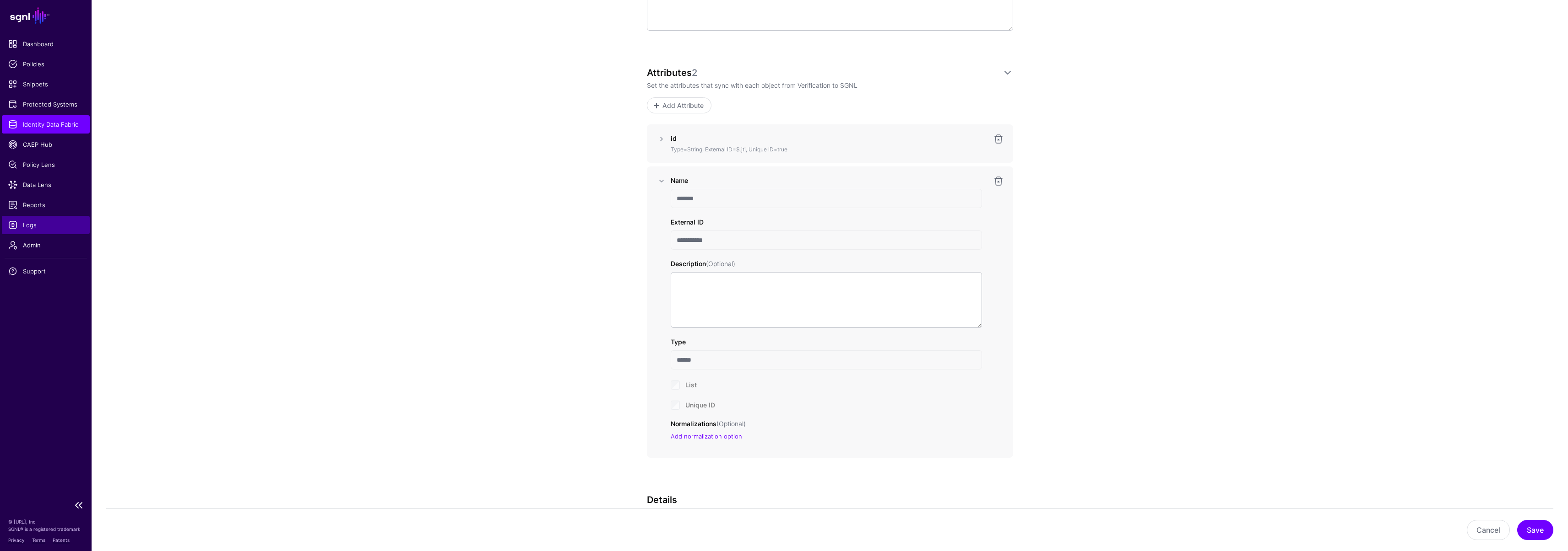
click at [34, 223] on span "Logs" at bounding box center [45, 225] width 75 height 9
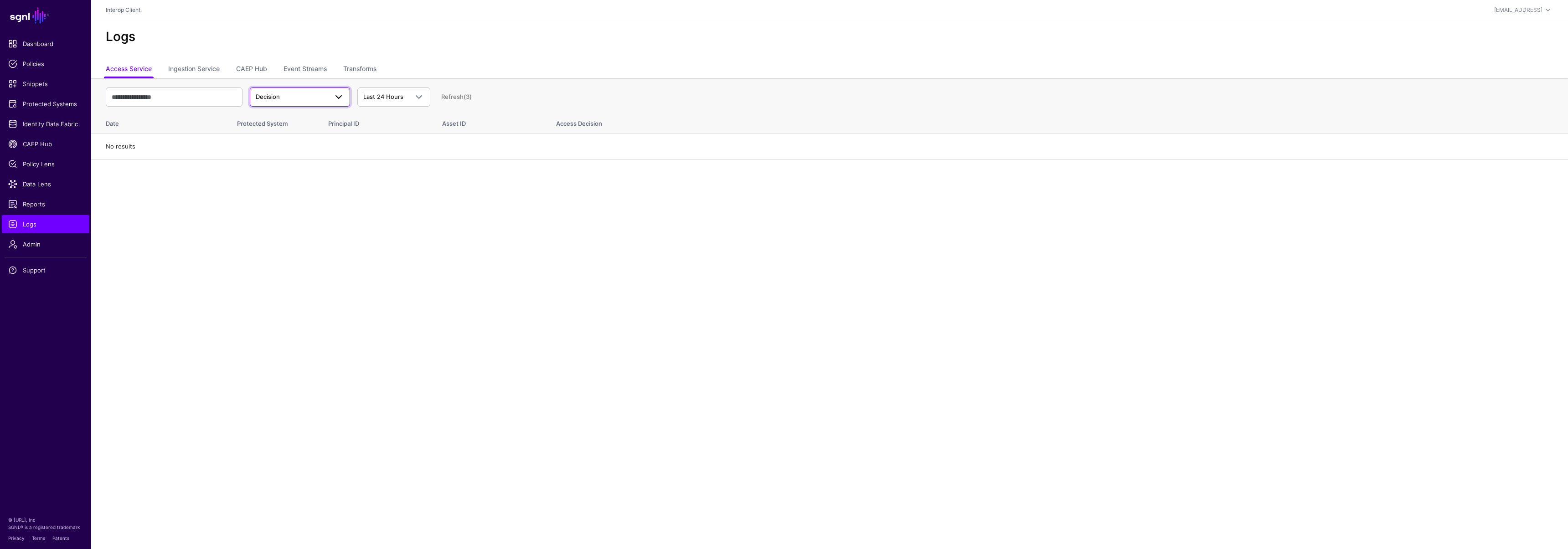
click at [290, 100] on span "Decision" at bounding box center [292, 97] width 72 height 9
click at [255, 66] on link "CAEP Hub" at bounding box center [251, 69] width 31 height 17
click at [306, 66] on link "Event Streams" at bounding box center [305, 69] width 43 height 17
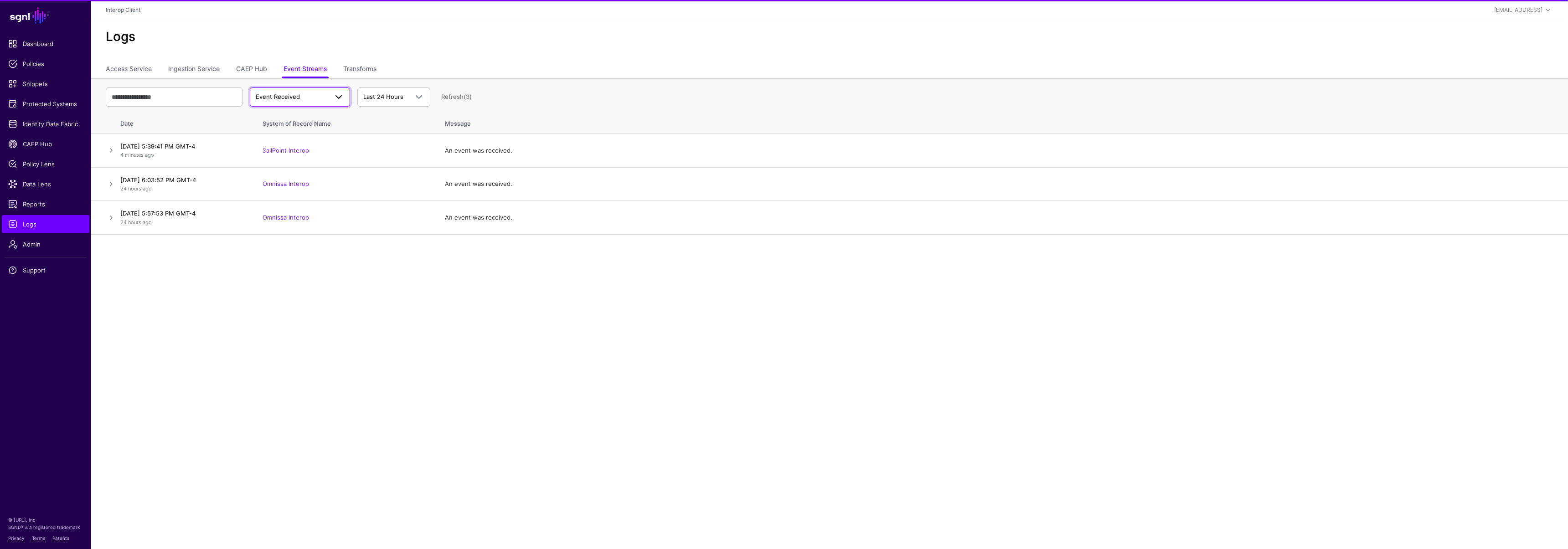
click at [310, 96] on span "Event Received" at bounding box center [292, 97] width 72 height 9
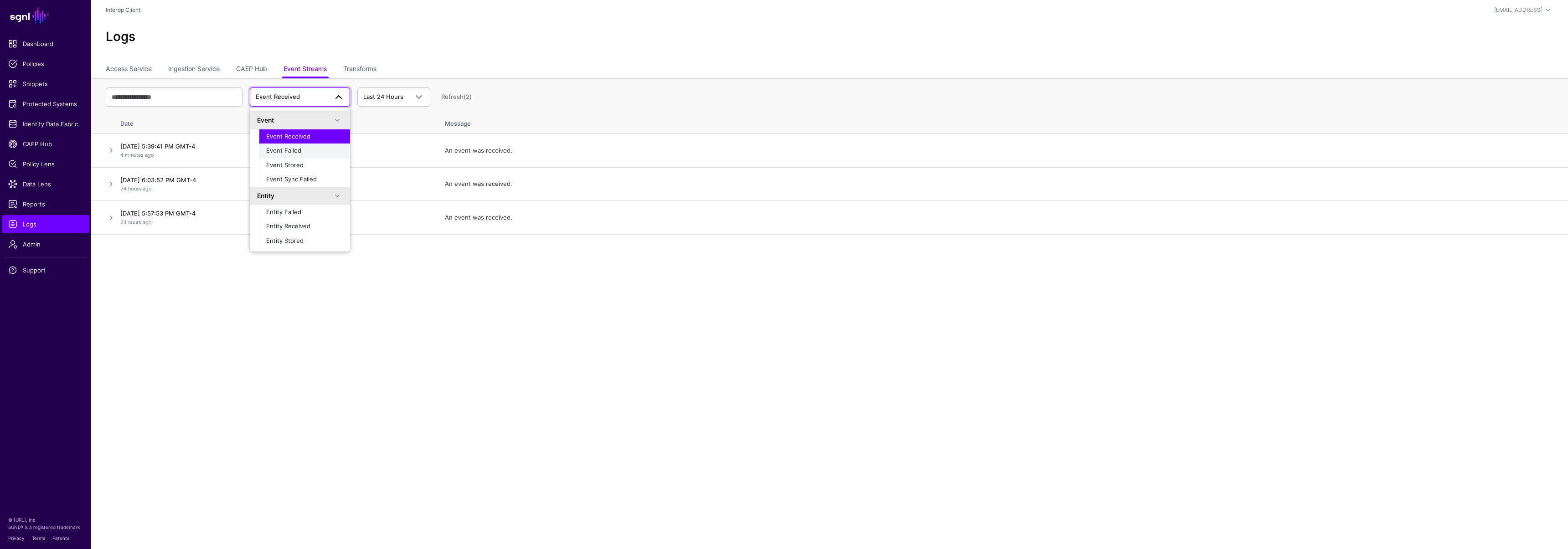
click at [276, 146] on div "Event Failed" at bounding box center [304, 150] width 77 height 9
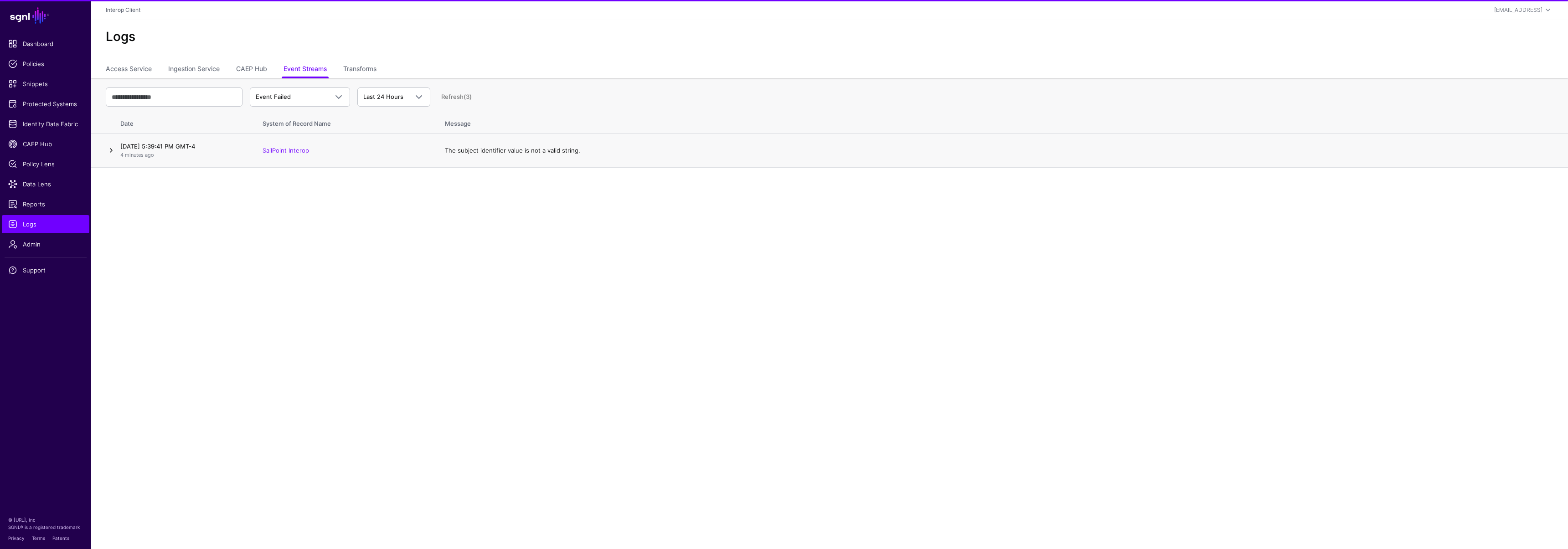
click at [115, 153] on link at bounding box center [111, 150] width 11 height 11
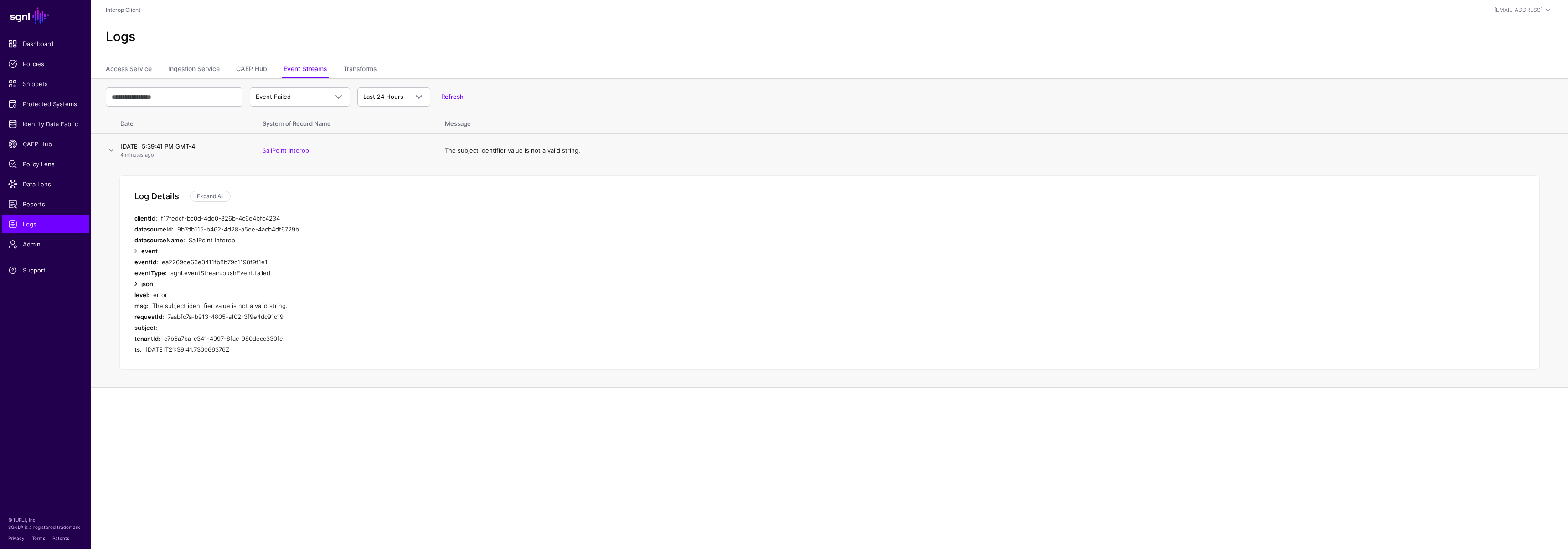
click at [137, 284] on link at bounding box center [136, 284] width 11 height 11
click at [171, 295] on div "subject" at bounding box center [333, 295] width 346 height 11
click at [39, 148] on span "CAEP Hub" at bounding box center [45, 144] width 75 height 9
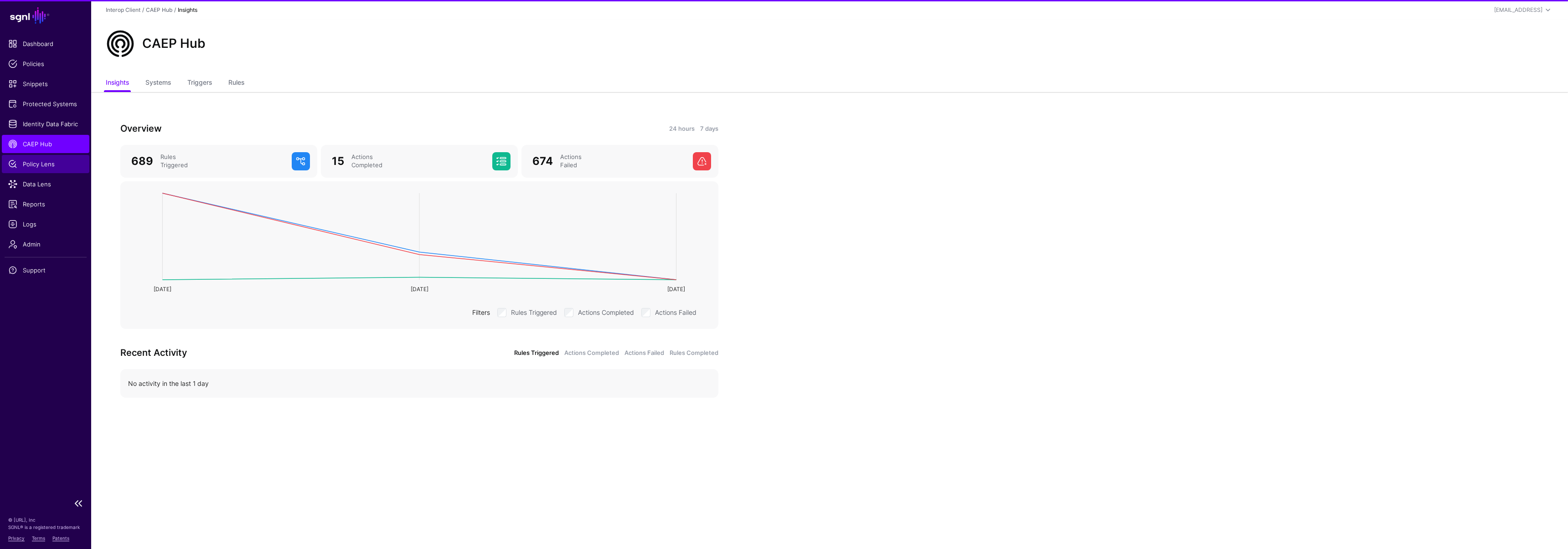
click at [41, 160] on span "Policy Lens" at bounding box center [45, 164] width 75 height 9
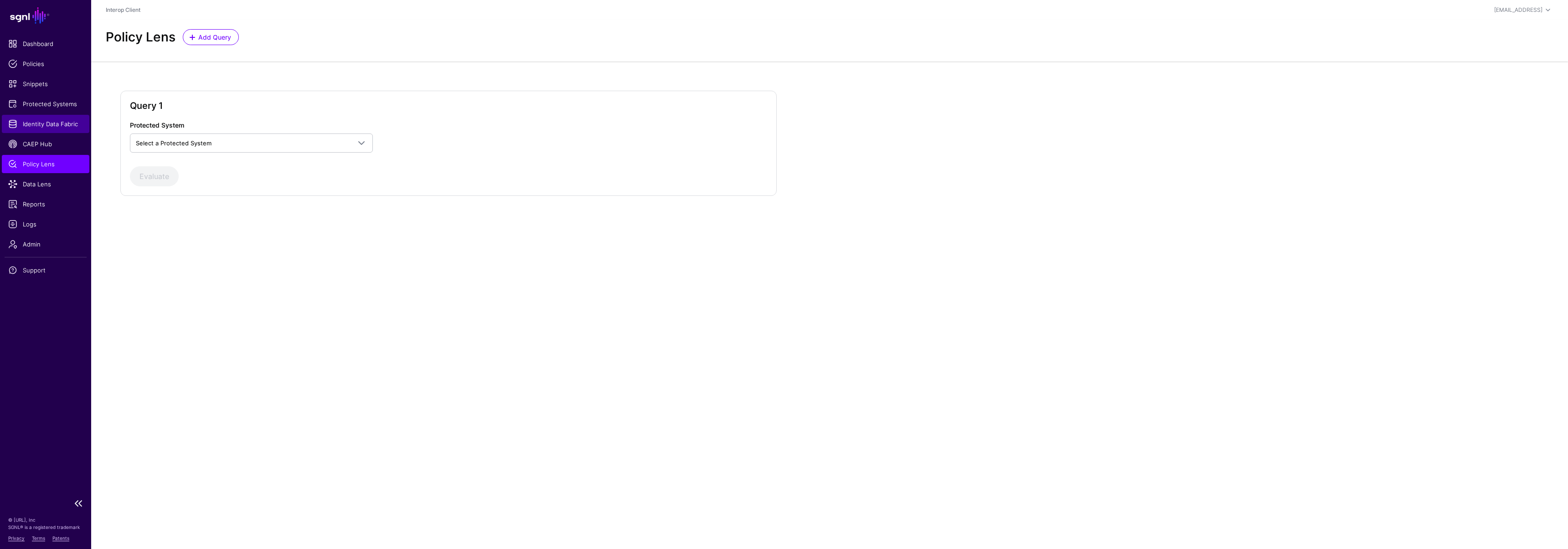
click at [42, 124] on span "Identity Data Fabric" at bounding box center [45, 124] width 75 height 9
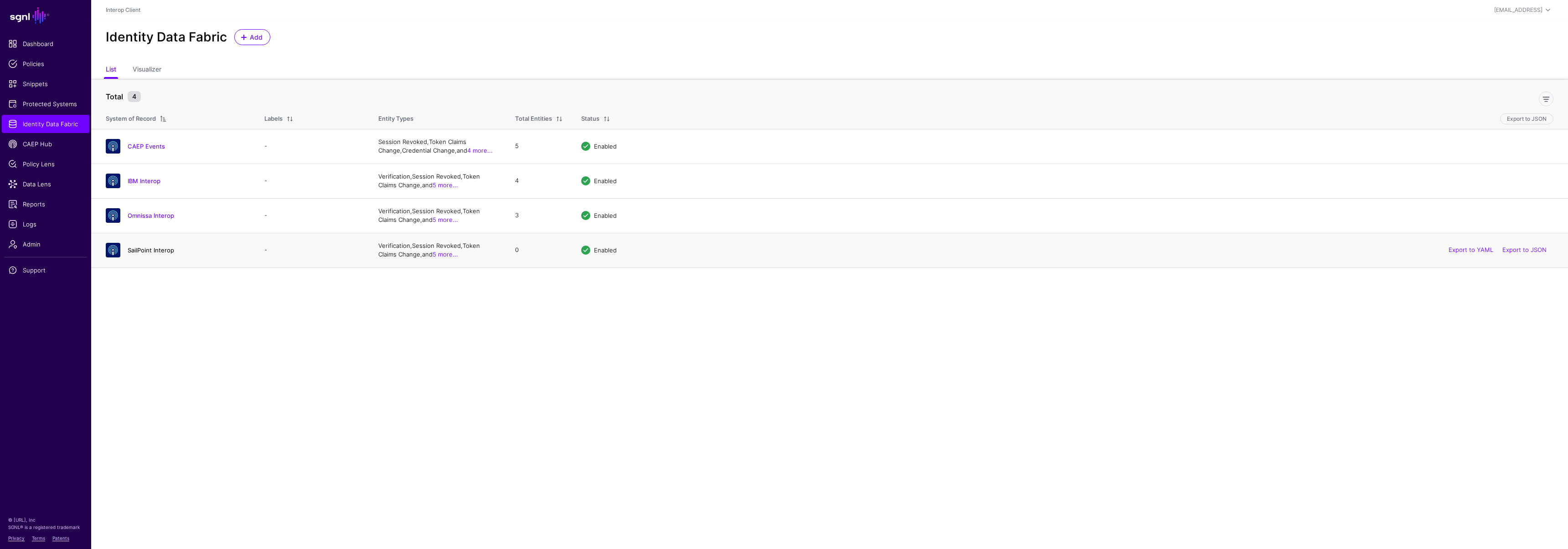
click at [152, 251] on link "SailPoint Interop" at bounding box center [151, 250] width 46 height 7
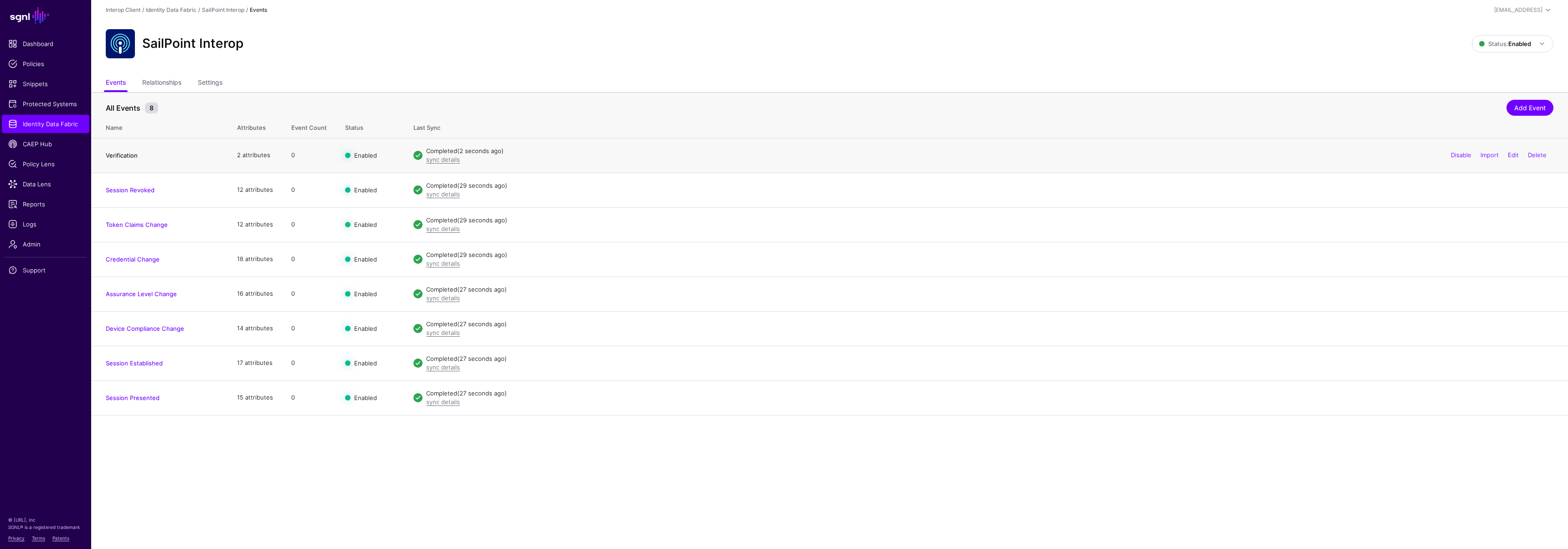
click at [125, 158] on link "Verification" at bounding box center [122, 155] width 32 height 7
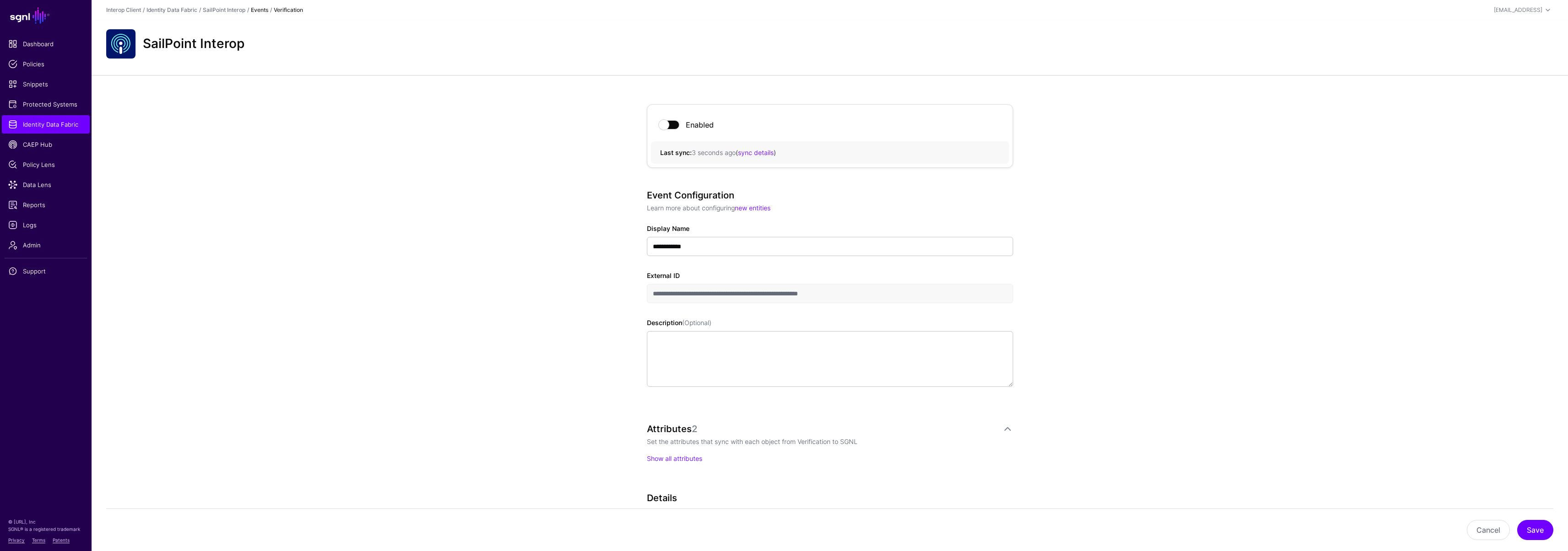
scroll to position [98, 0]
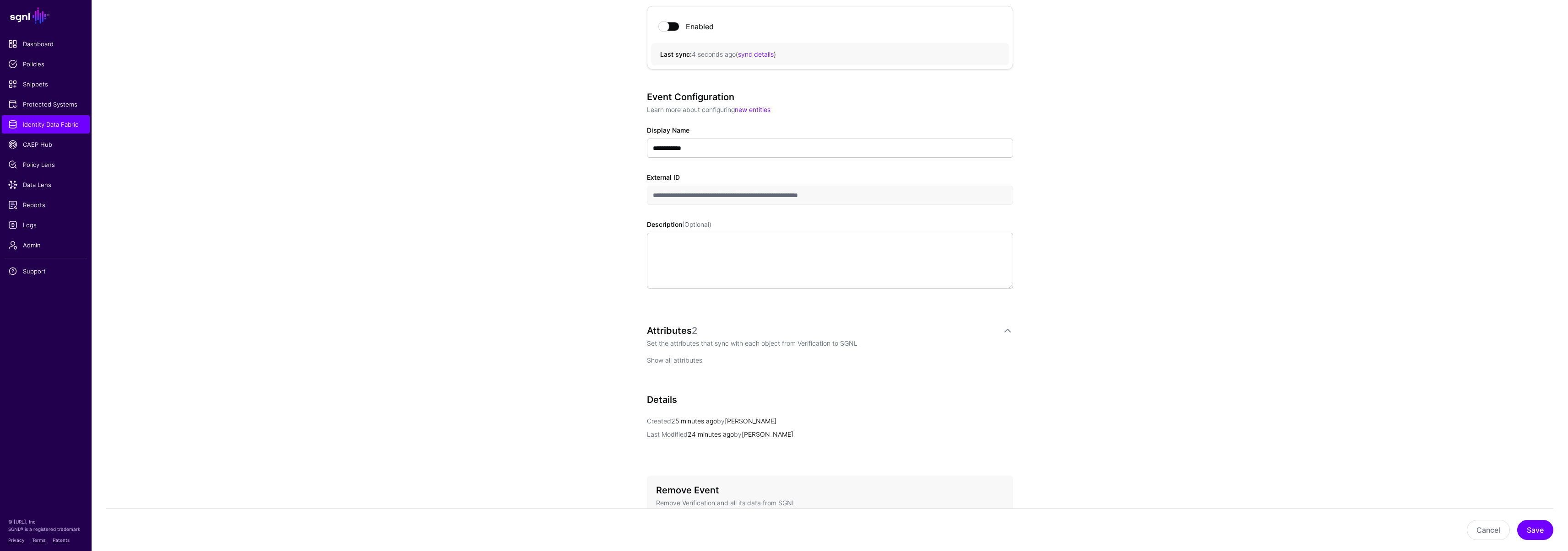
click at [665, 360] on link "Show all attributes" at bounding box center [674, 360] width 56 height 8
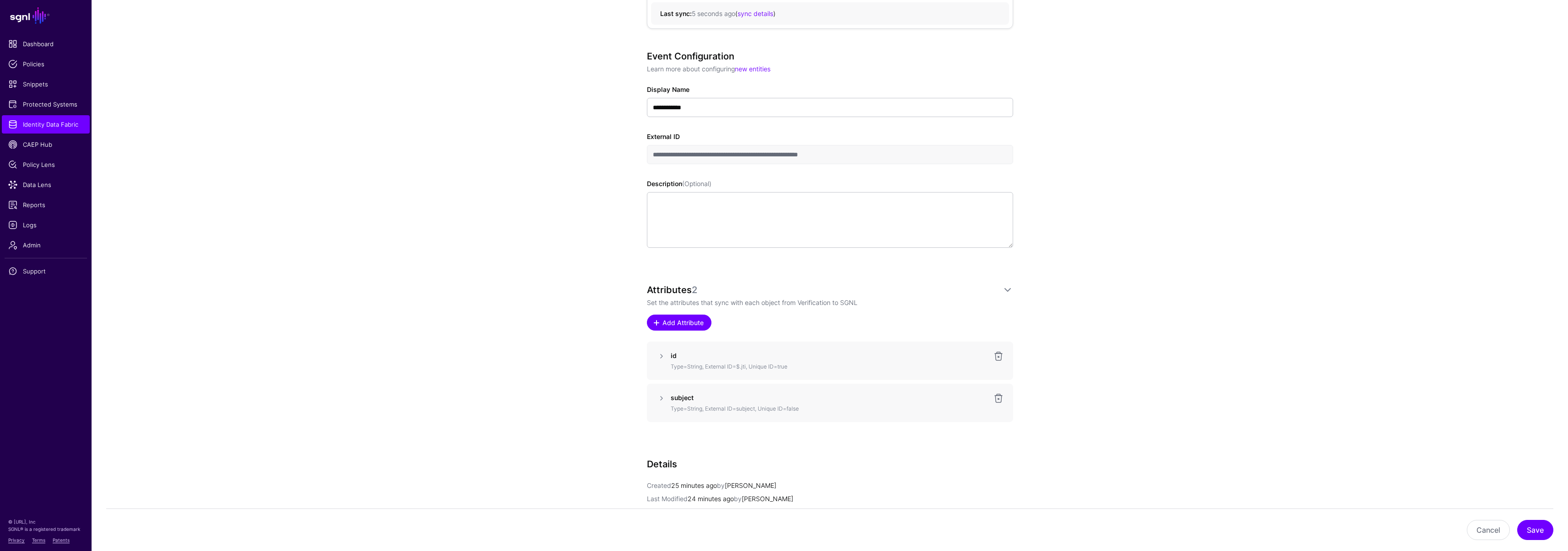
scroll to position [268, 0]
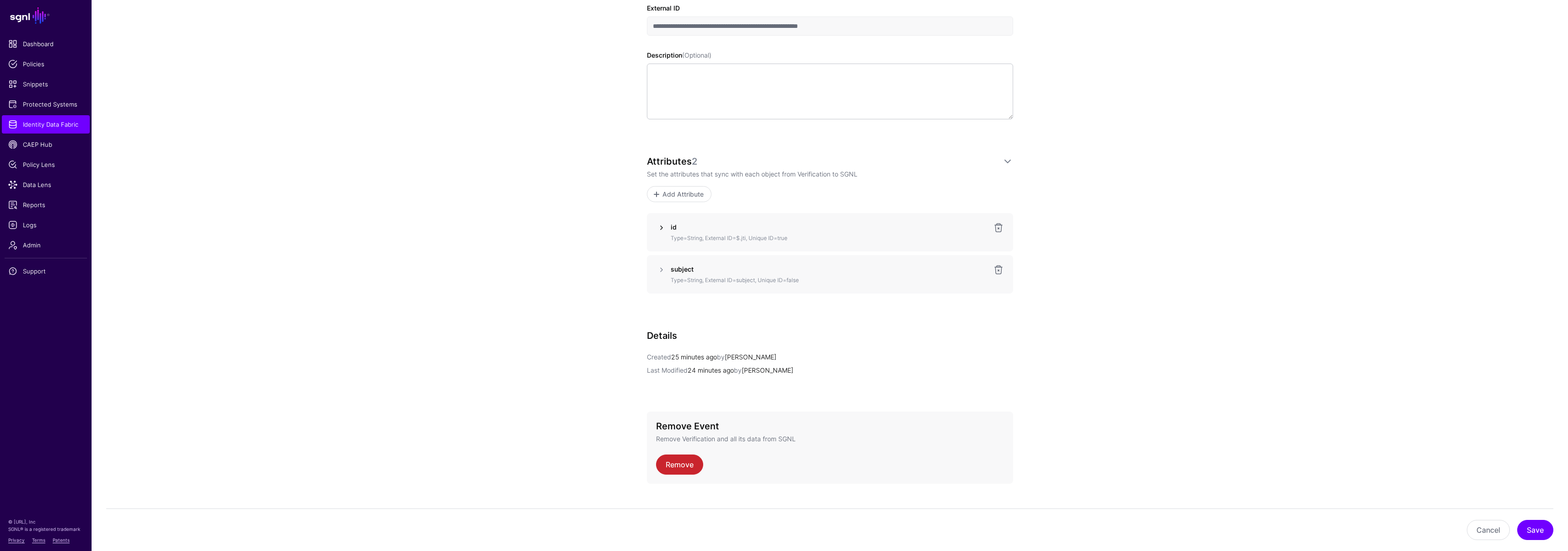
click at [666, 230] on link at bounding box center [661, 228] width 11 height 11
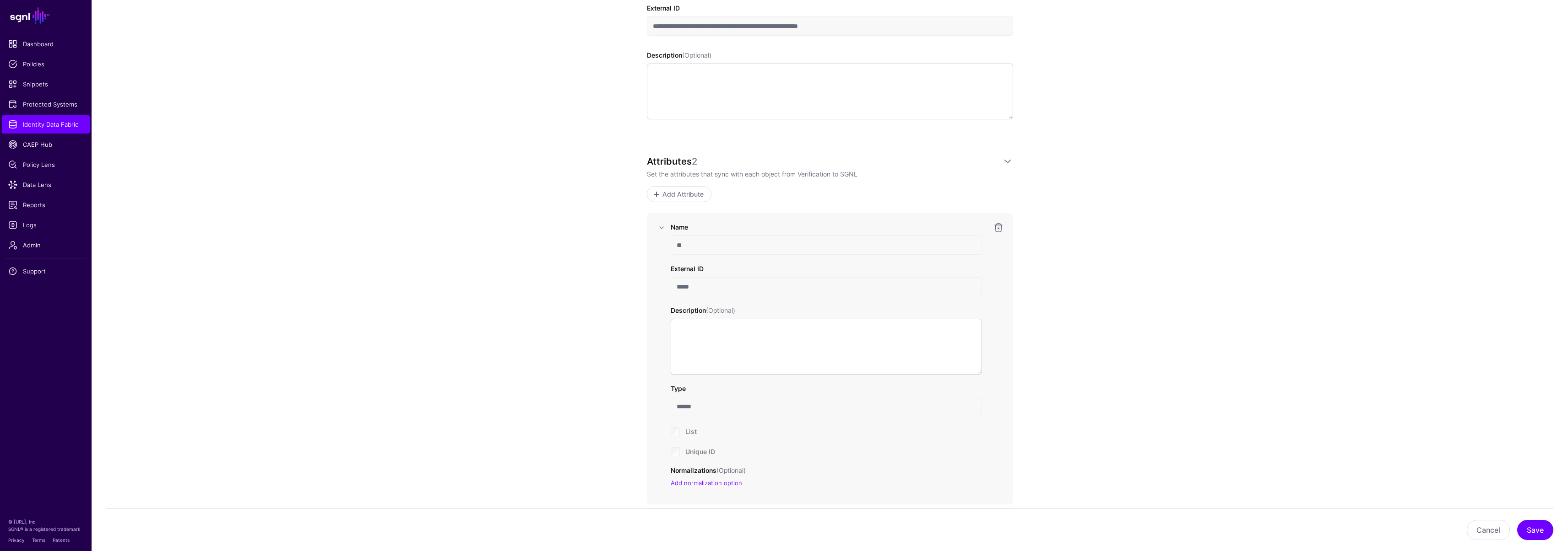
scroll to position [440, 0]
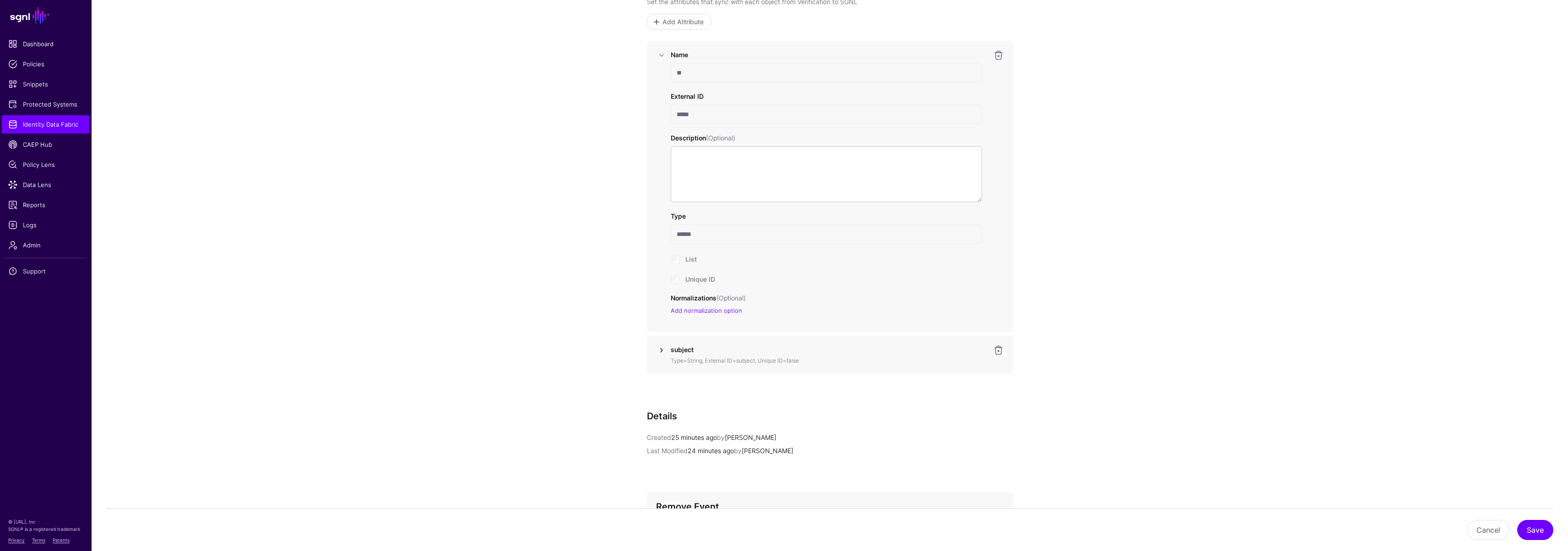
click at [660, 354] on link at bounding box center [661, 351] width 11 height 11
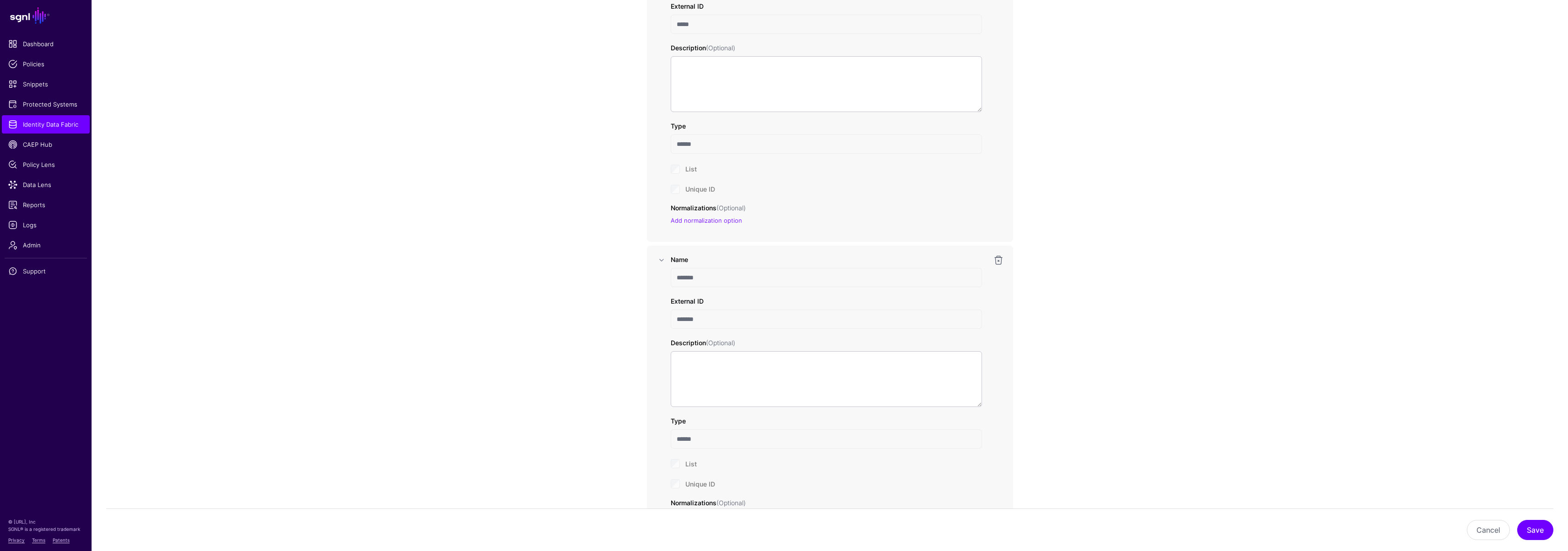
scroll to position [614, 0]
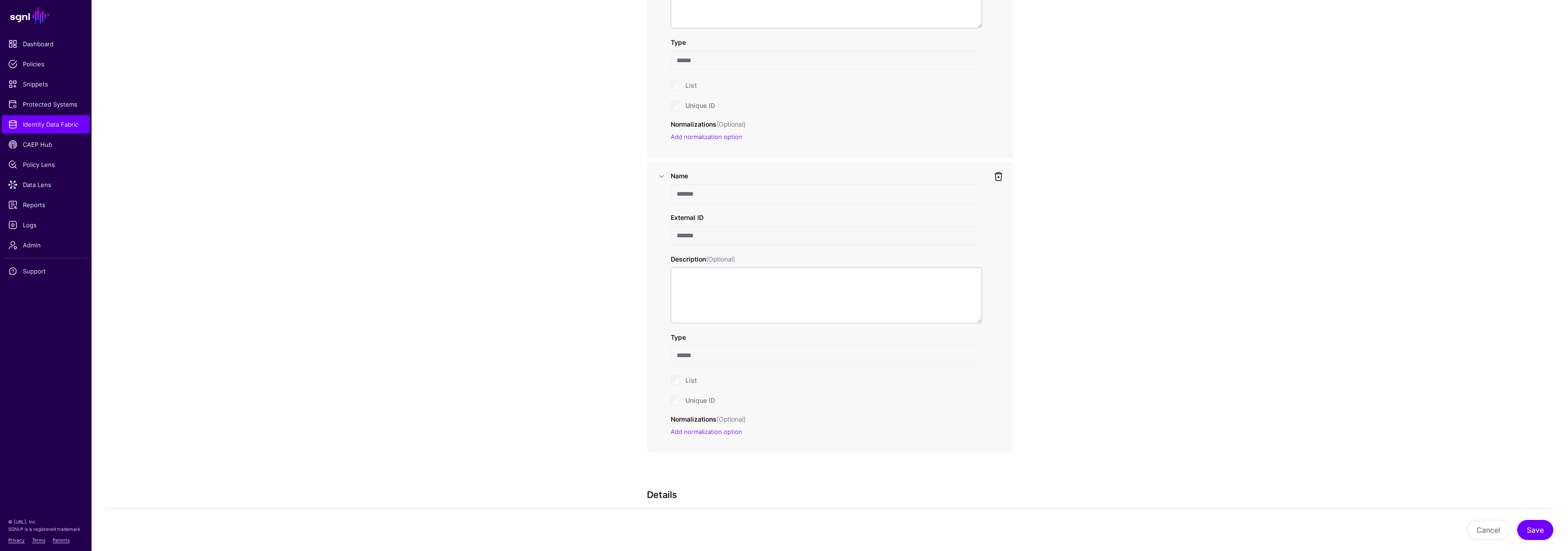
click at [1003, 177] on link at bounding box center [998, 177] width 11 height 11
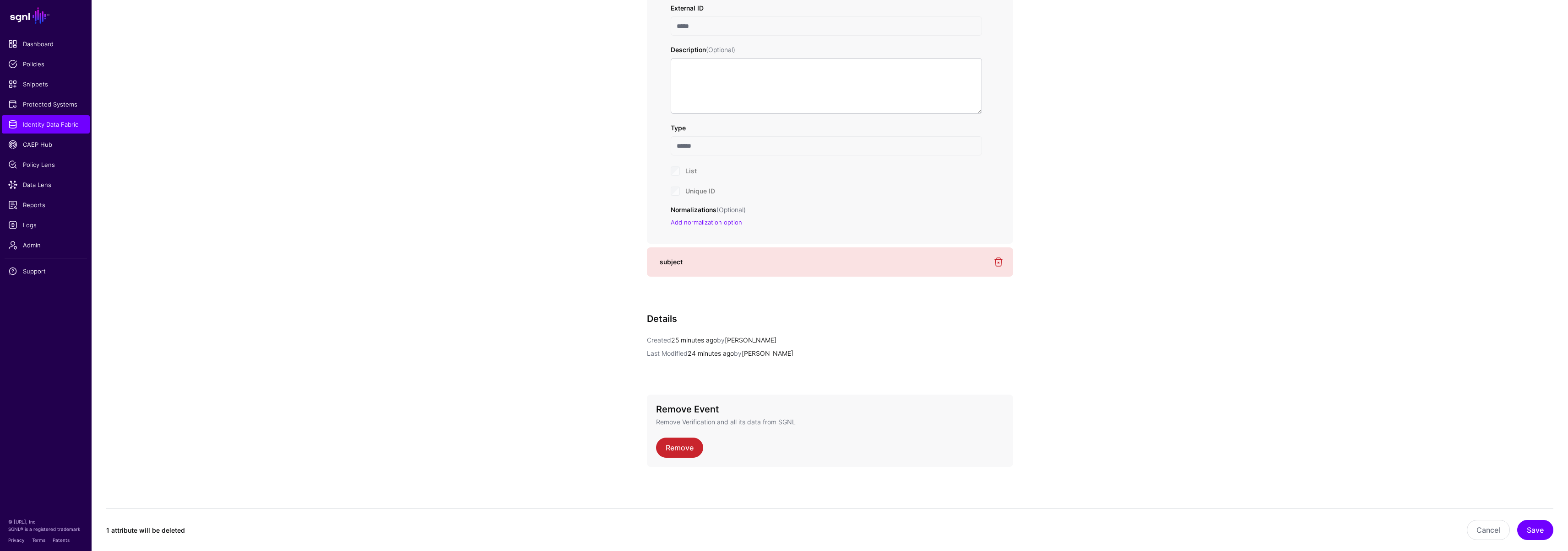
scroll to position [528, 0]
click at [45, 123] on span "Identity Data Fabric" at bounding box center [45, 124] width 75 height 9
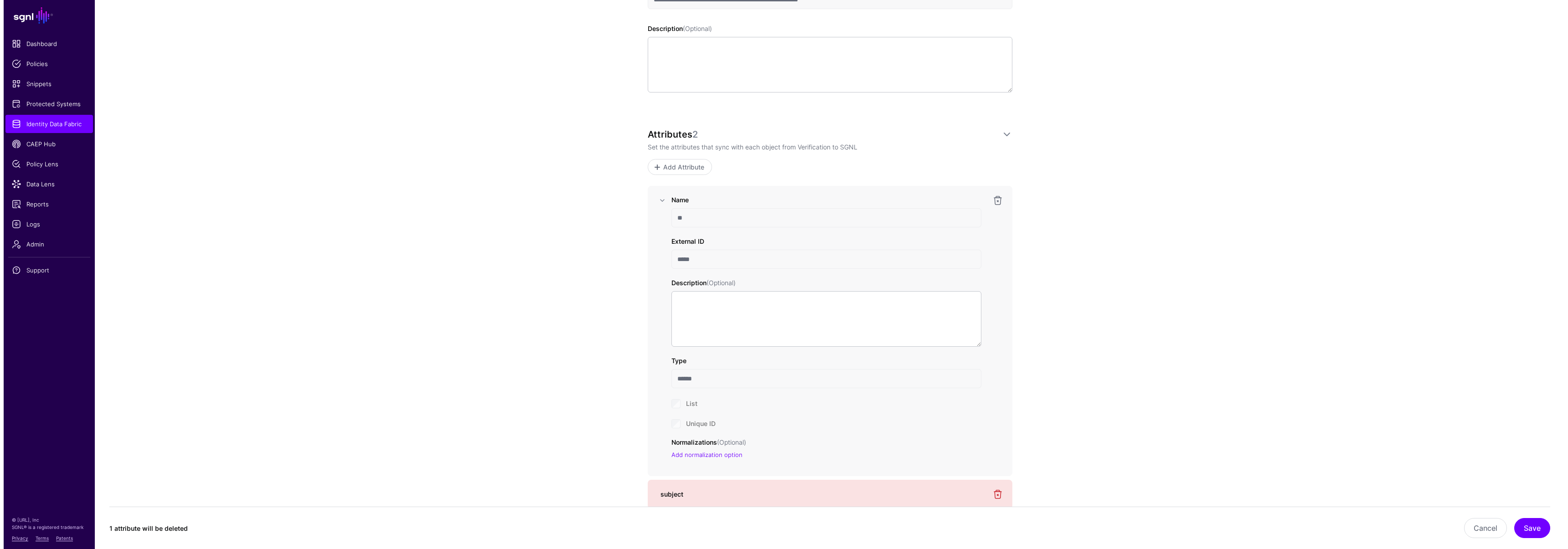
scroll to position [258, 0]
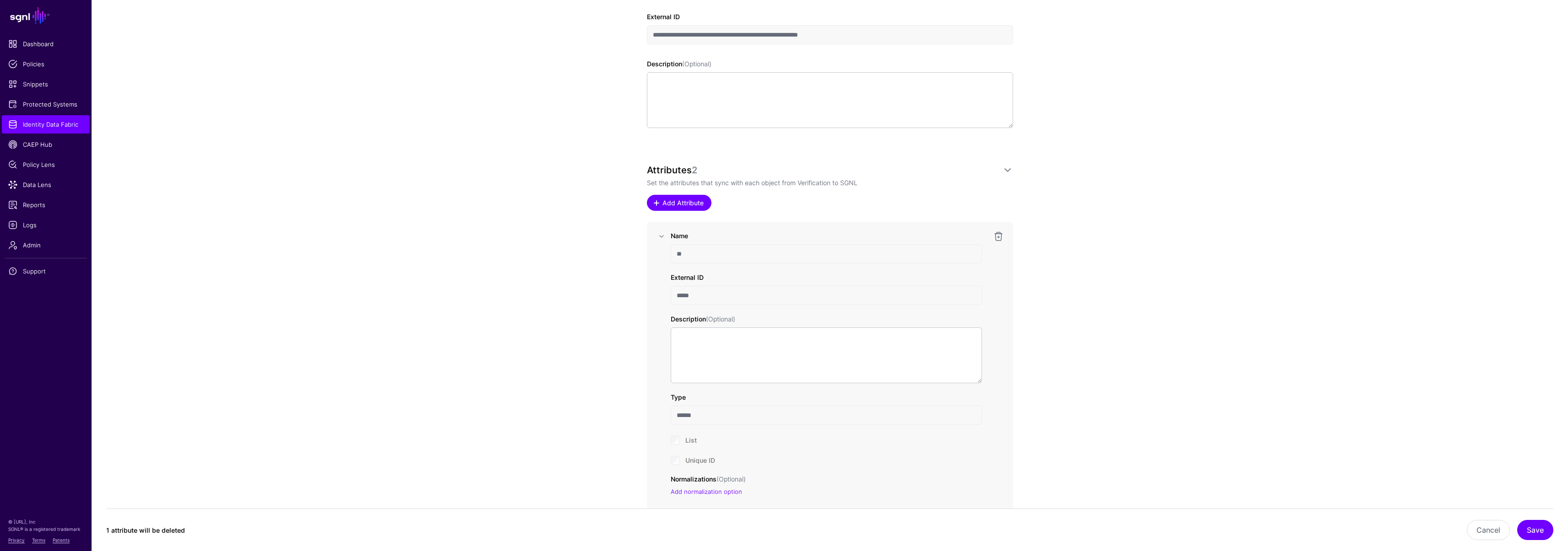
click at [682, 200] on span "Add Attribute" at bounding box center [682, 203] width 43 height 10
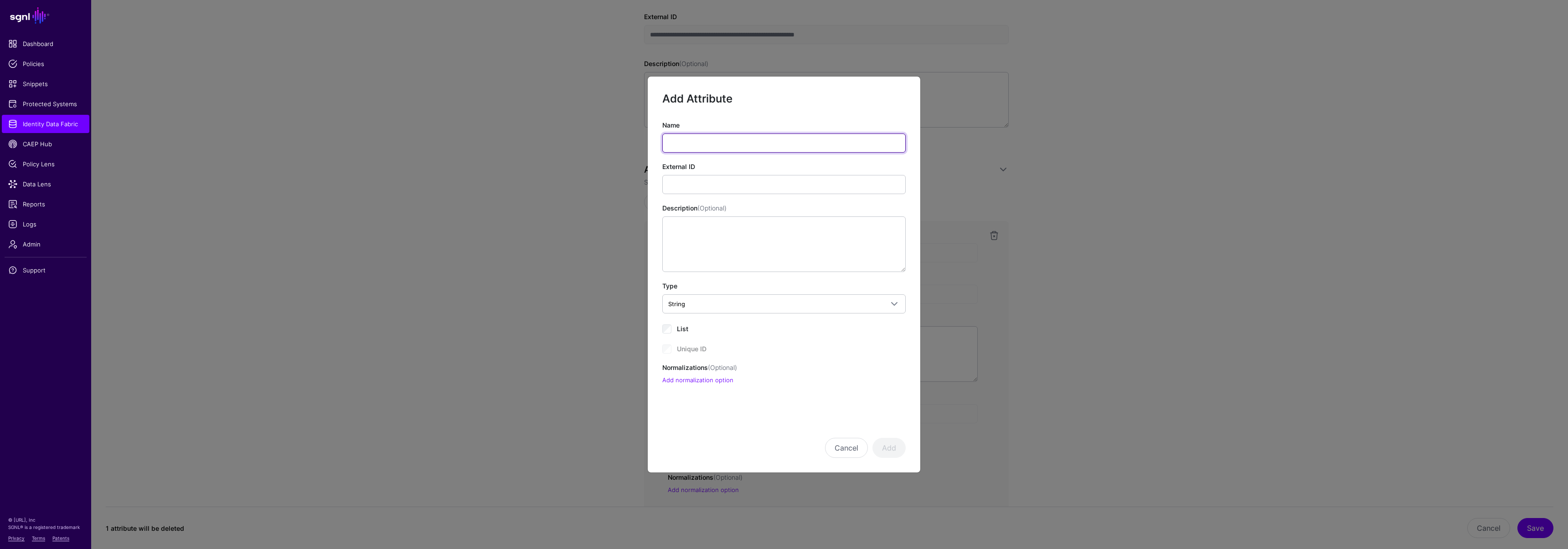
click at [696, 136] on input "Name" at bounding box center [784, 142] width 243 height 19
paste input "*******"
type input "*******"
click at [692, 186] on input "External ID" at bounding box center [784, 184] width 243 height 19
paste input "**********"
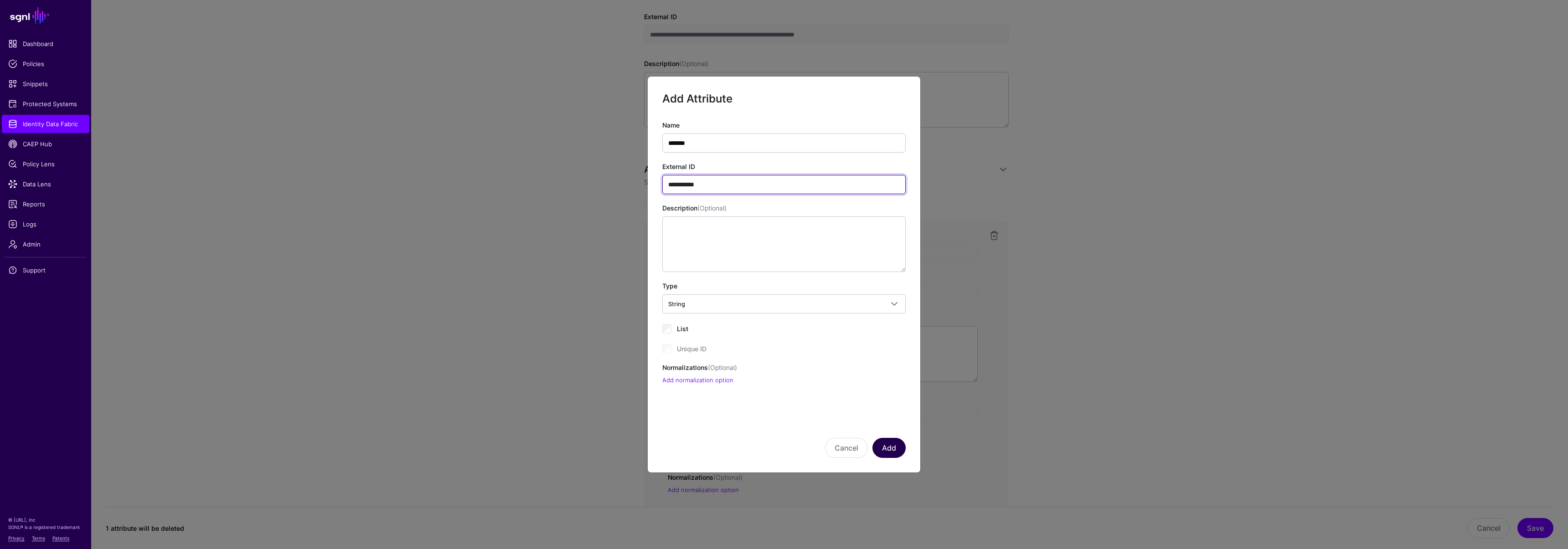
type input "**********"
click at [891, 454] on button "Add" at bounding box center [889, 448] width 33 height 20
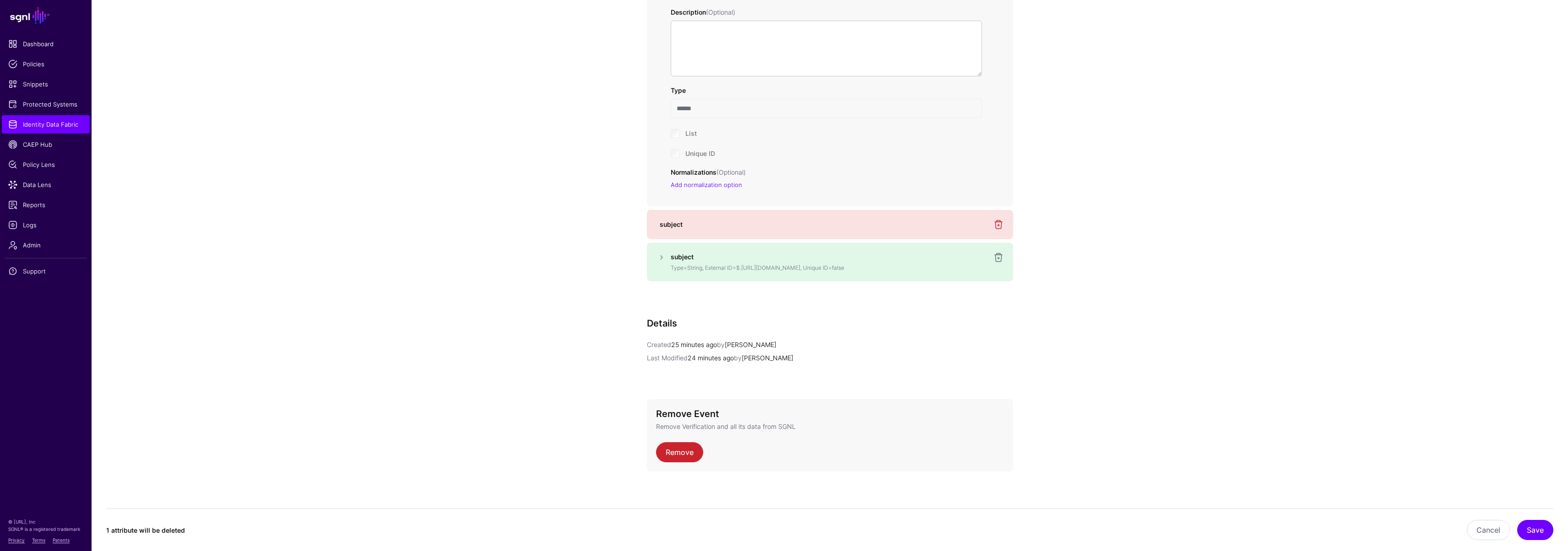
scroll to position [571, 0]
click at [1535, 525] on button "Save" at bounding box center [1535, 530] width 36 height 20
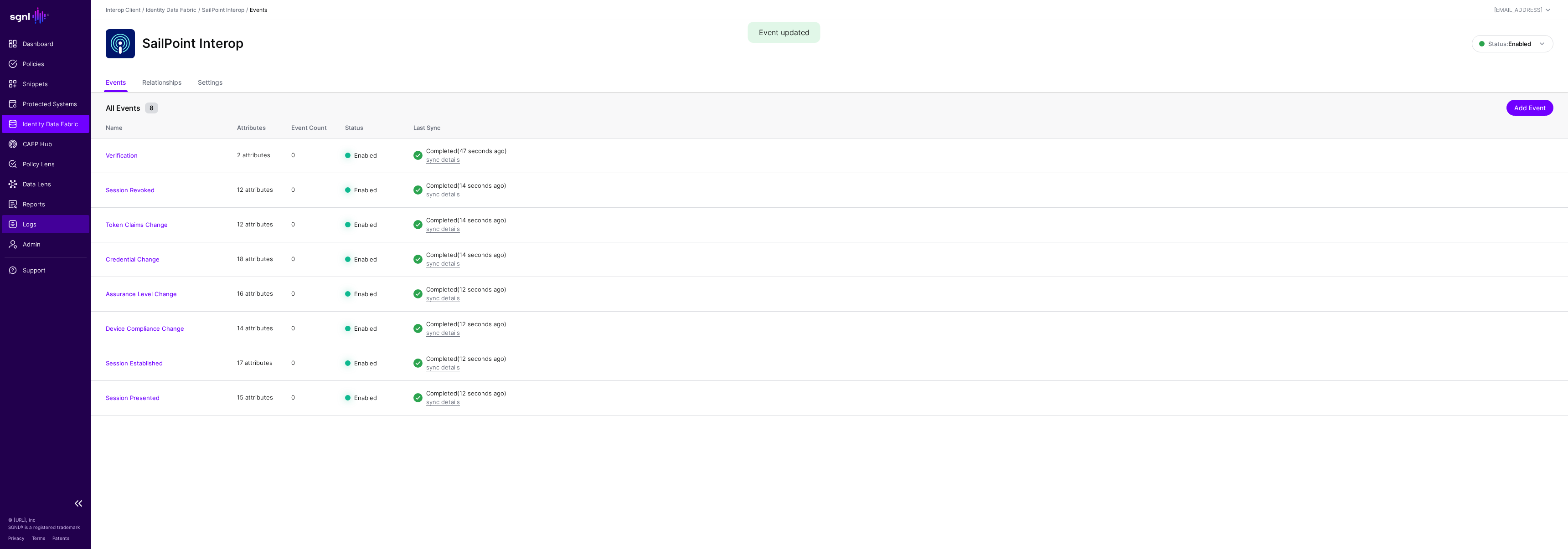
click at [44, 231] on link "Logs" at bounding box center [46, 224] width 88 height 18
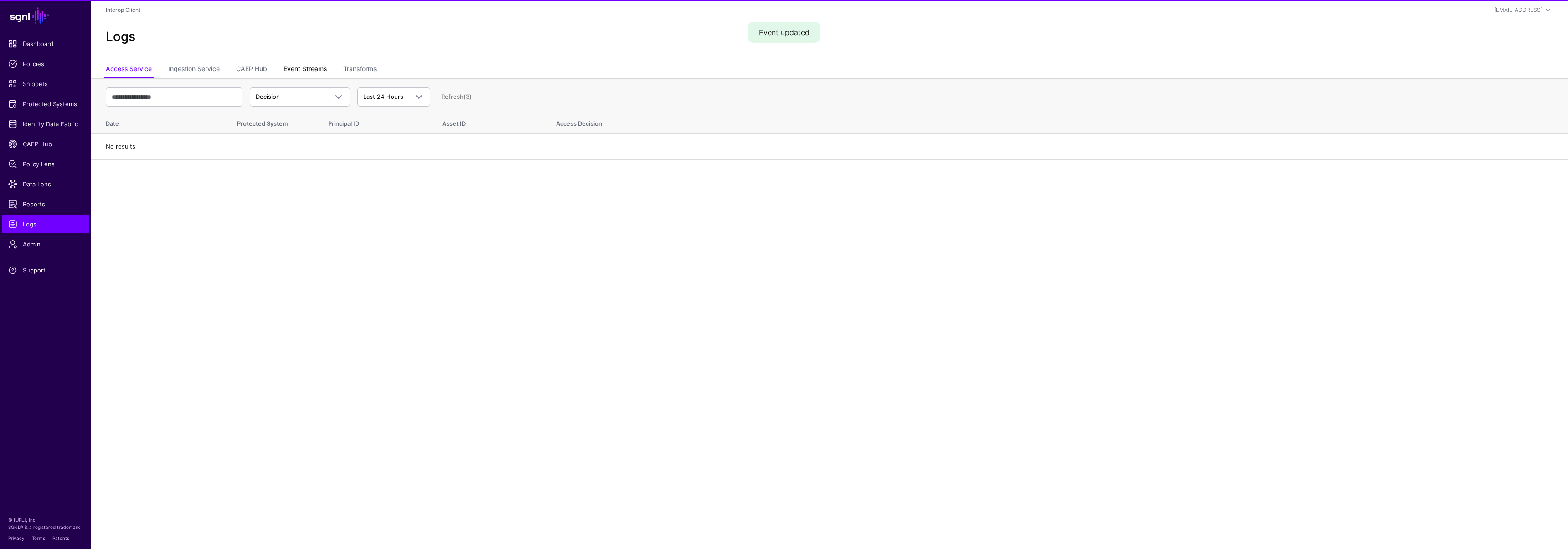
click at [298, 68] on link "Event Streams" at bounding box center [305, 69] width 43 height 17
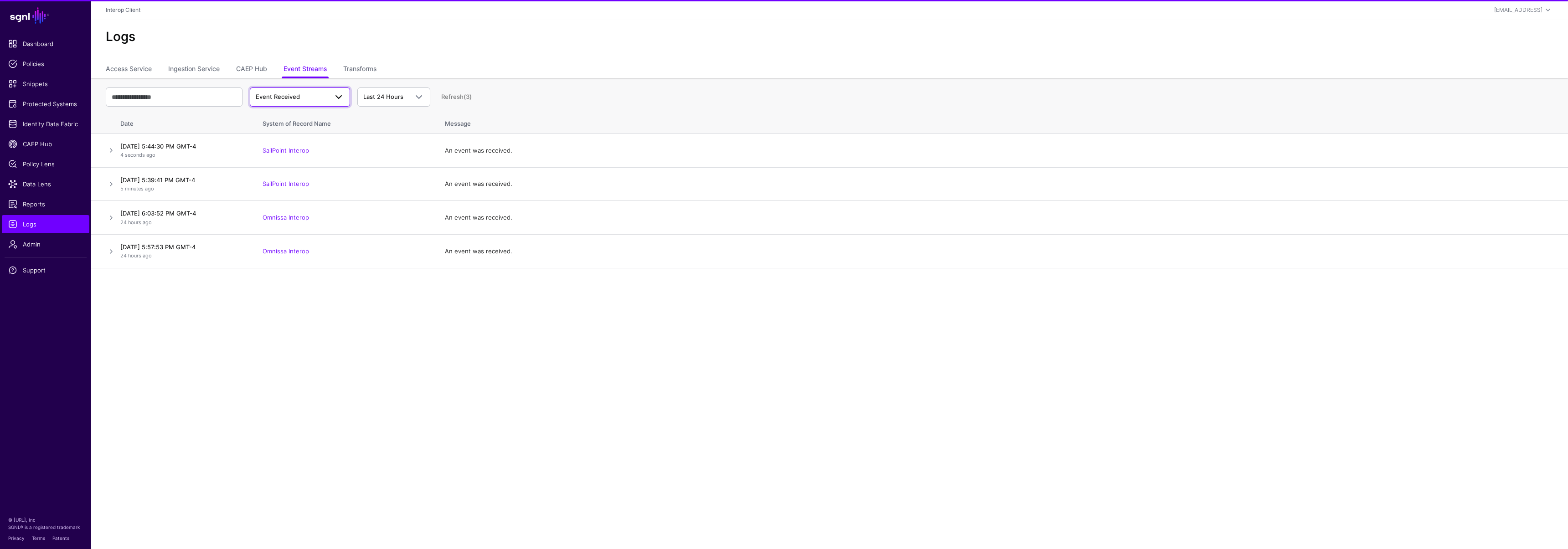
click at [295, 96] on span "Event Received" at bounding box center [278, 97] width 44 height 7
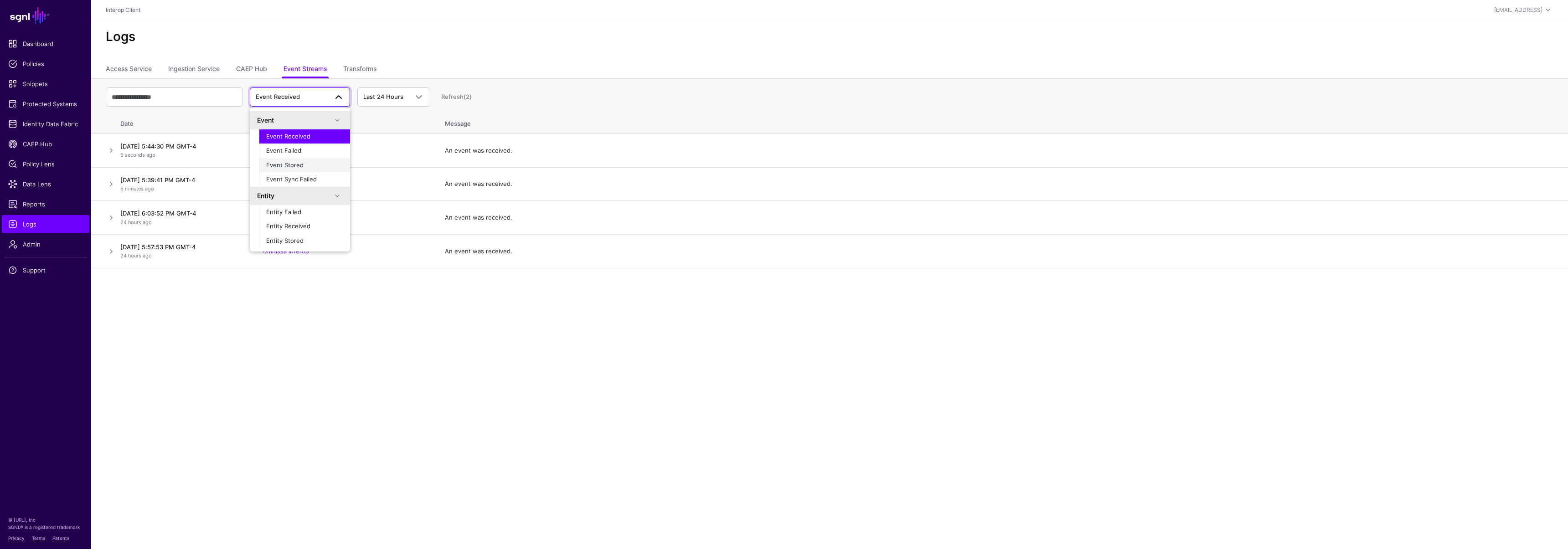
click at [298, 161] on span "Event Stored" at bounding box center [284, 165] width 37 height 7
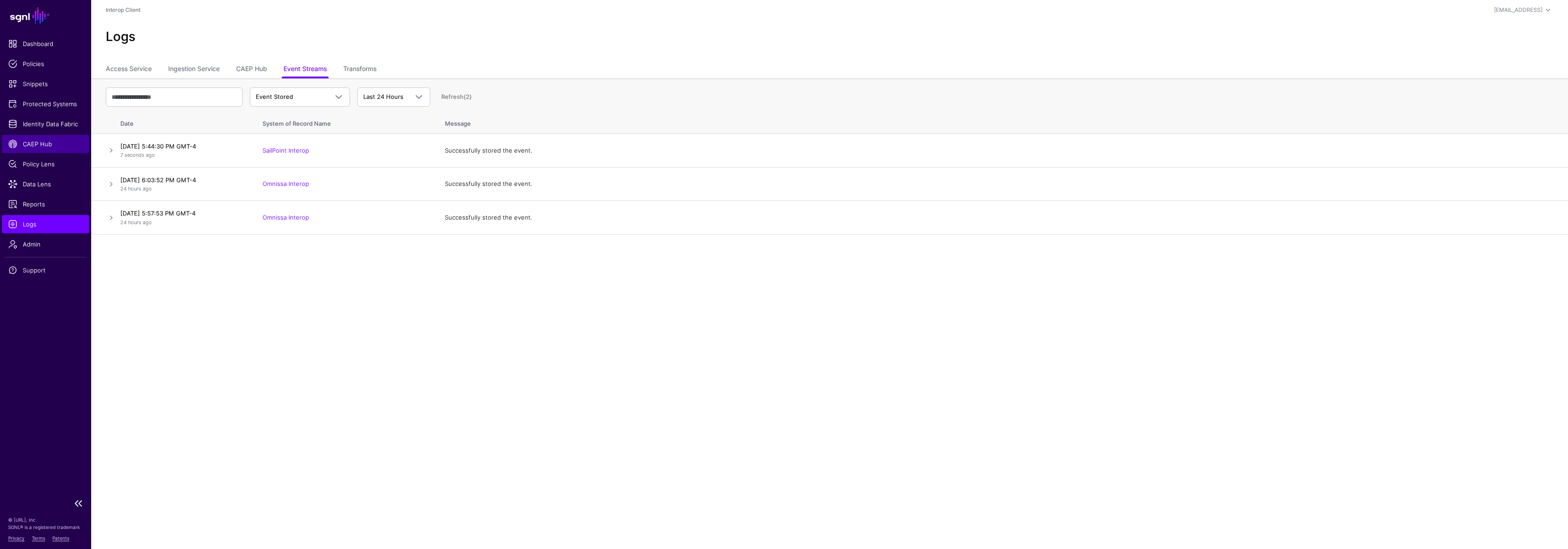
click at [43, 144] on span "CAEP Hub" at bounding box center [45, 144] width 75 height 9
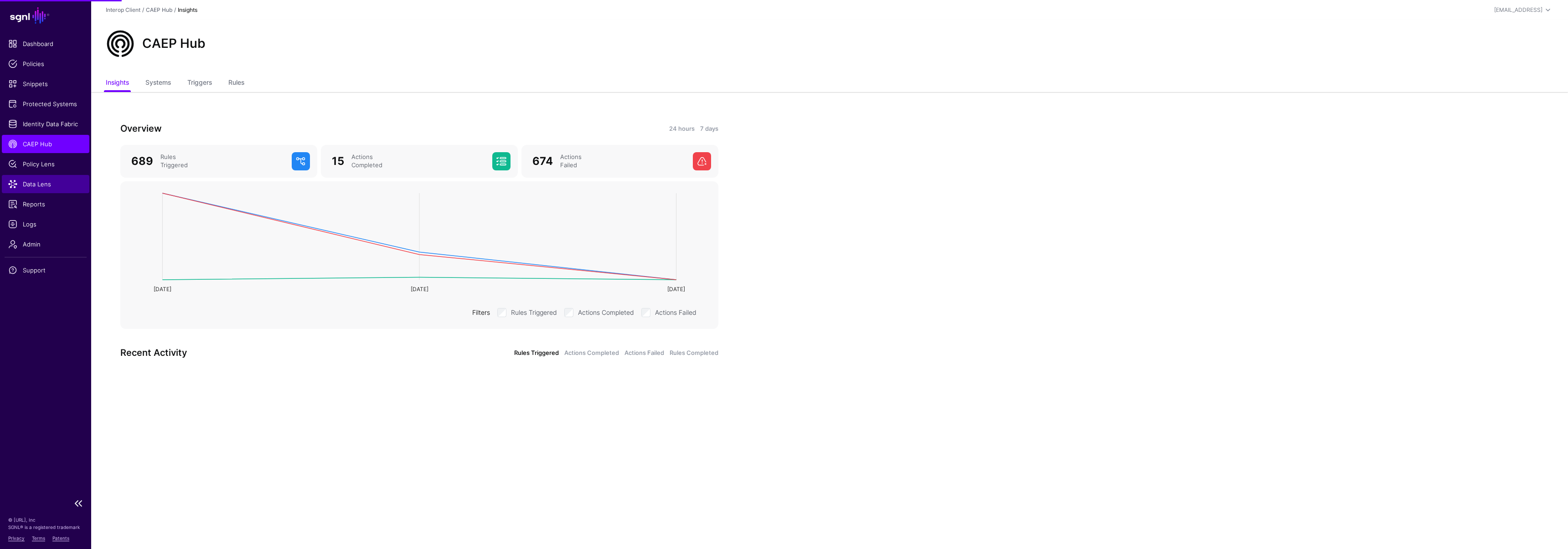
click at [43, 186] on span "Data Lens" at bounding box center [45, 184] width 75 height 9
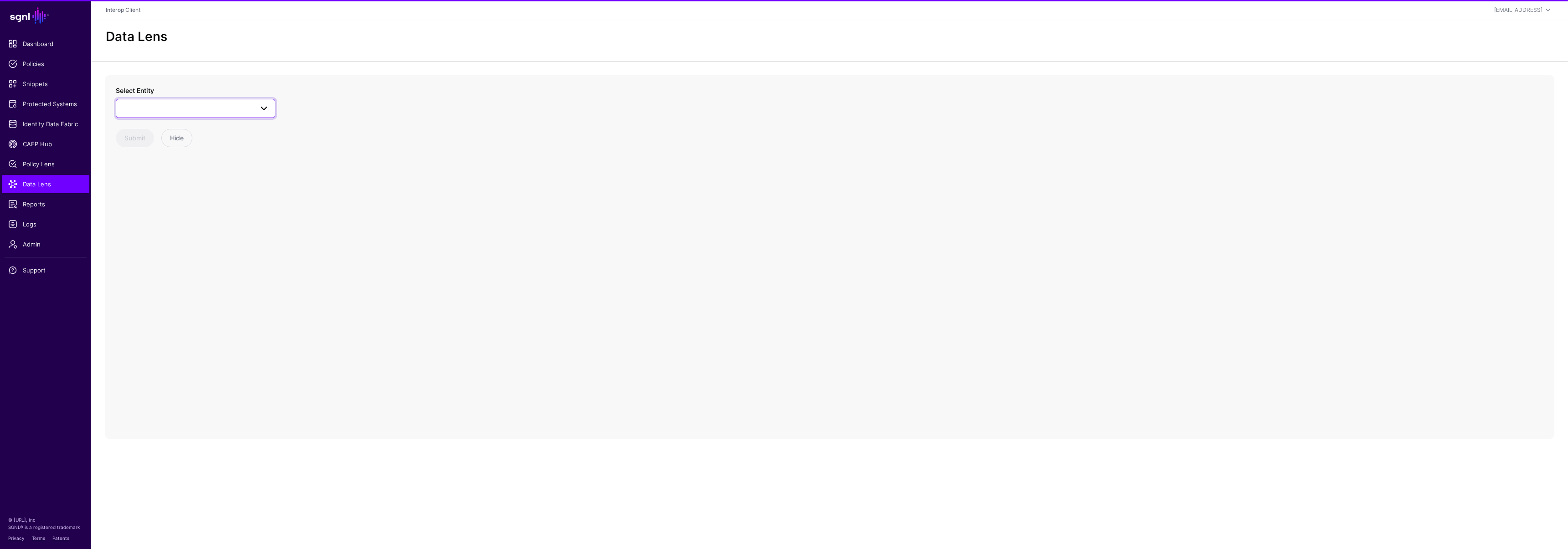
click at [177, 106] on span at bounding box center [195, 108] width 148 height 11
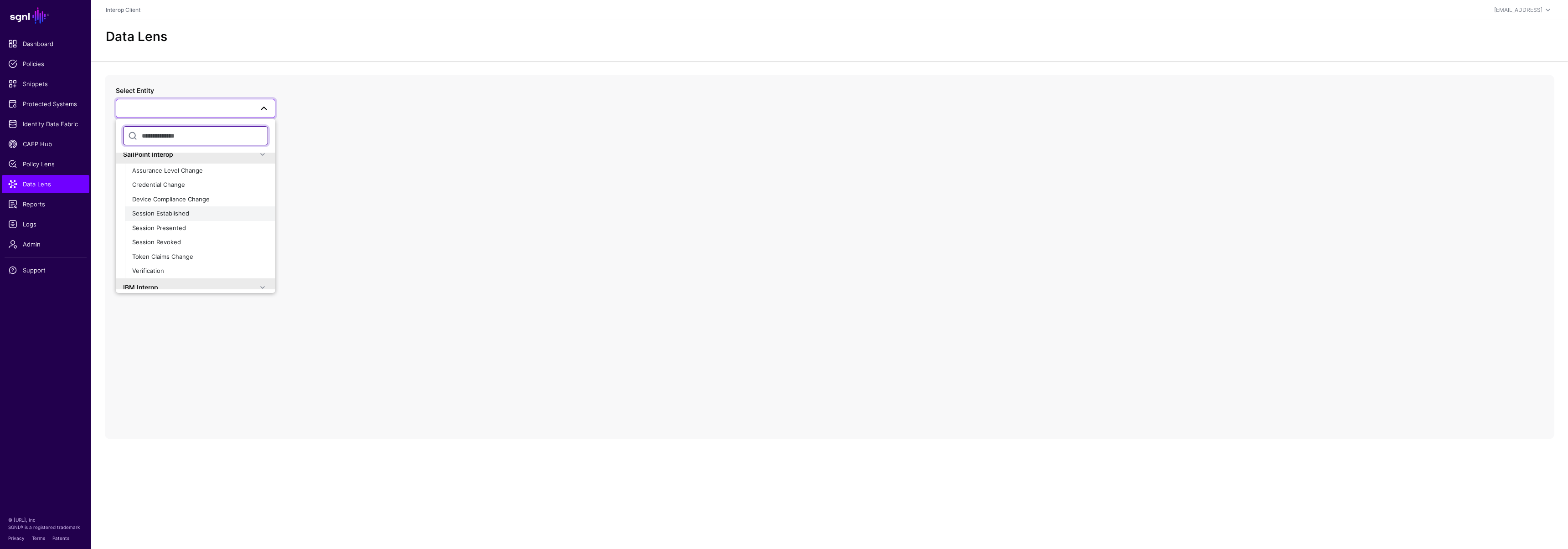
scroll to position [17, 0]
click at [168, 257] on div "Verification" at bounding box center [200, 261] width 136 height 9
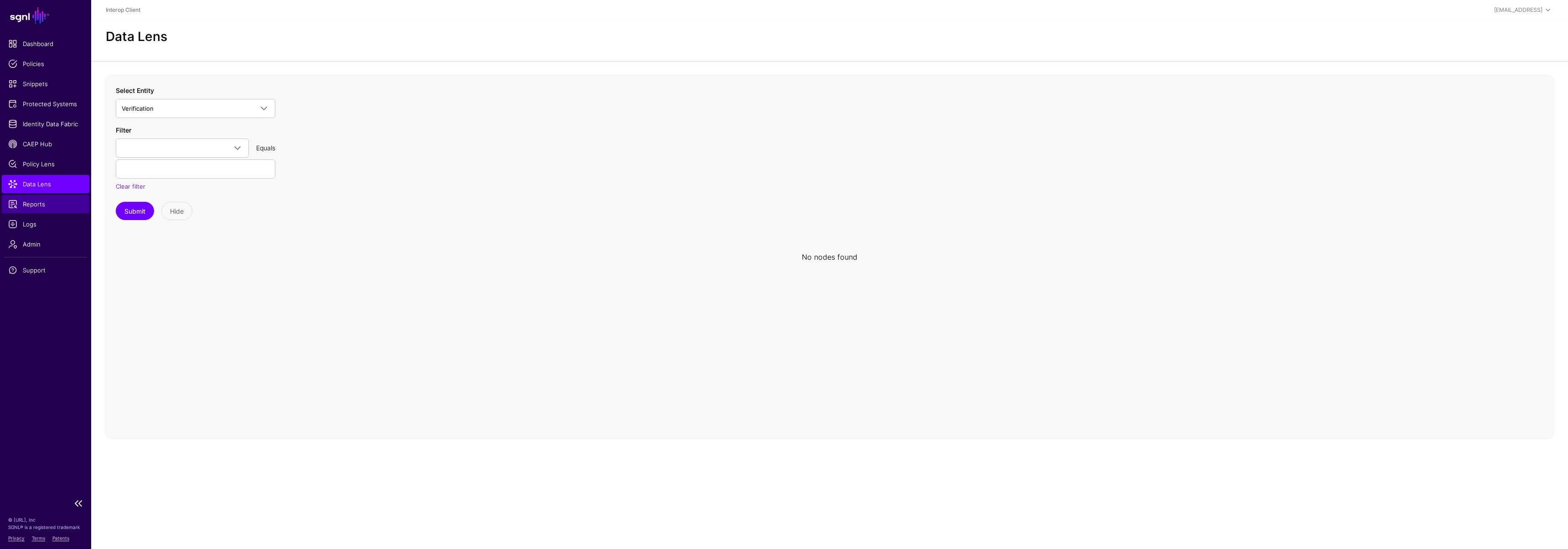
click at [50, 211] on link "Reports" at bounding box center [46, 205] width 88 height 18
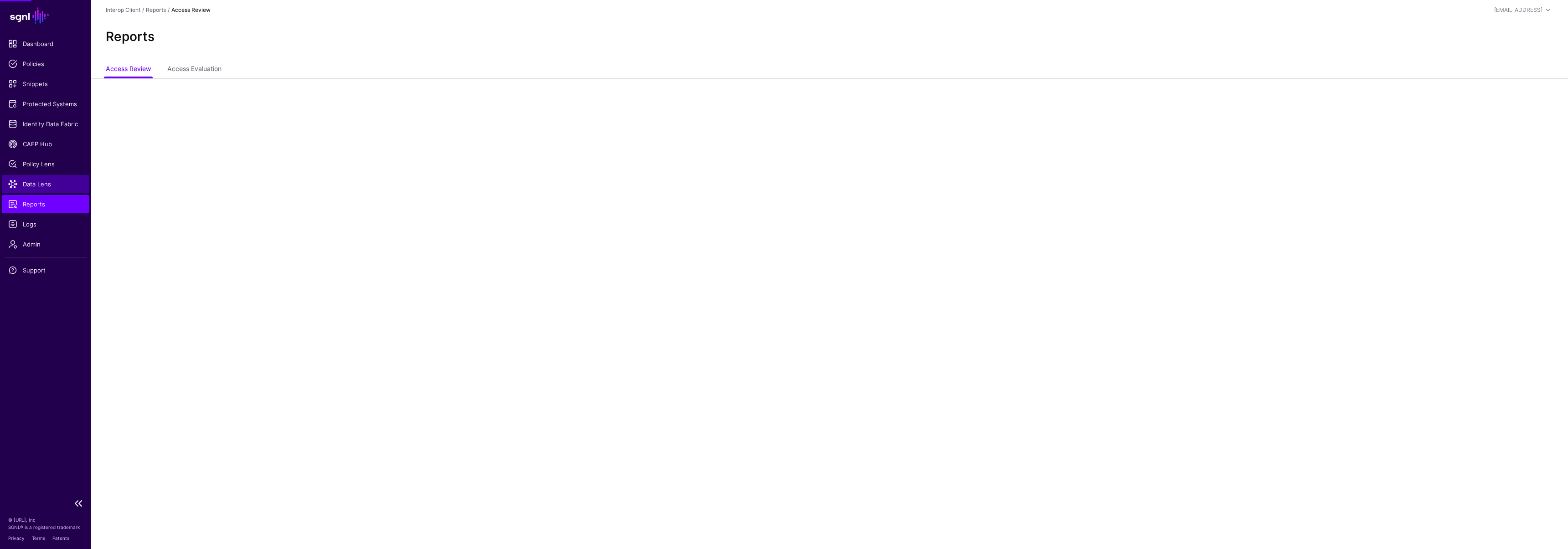
click at [44, 177] on link "Data Lens" at bounding box center [46, 184] width 88 height 18
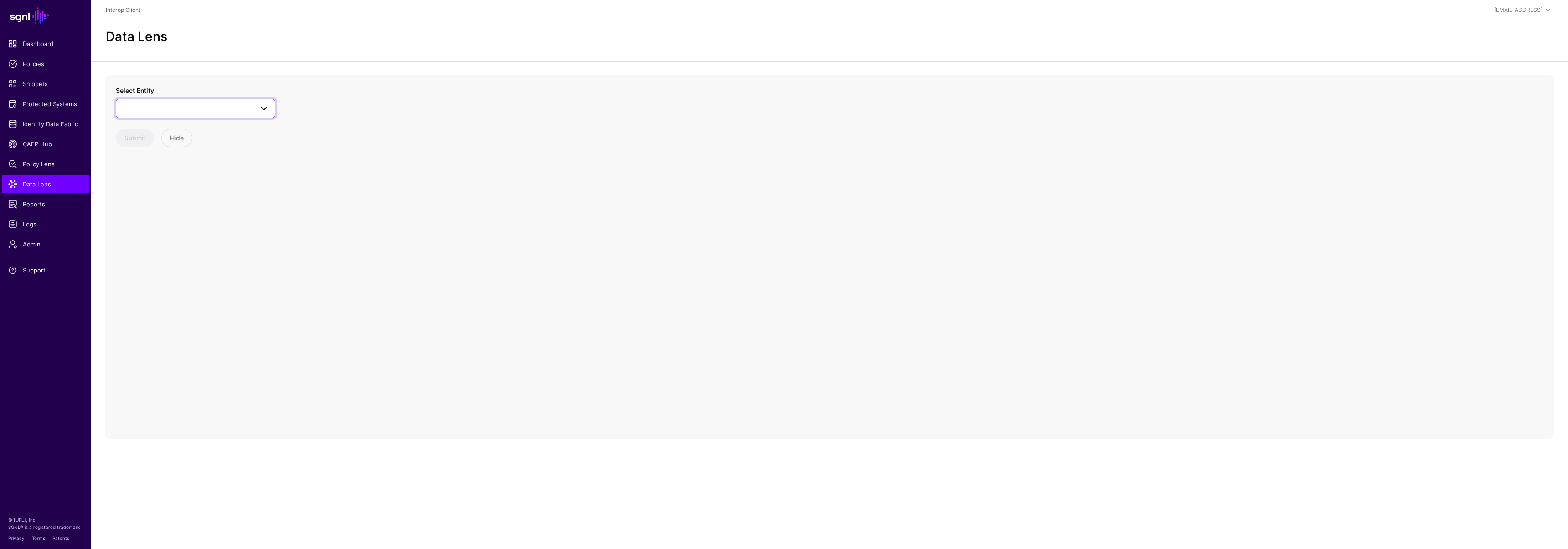
click at [138, 107] on span at bounding box center [195, 108] width 148 height 11
click at [179, 251] on div "Verification" at bounding box center [200, 256] width 136 height 9
click at [839, 258] on icon "Verification Verification" at bounding box center [829, 257] width 1449 height 365
click at [836, 257] on circle at bounding box center [833, 257] width 11 height 11
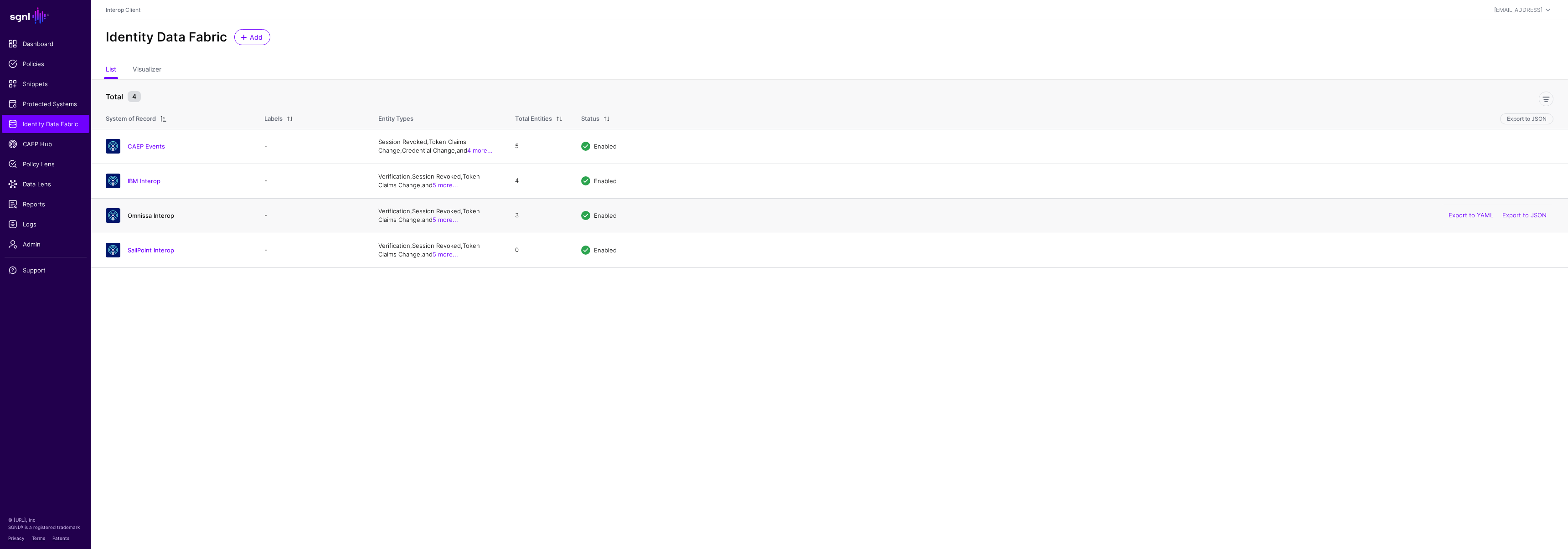
click at [158, 213] on link "Omnissa Interop" at bounding box center [151, 215] width 46 height 7
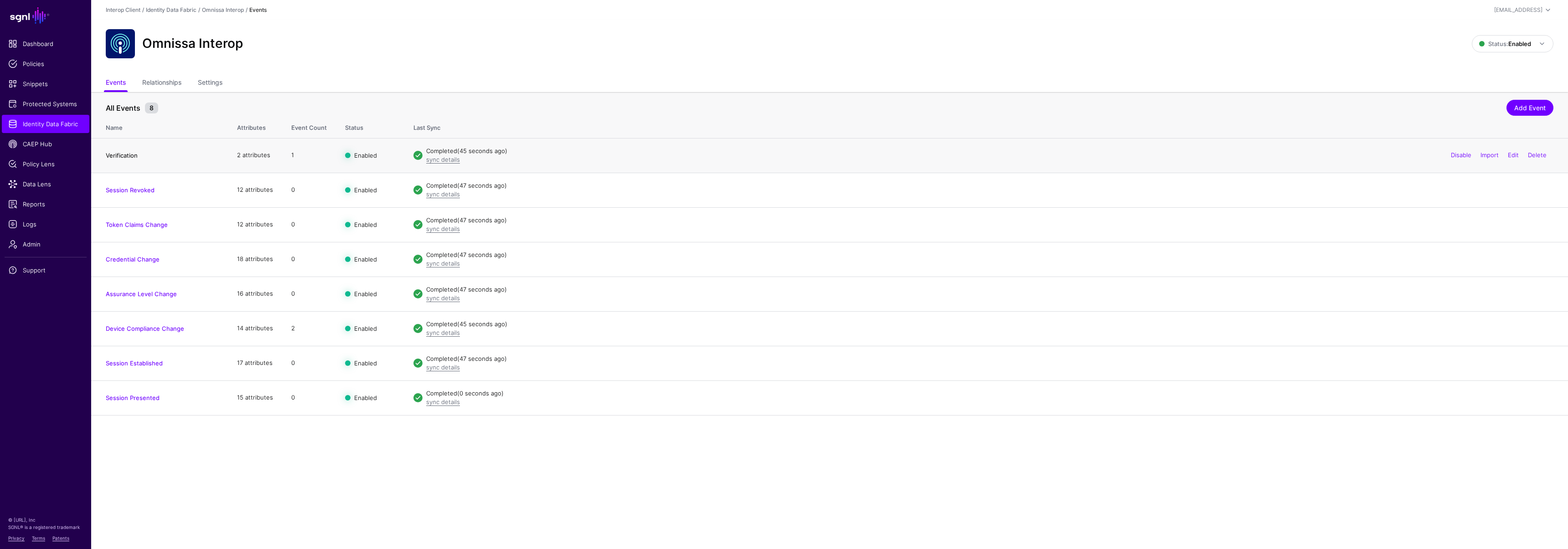
click at [122, 155] on link "Verification" at bounding box center [122, 155] width 32 height 7
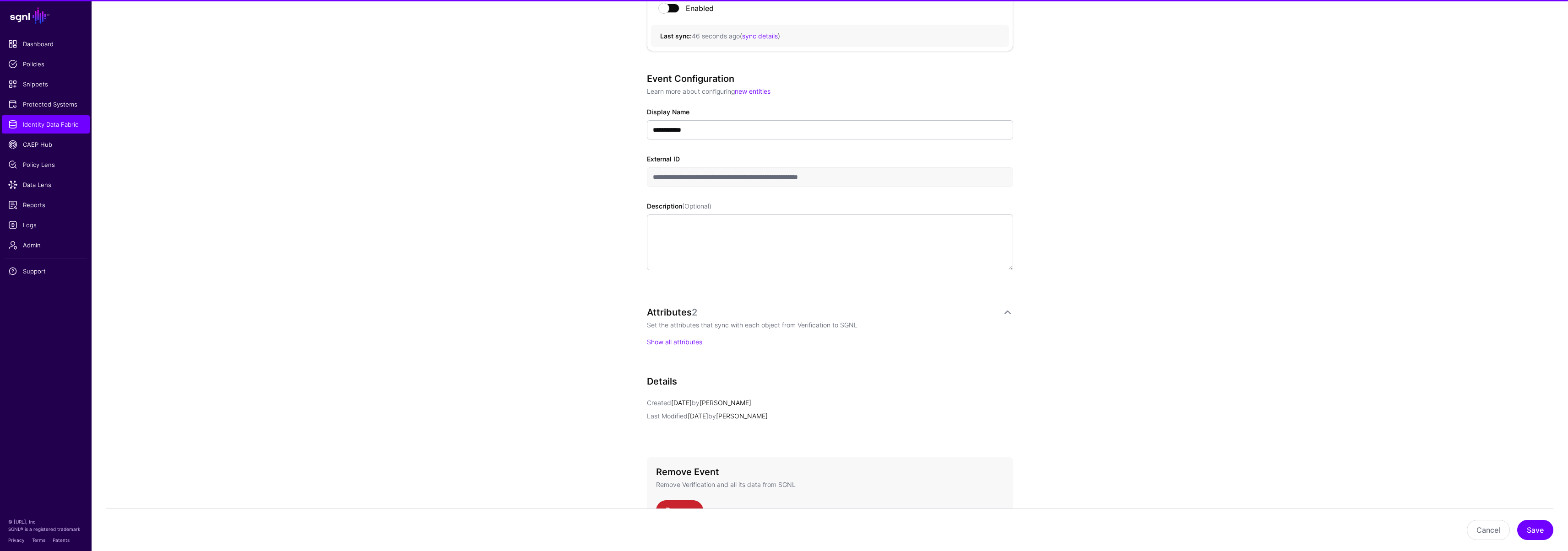
scroll to position [180, 0]
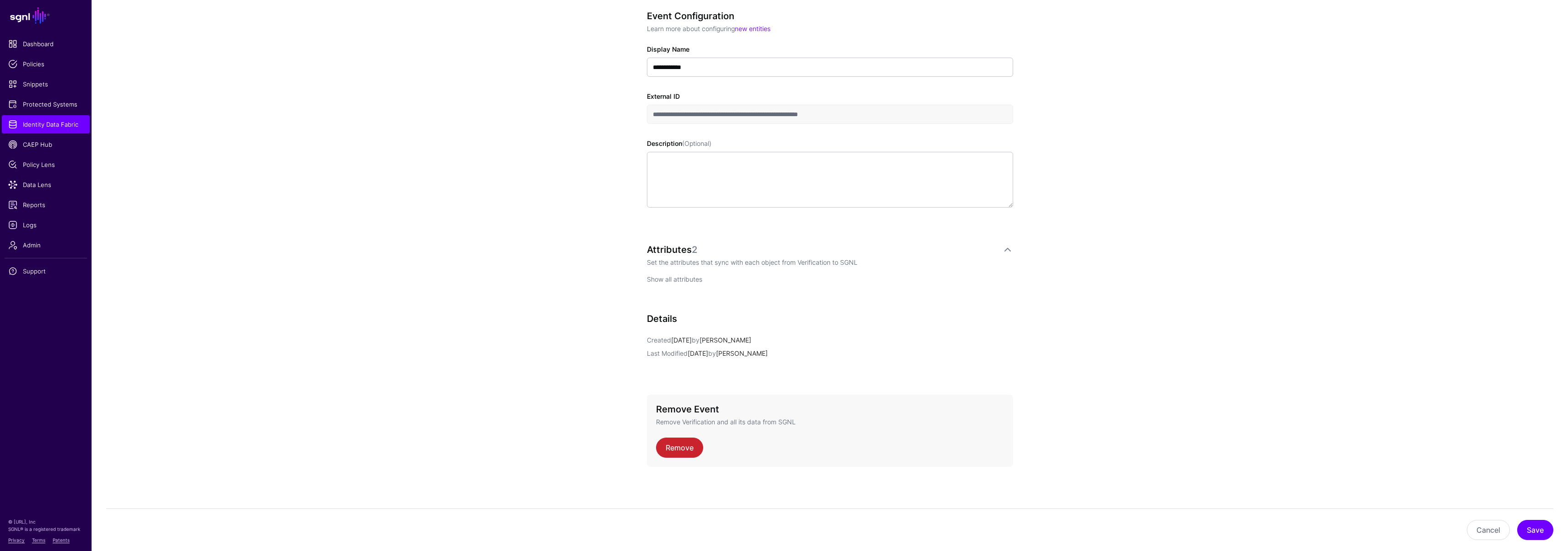
click at [674, 282] on link "Show all attributes" at bounding box center [674, 279] width 56 height 8
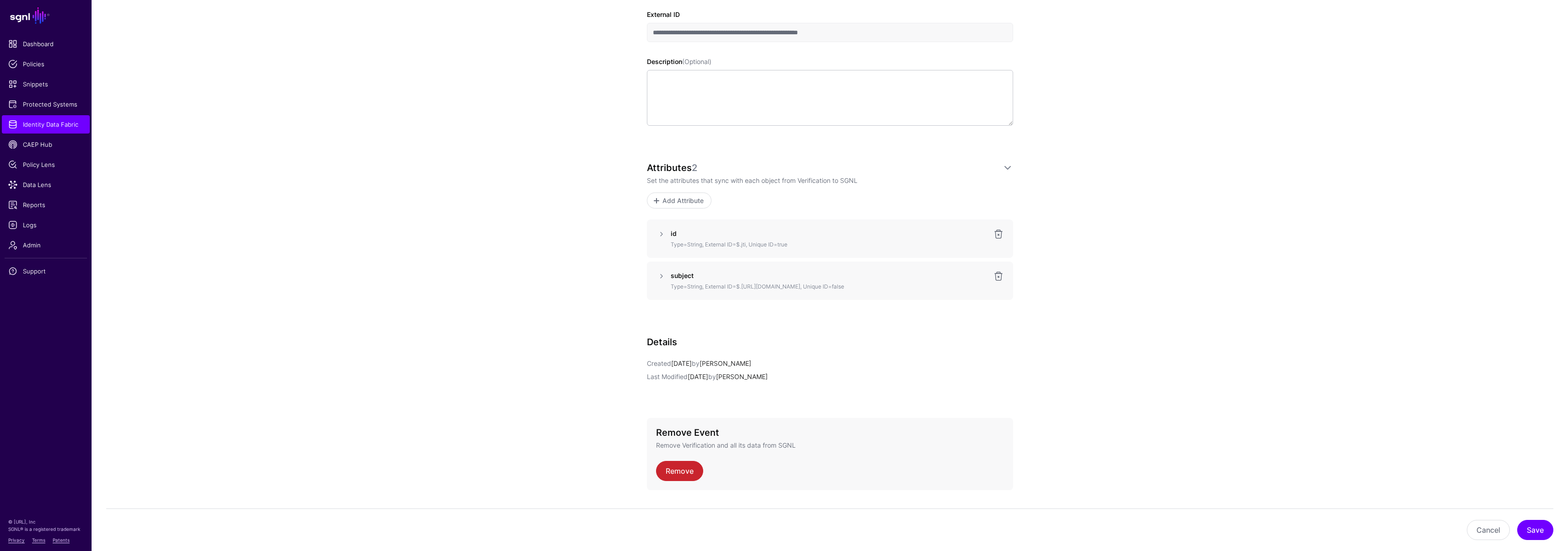
scroll to position [265, 0]
click at [660, 274] on link at bounding box center [661, 273] width 11 height 11
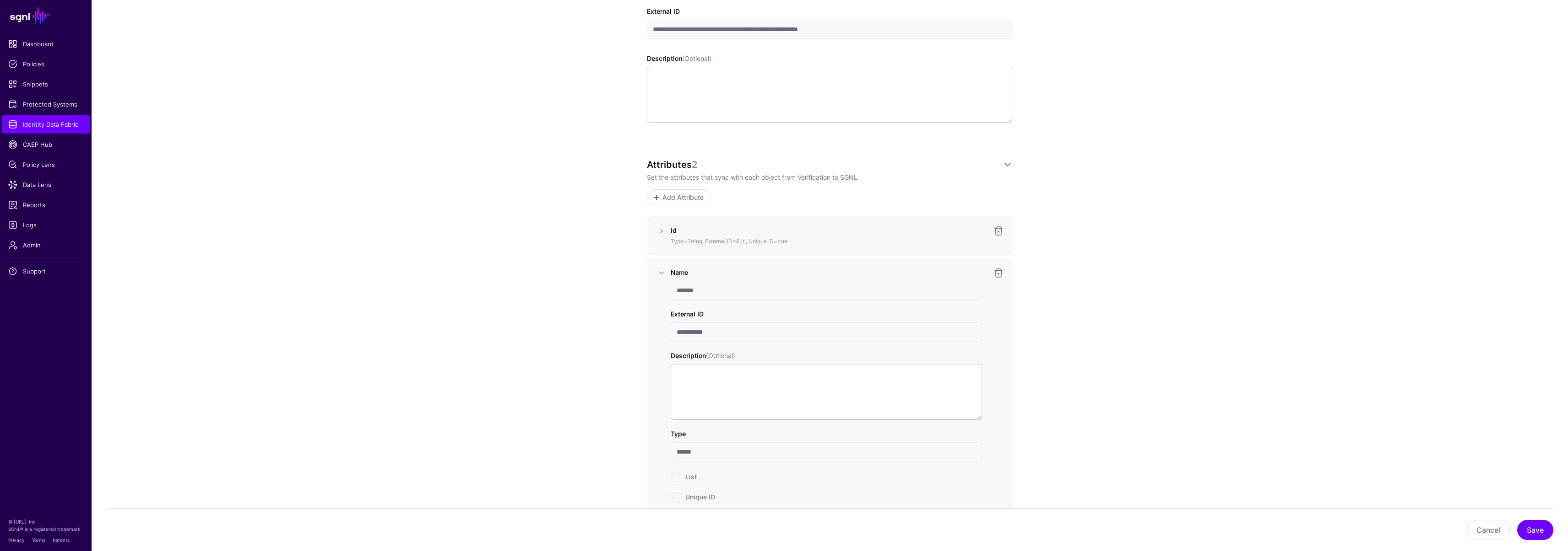
drag, startPoint x: 709, startPoint y: 291, endPoint x: 660, endPoint y: 287, distance: 49.2
click at [660, 287] on div "**********" at bounding box center [830, 404] width 348 height 273
drag, startPoint x: 719, startPoint y: 330, endPoint x: 650, endPoint y: 328, distance: 69.0
click at [650, 328] on div "**********" at bounding box center [830, 404] width 366 height 291
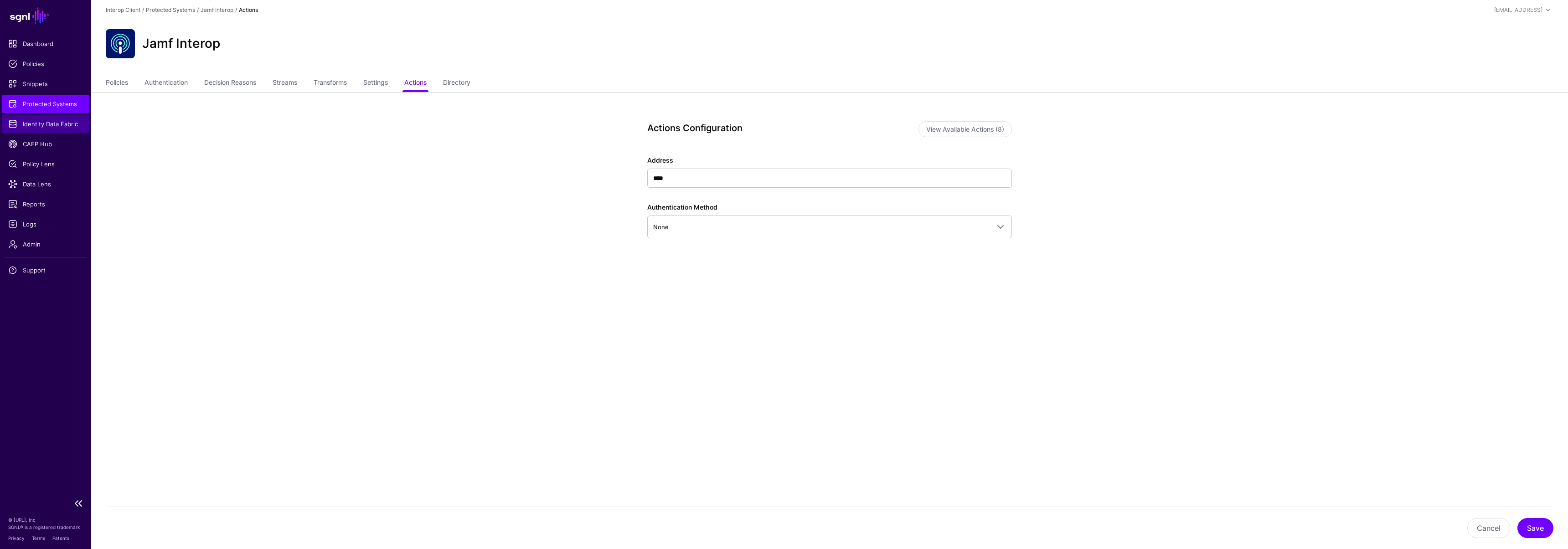
click at [50, 121] on span "Identity Data Fabric" at bounding box center [45, 124] width 75 height 9
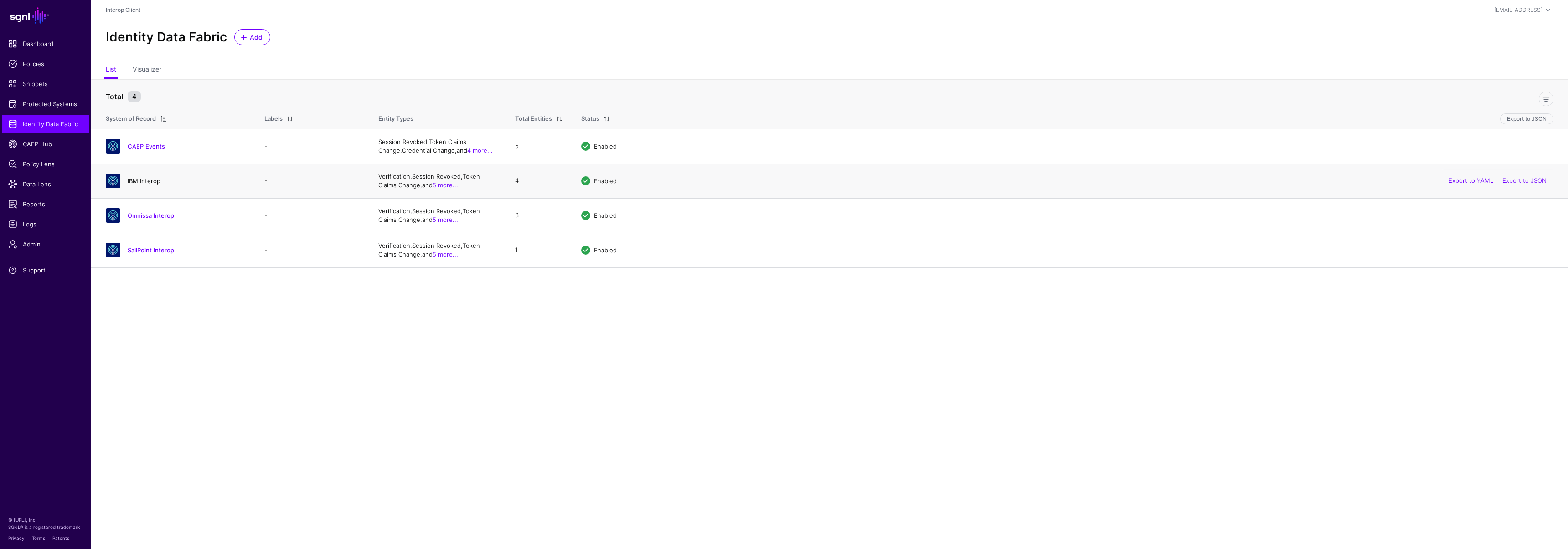
click at [152, 182] on link "IBM Interop" at bounding box center [144, 181] width 33 height 7
click at [44, 229] on link "Logs" at bounding box center [46, 224] width 88 height 18
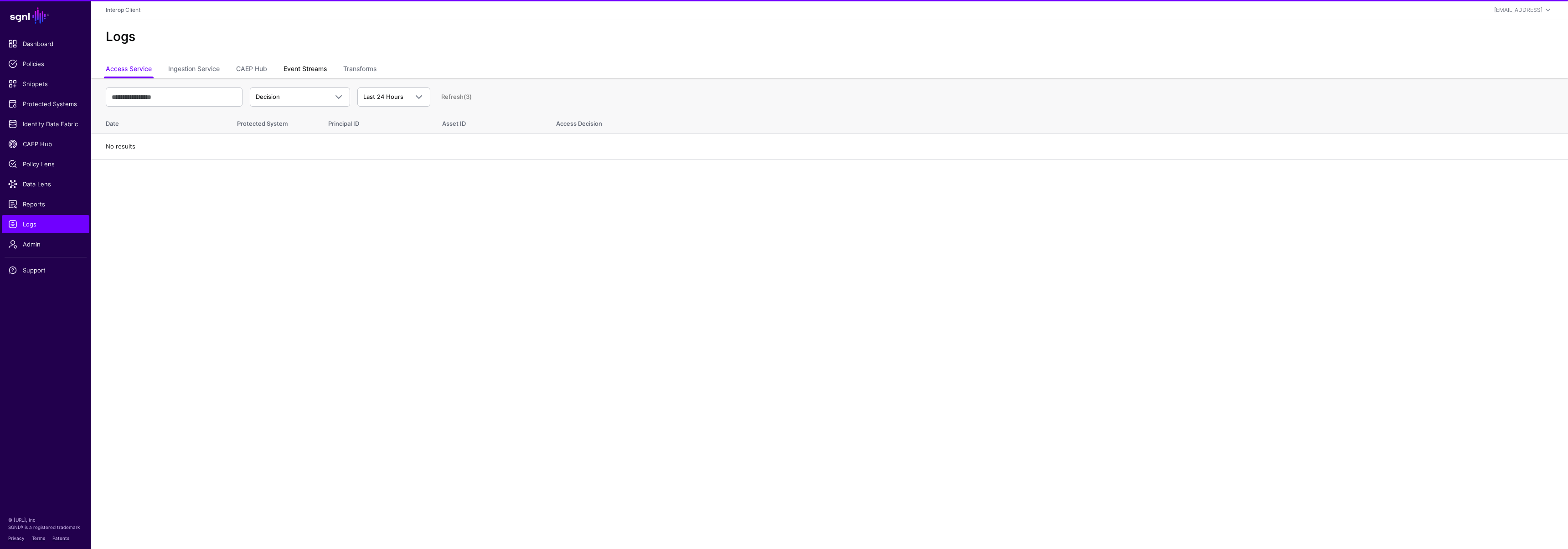
click at [299, 68] on link "Event Streams" at bounding box center [305, 69] width 43 height 17
